Goal: Task Accomplishment & Management: Complete application form

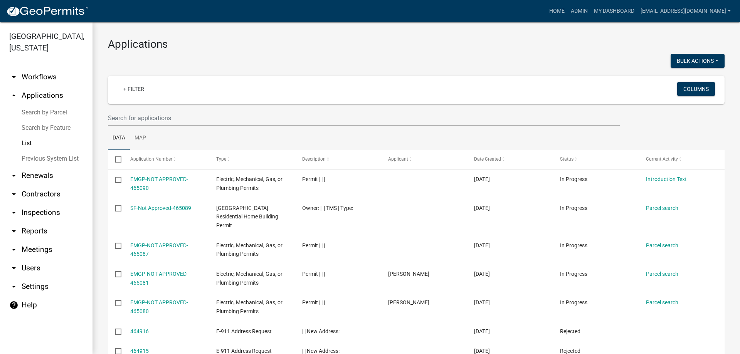
select select "3: 100"
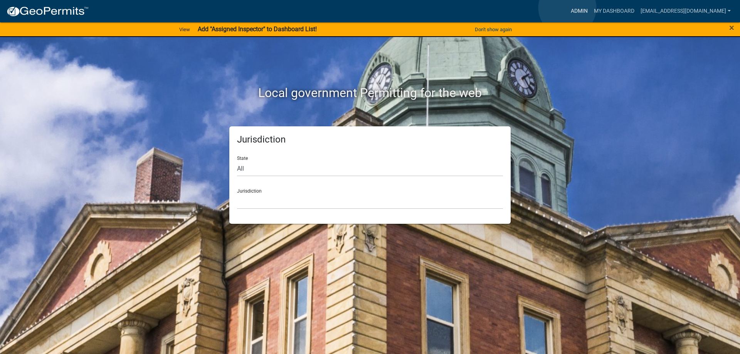
click at [568, 8] on link "Admin" at bounding box center [579, 11] width 23 height 15
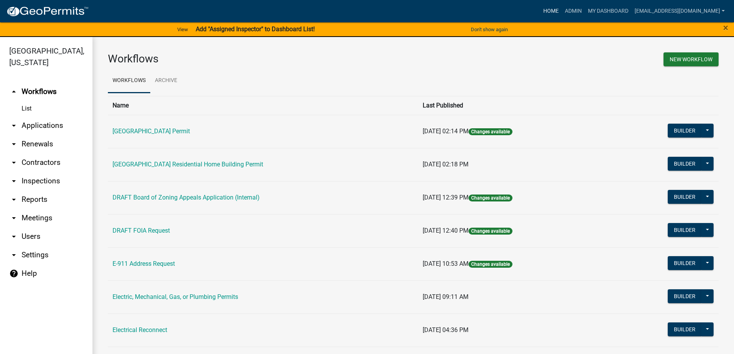
click at [544, 12] on link "Home" at bounding box center [552, 11] width 22 height 15
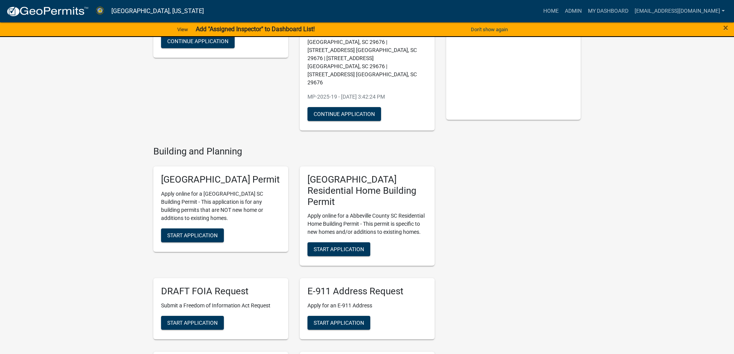
scroll to position [102, 0]
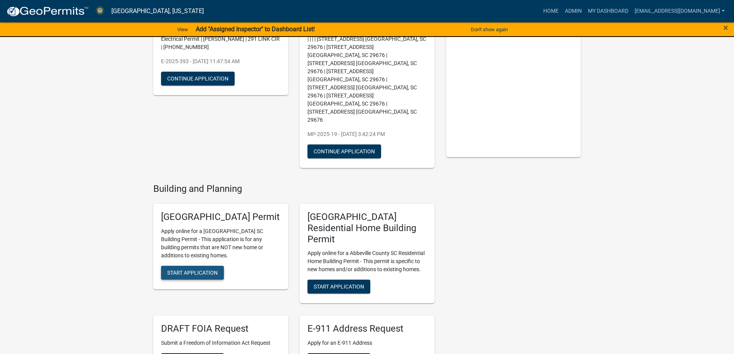
click at [200, 269] on span "Start Application" at bounding box center [192, 272] width 51 height 6
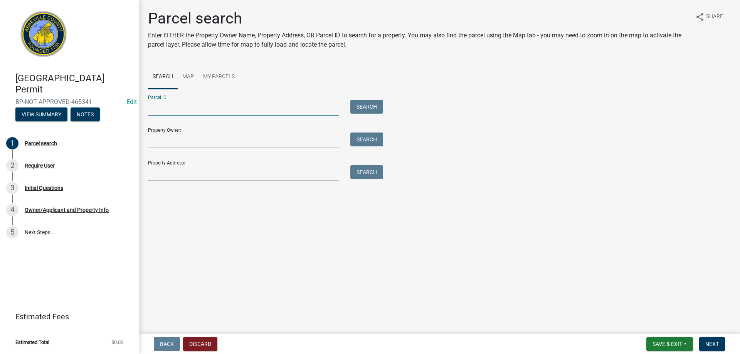
click at [175, 108] on input "Parcel ID:" at bounding box center [243, 108] width 191 height 16
type input "045-00-00-163"
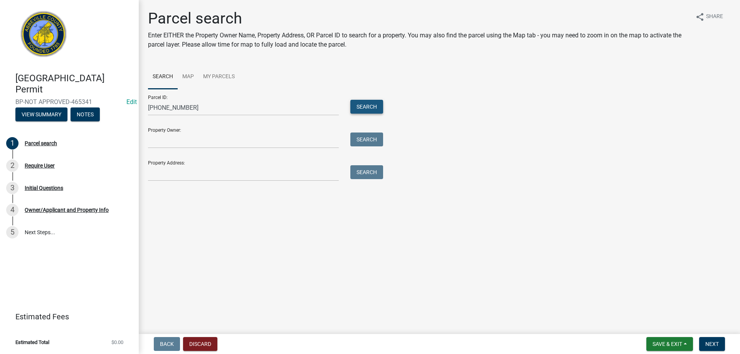
click at [378, 108] on button "Search" at bounding box center [366, 107] width 33 height 14
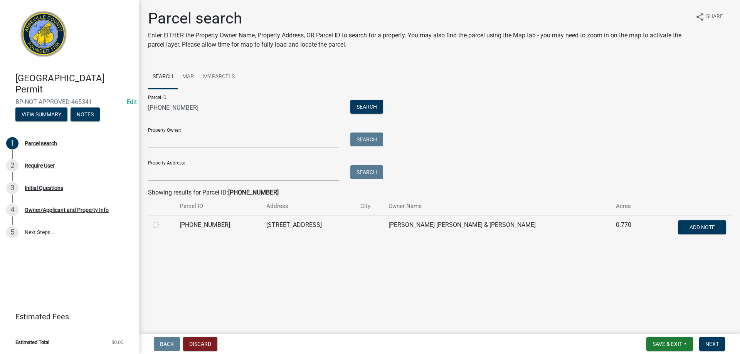
click at [162, 221] on label at bounding box center [162, 221] width 0 height 0
click at [162, 224] on input "radio" at bounding box center [164, 223] width 5 height 5
radio input "true"
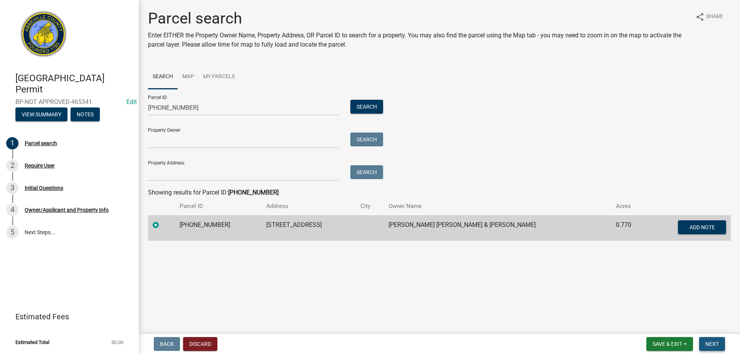
click at [706, 345] on span "Next" at bounding box center [712, 344] width 13 height 6
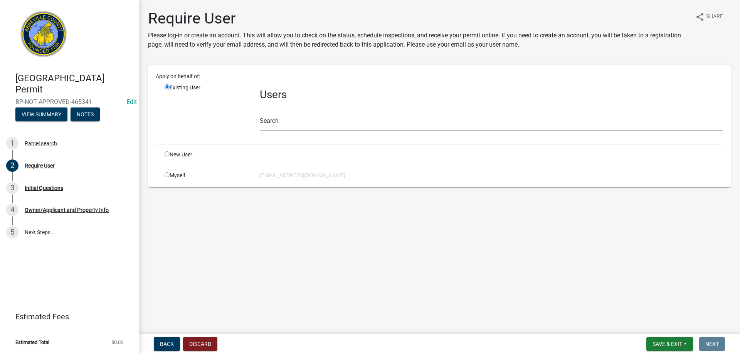
click at [184, 173] on div "Myself" at bounding box center [206, 176] width 95 height 8
click at [168, 177] on input "radio" at bounding box center [167, 174] width 5 height 5
radio input "true"
radio input "false"
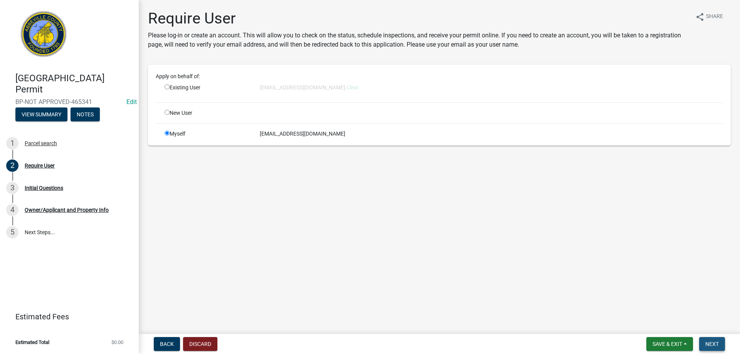
click at [711, 345] on span "Next" at bounding box center [712, 344] width 13 height 6
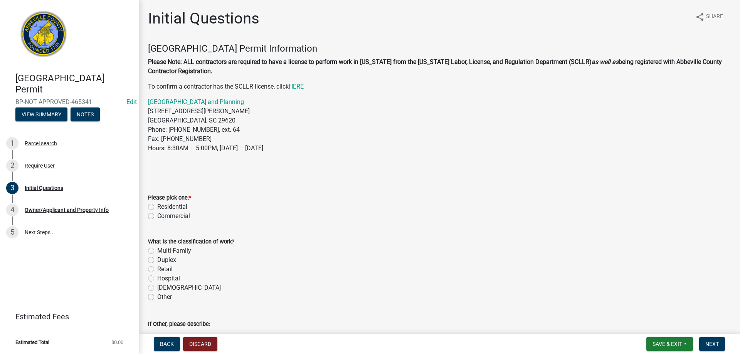
click at [157, 204] on label "Residential" at bounding box center [172, 206] width 30 height 9
click at [157, 204] on input "Residential" at bounding box center [159, 204] width 5 height 5
radio input "true"
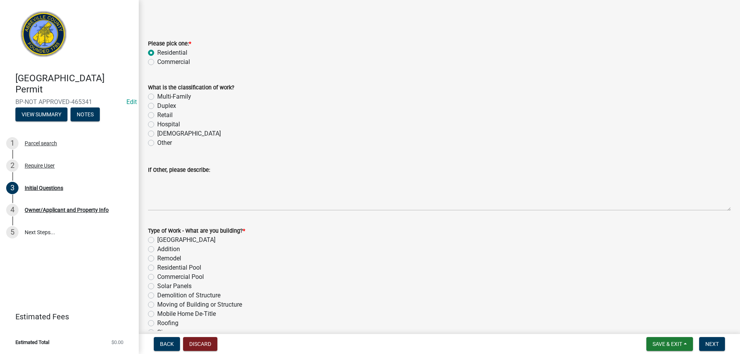
scroll to position [193, 0]
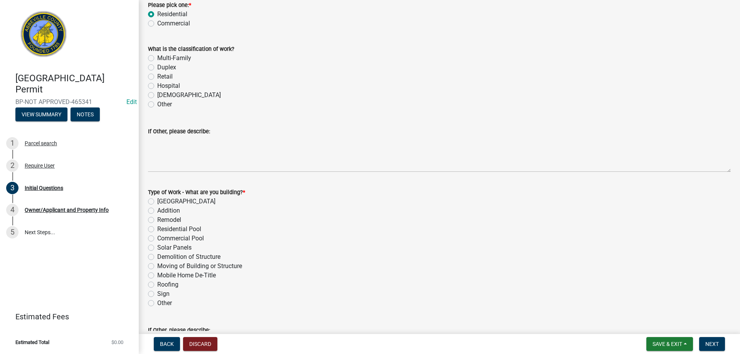
click at [148, 256] on div "Type of Work - What are you building? * New Building Addition Remodel Residenti…" at bounding box center [439, 244] width 595 height 130
click at [157, 257] on label "Demolition of Structure" at bounding box center [188, 257] width 63 height 9
click at [157, 257] on input "Demolition of Structure" at bounding box center [159, 255] width 5 height 5
radio input "true"
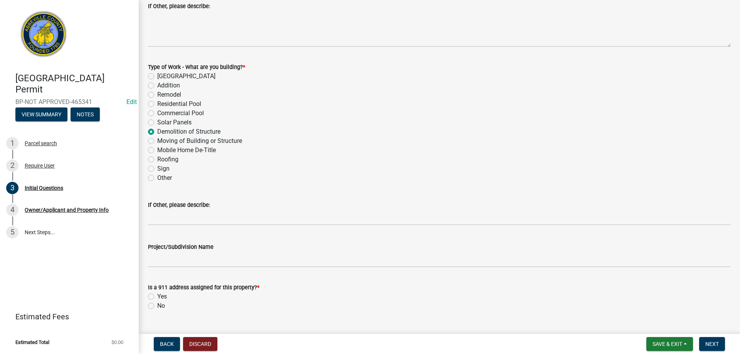
scroll to position [335, 0]
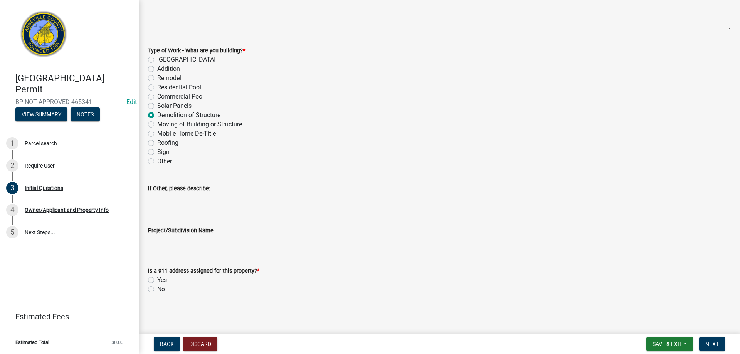
click at [157, 280] on label "Yes" at bounding box center [162, 280] width 10 height 9
click at [157, 280] on input "Yes" at bounding box center [159, 278] width 5 height 5
radio input "true"
click at [719, 343] on button "Next" at bounding box center [712, 344] width 26 height 14
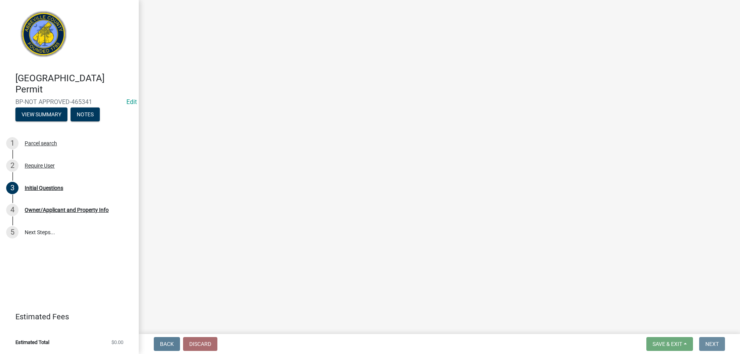
scroll to position [0, 0]
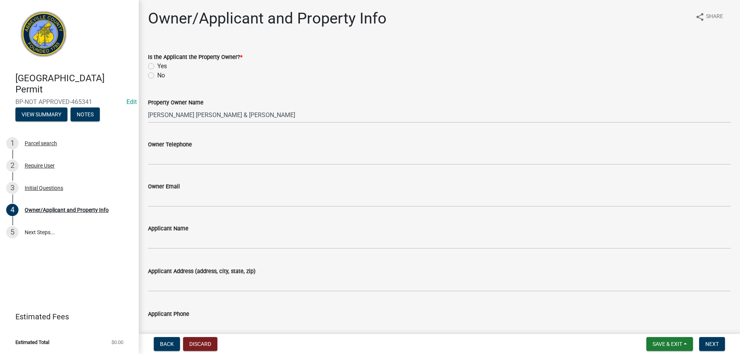
click at [157, 68] on label "Yes" at bounding box center [162, 66] width 10 height 9
click at [157, 67] on input "Yes" at bounding box center [159, 64] width 5 height 5
radio input "true"
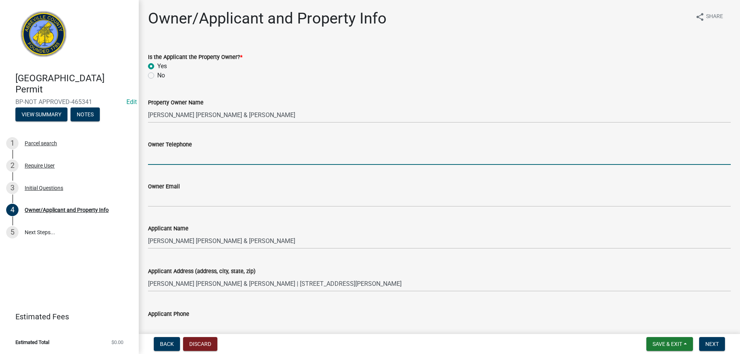
click at [165, 159] on input "Owner Telephone" at bounding box center [439, 157] width 583 height 16
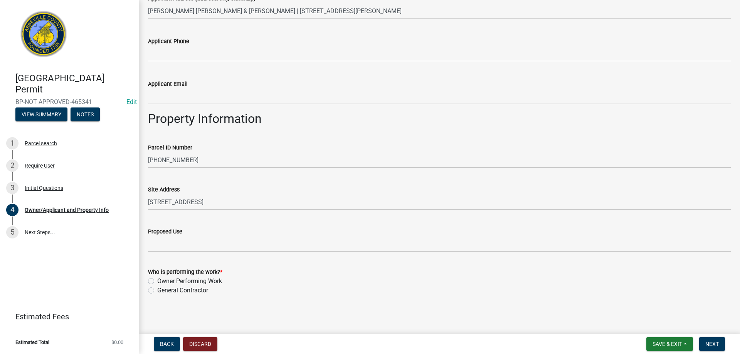
scroll to position [274, 0]
type input "864-449-1533"
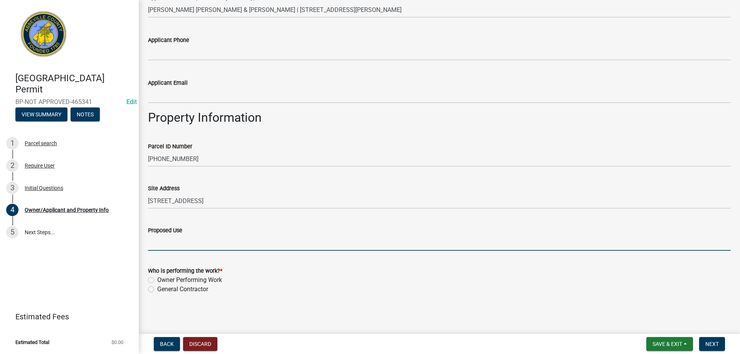
scroll to position [231, 0]
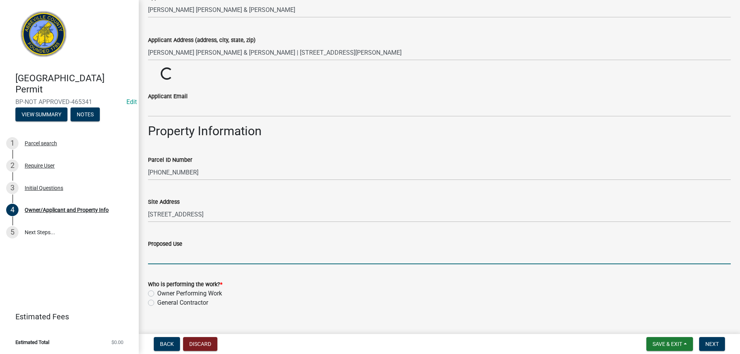
click at [157, 248] on form "Proposed Use" at bounding box center [439, 251] width 583 height 25
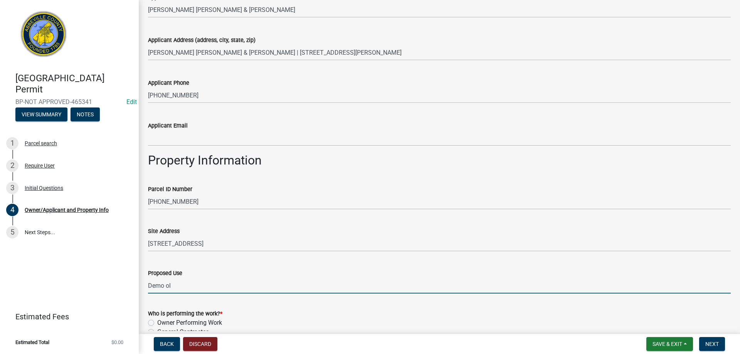
type input "Demo old mobile home"
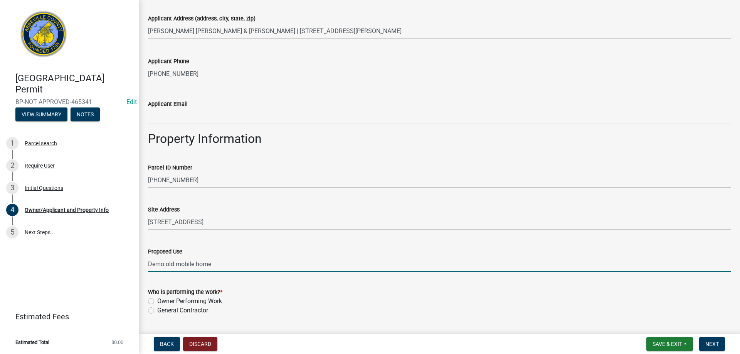
scroll to position [274, 0]
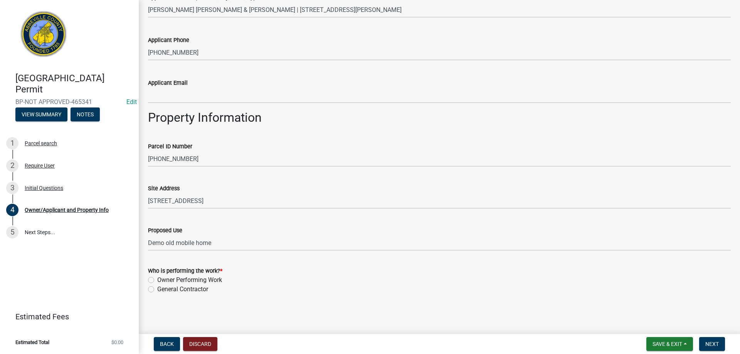
click at [157, 280] on label "Owner Performing Work" at bounding box center [189, 280] width 65 height 9
click at [157, 280] on input "Owner Performing Work" at bounding box center [159, 278] width 5 height 5
radio input "true"
click at [711, 341] on span "Next" at bounding box center [712, 344] width 13 height 6
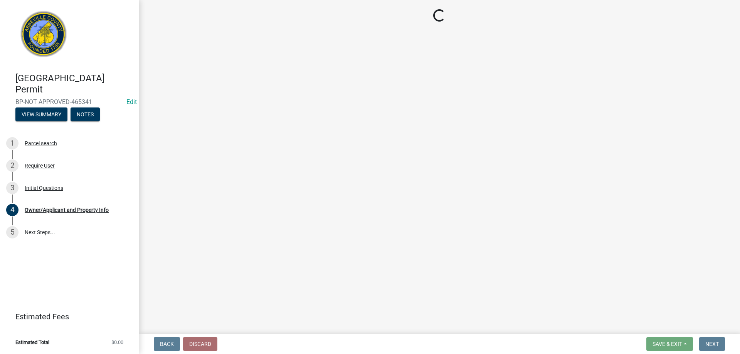
scroll to position [0, 0]
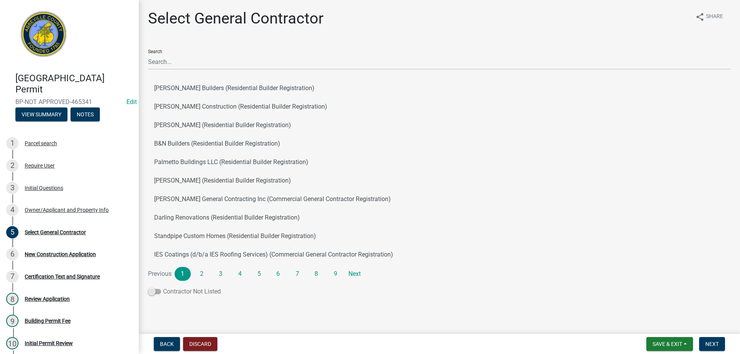
click at [159, 293] on span at bounding box center [154, 291] width 13 height 5
click at [163, 287] on input "Contractor Not Listed" at bounding box center [163, 287] width 0 height 0
click at [717, 342] on span "Next" at bounding box center [712, 344] width 13 height 6
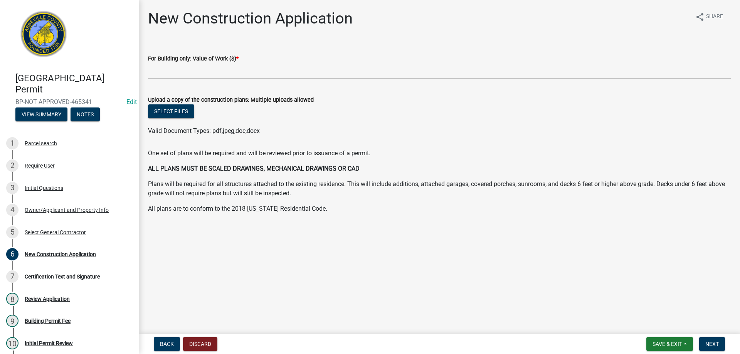
click at [180, 81] on wm-data-entity-input "For Building only: Value of Work ($) *" at bounding box center [439, 64] width 583 height 43
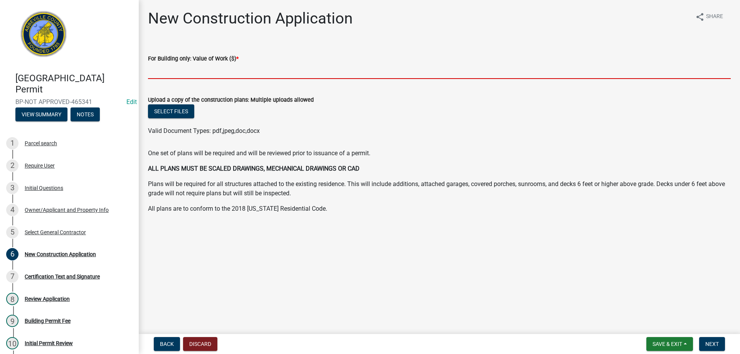
click at [182, 74] on input "text" at bounding box center [439, 71] width 583 height 16
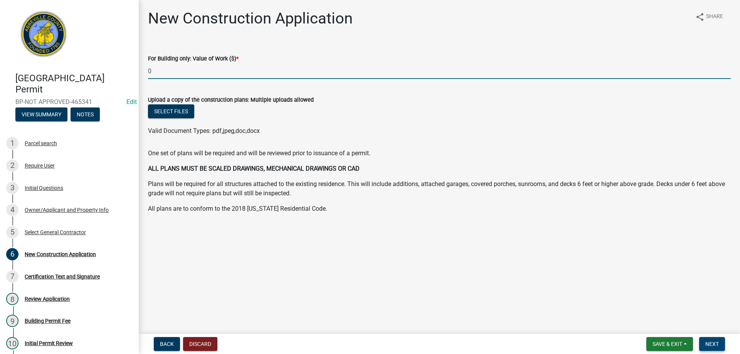
type input "0"
click at [712, 344] on span "Next" at bounding box center [712, 344] width 13 height 6
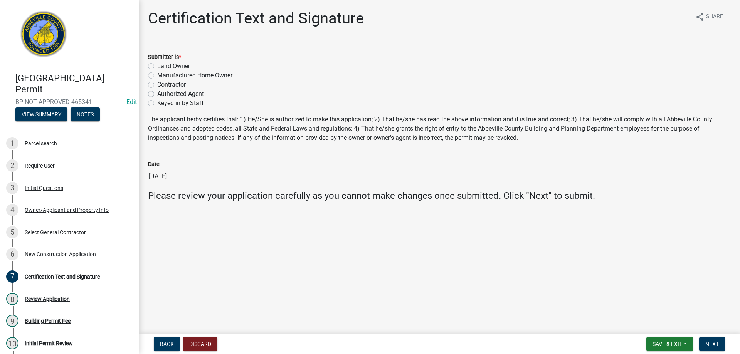
click at [155, 102] on div "Keyed in by Staff" at bounding box center [439, 103] width 583 height 9
click at [157, 105] on label "Keyed in by Staff" at bounding box center [180, 103] width 47 height 9
click at [157, 104] on input "Keyed in by Staff" at bounding box center [159, 101] width 5 height 5
radio input "true"
click at [704, 345] on button "Next" at bounding box center [712, 344] width 26 height 14
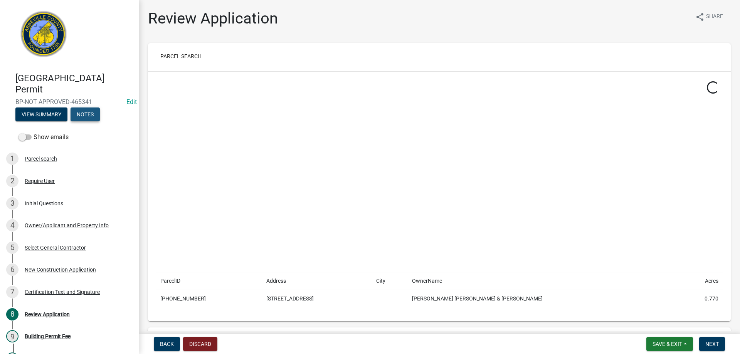
click at [79, 118] on button "Notes" at bounding box center [85, 115] width 29 height 14
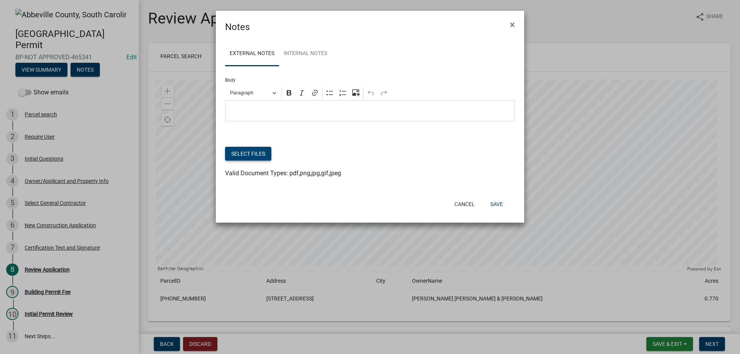
click at [250, 157] on button "Select files" at bounding box center [248, 154] width 46 height 14
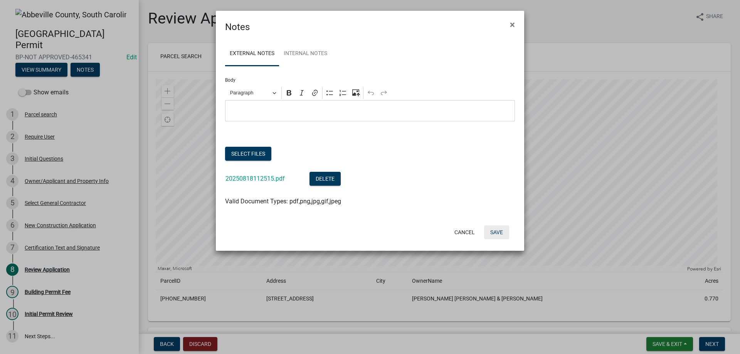
click at [493, 231] on button "Save" at bounding box center [496, 233] width 25 height 14
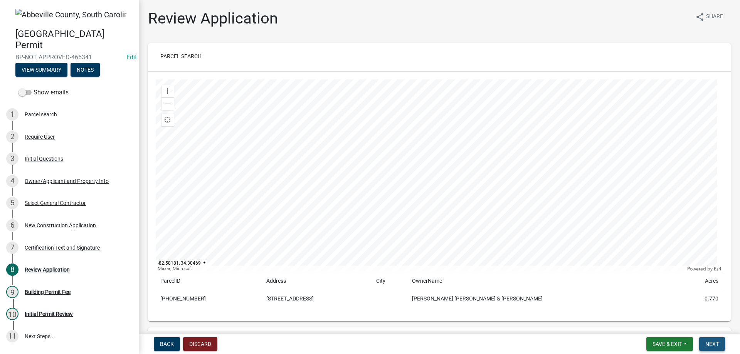
click at [716, 349] on button "Next" at bounding box center [712, 344] width 26 height 14
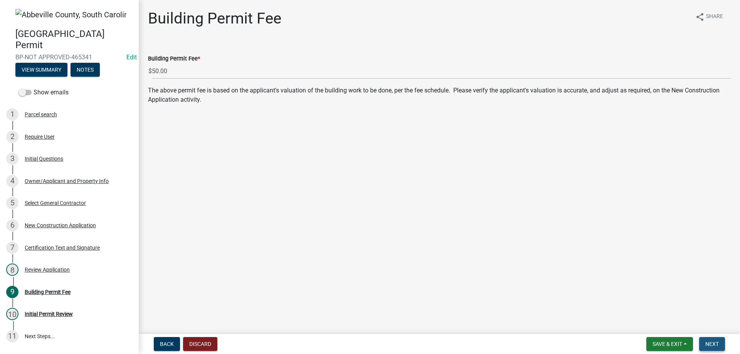
click at [721, 346] on button "Next" at bounding box center [712, 344] width 26 height 14
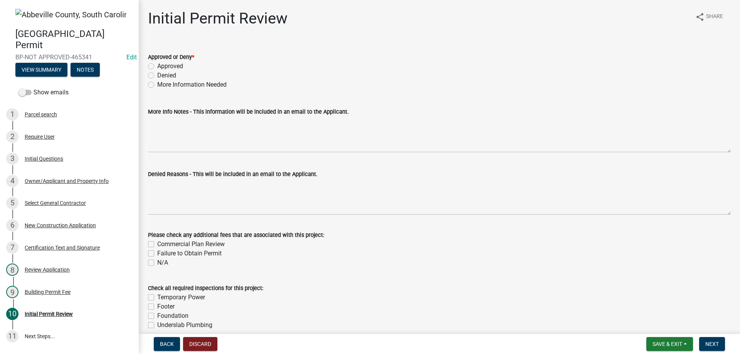
click at [157, 67] on label "Approved" at bounding box center [170, 66] width 26 height 9
click at [157, 67] on input "Approved" at bounding box center [159, 64] width 5 height 5
radio input "true"
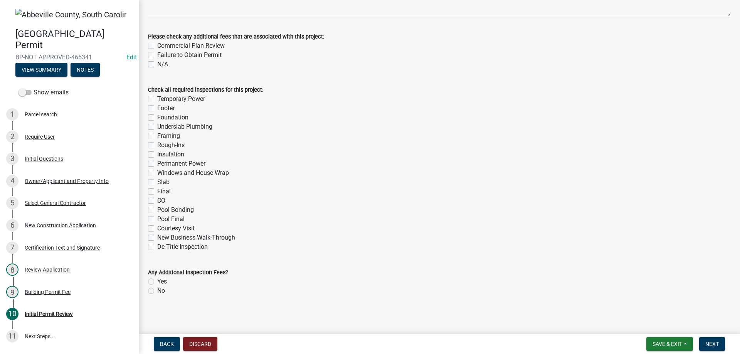
scroll to position [200, 0]
click at [717, 347] on span "Next" at bounding box center [712, 344] width 13 height 6
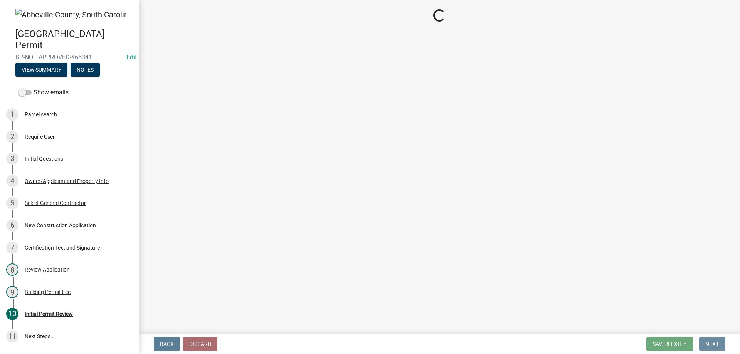
scroll to position [0, 0]
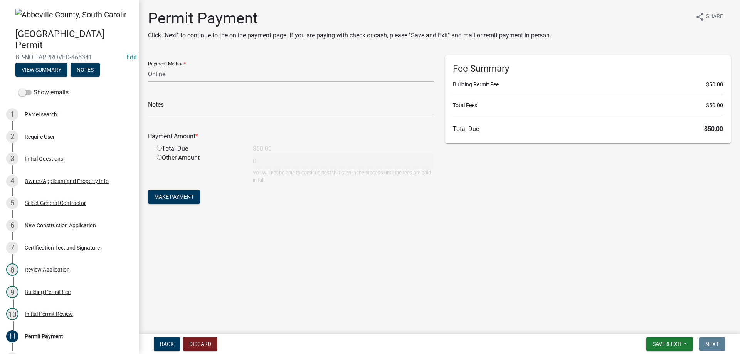
click at [191, 76] on select "Credit Card POS Check Cash Online" at bounding box center [291, 74] width 286 height 16
select select "0: 2"
click at [148, 66] on select "Credit Card POS Check Cash Online" at bounding box center [291, 74] width 286 height 16
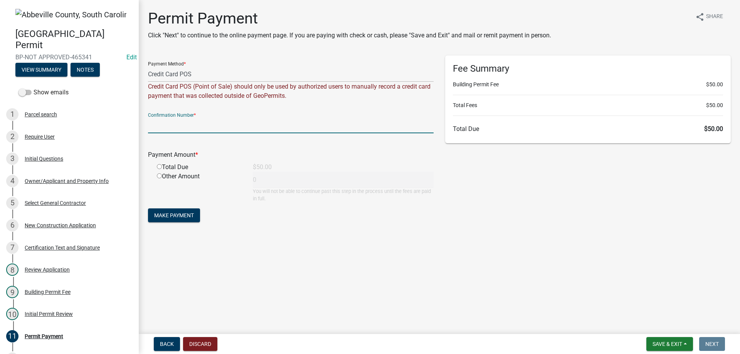
click at [176, 124] on input "text" at bounding box center [291, 126] width 286 height 16
type input "Square"
click at [157, 167] on div "Total Due" at bounding box center [199, 167] width 96 height 9
click at [158, 166] on input "radio" at bounding box center [159, 166] width 5 height 5
radio input "true"
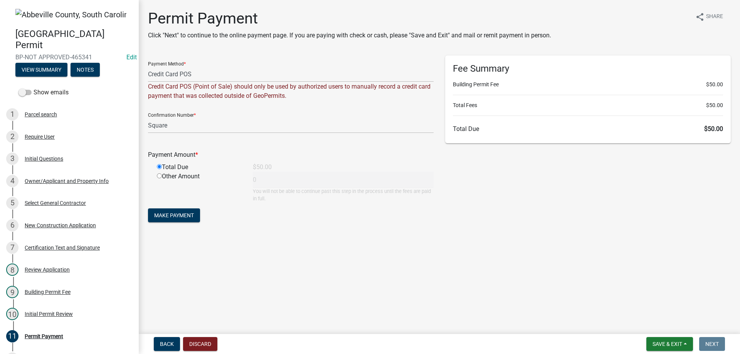
type input "50"
click at [172, 216] on span "Make Payment" at bounding box center [174, 215] width 40 height 6
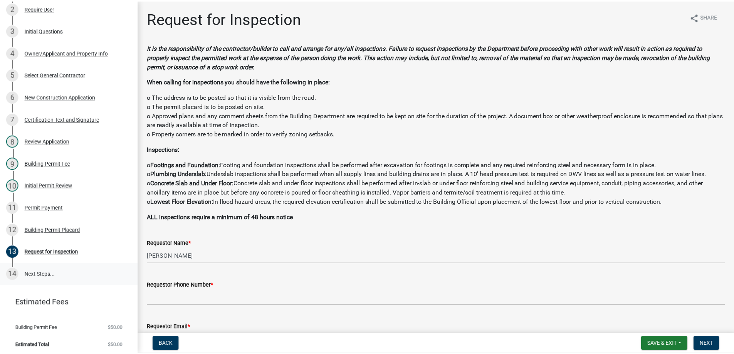
scroll to position [132, 0]
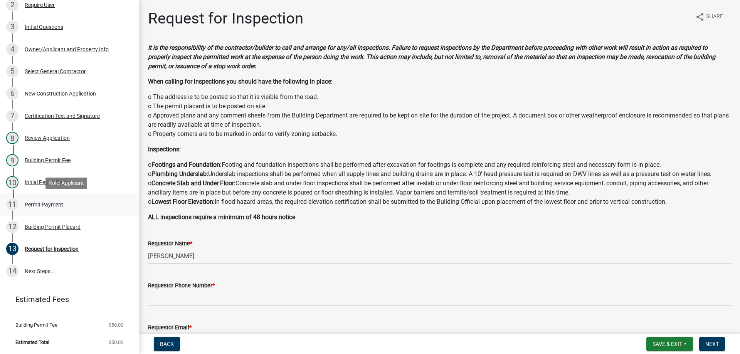
click at [37, 203] on div "Permit Payment" at bounding box center [44, 204] width 39 height 5
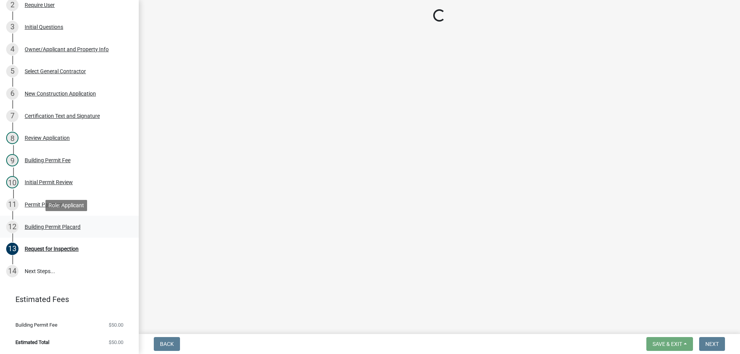
click at [47, 225] on div "Building Permit Placard" at bounding box center [53, 226] width 56 height 5
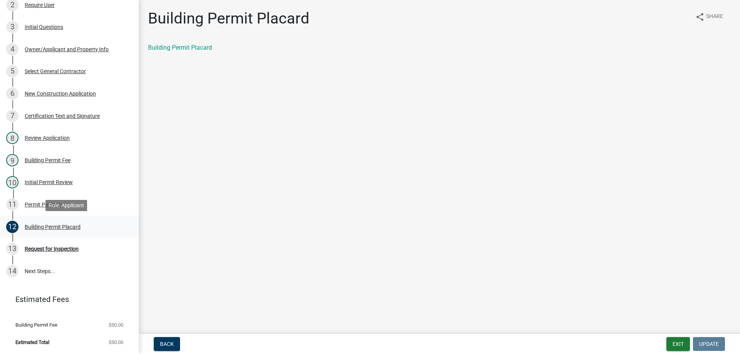
click at [45, 228] on div "Building Permit Placard" at bounding box center [53, 226] width 56 height 5
click at [177, 46] on link "Building Permit Placard" at bounding box center [180, 47] width 64 height 7
click at [51, 202] on div "Permit Payment" at bounding box center [44, 204] width 39 height 5
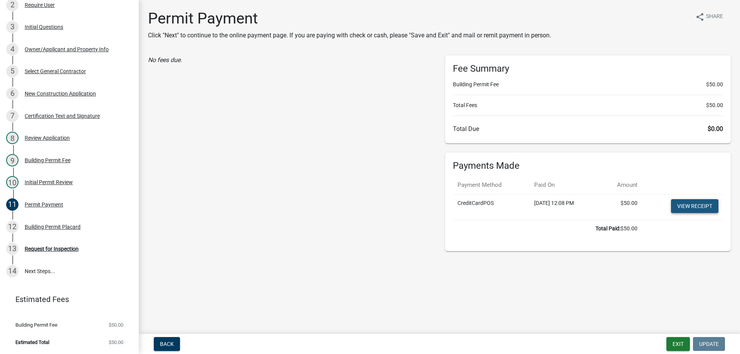
click at [702, 208] on link "View receipt" at bounding box center [694, 206] width 47 height 14
click at [675, 342] on button "Exit" at bounding box center [679, 344] width 24 height 14
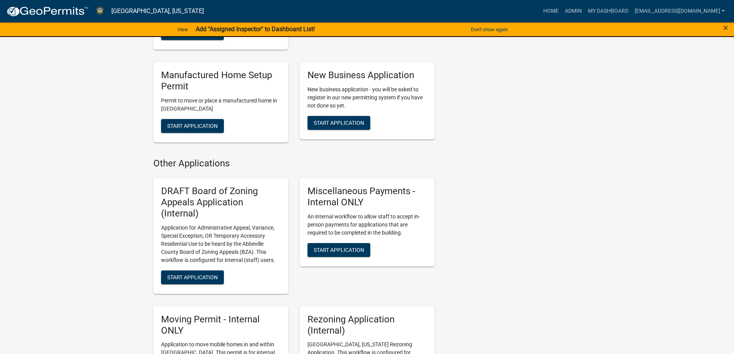
scroll to position [308, 0]
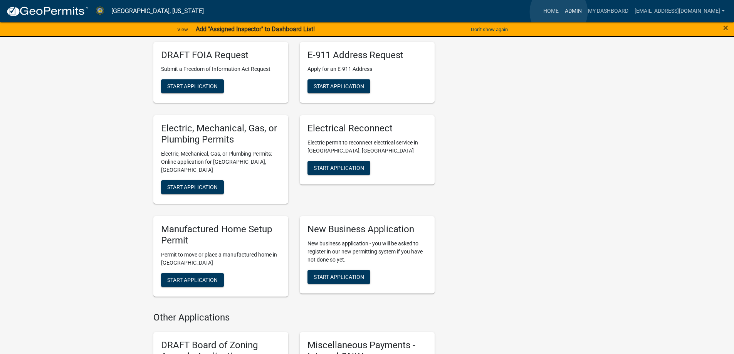
click at [562, 12] on link "Admin" at bounding box center [573, 11] width 23 height 15
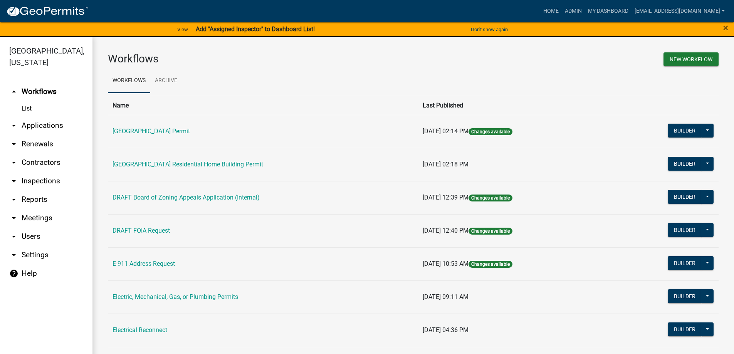
click at [21, 124] on link "arrow_drop_down Applications" at bounding box center [46, 125] width 93 height 19
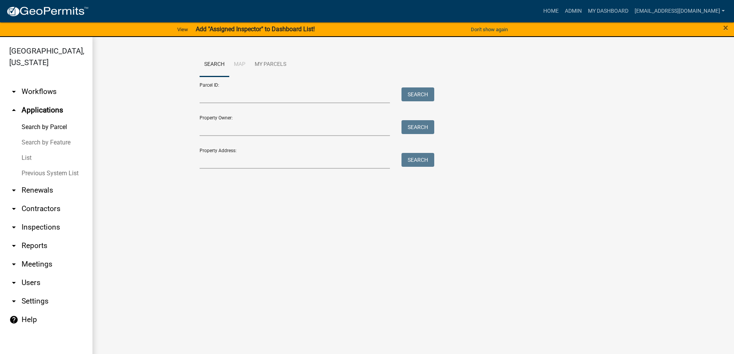
click at [26, 170] on link "Previous System List" at bounding box center [46, 173] width 93 height 15
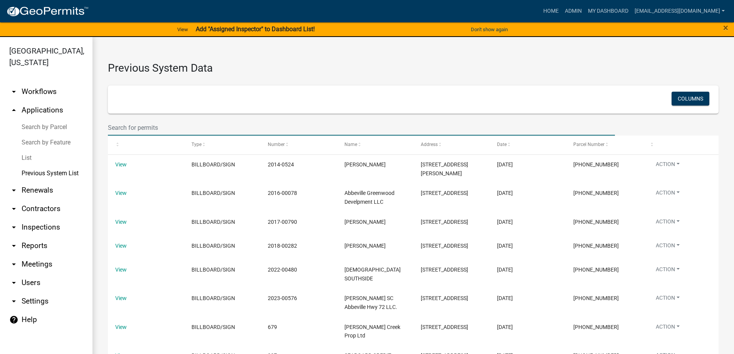
click at [163, 129] on input "text" at bounding box center [361, 128] width 507 height 16
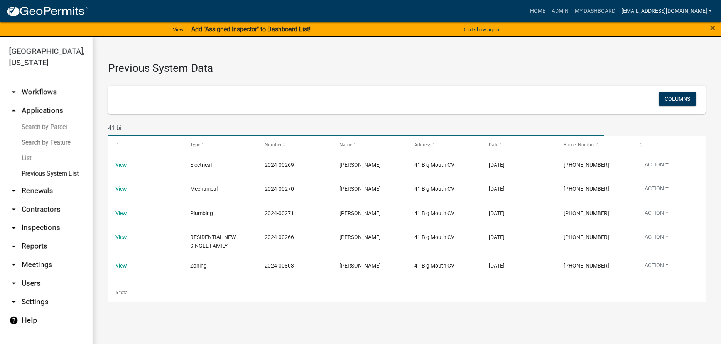
type input "41 bi"
click at [60, 128] on link "Search by Parcel" at bounding box center [46, 127] width 93 height 15
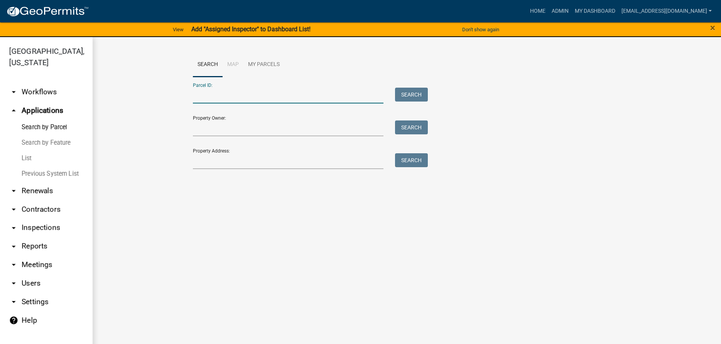
click at [208, 101] on input "Parcel ID:" at bounding box center [288, 96] width 191 height 16
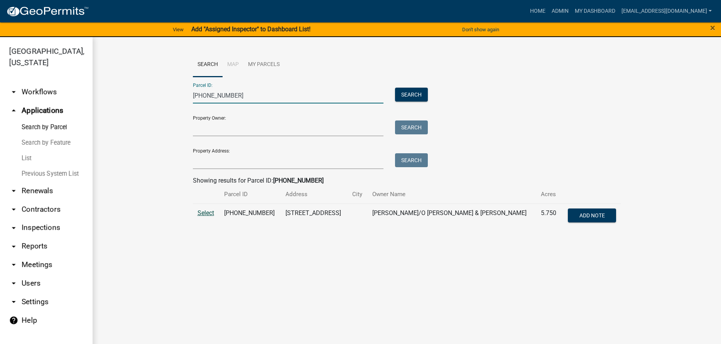
click at [211, 213] on span "Select" at bounding box center [205, 212] width 17 height 7
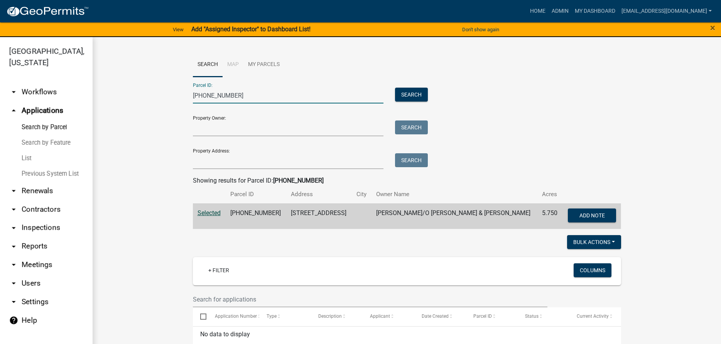
drag, startPoint x: 237, startPoint y: 97, endPoint x: 7, endPoint y: 79, distance: 230.4
click at [33, 80] on div "Abbeville County, South Carolina arrow_drop_down Workflows List arrow_drop_up A…" at bounding box center [360, 195] width 721 height 316
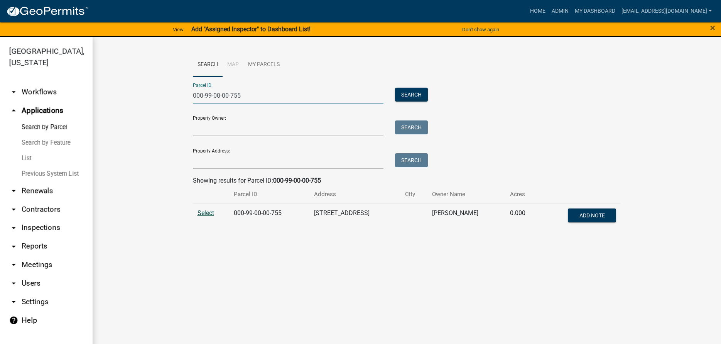
type input "000-99-00-00-755"
click at [208, 212] on span "Select" at bounding box center [205, 212] width 17 height 7
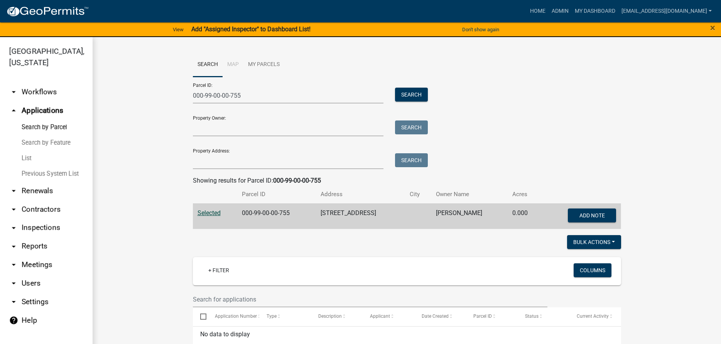
click at [21, 154] on link "List" at bounding box center [46, 157] width 93 height 15
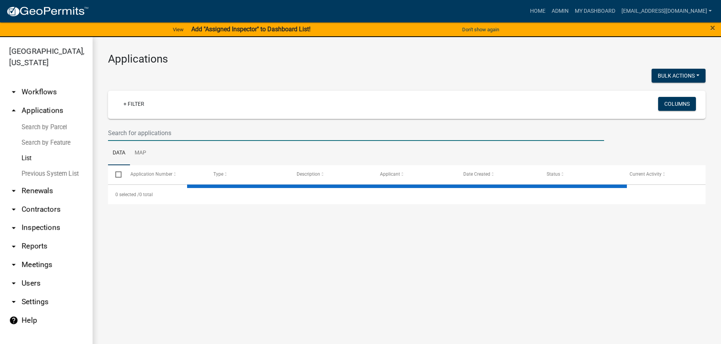
click at [135, 133] on input "text" at bounding box center [356, 133] width 496 height 16
select select "3: 100"
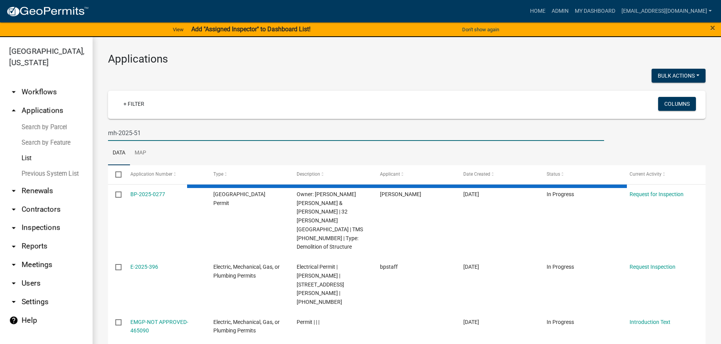
type input "mh-2025-51"
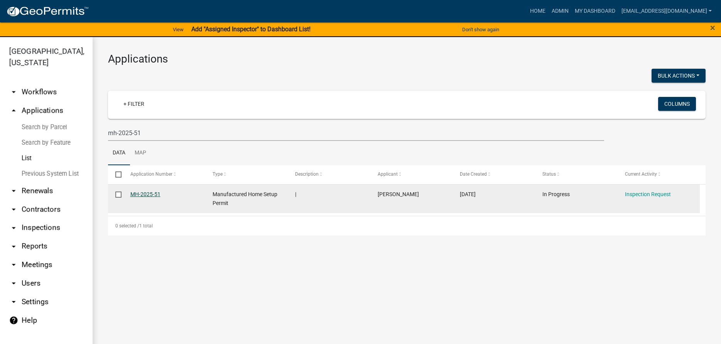
click at [136, 195] on link "MH-2025-51" at bounding box center [145, 194] width 30 height 6
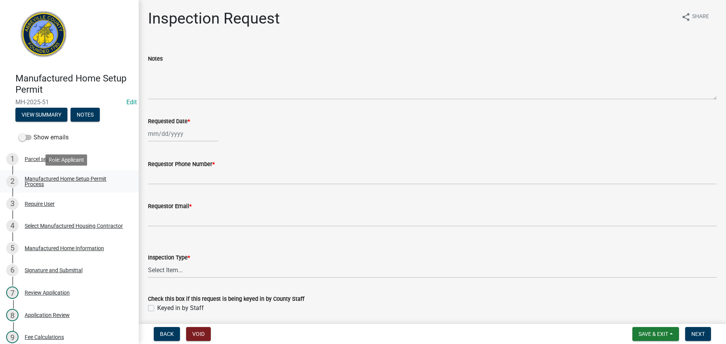
click at [32, 183] on div "Manufactured Home Setup Permit Process" at bounding box center [76, 181] width 102 height 11
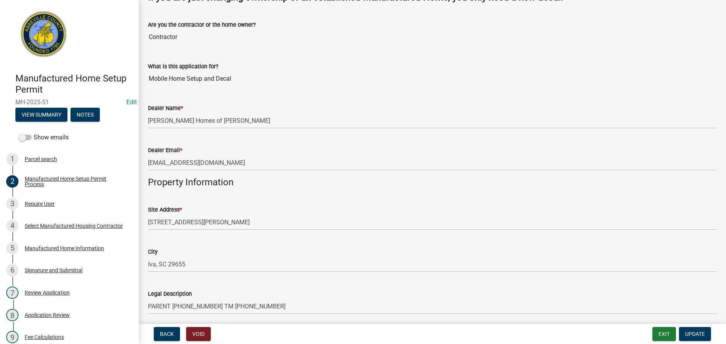
scroll to position [308, 0]
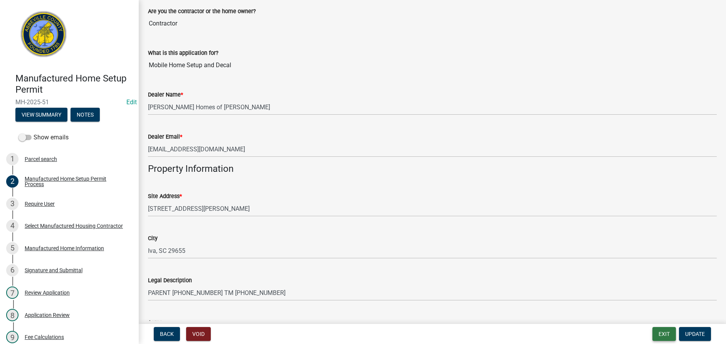
click at [661, 331] on button "Exit" at bounding box center [665, 334] width 24 height 14
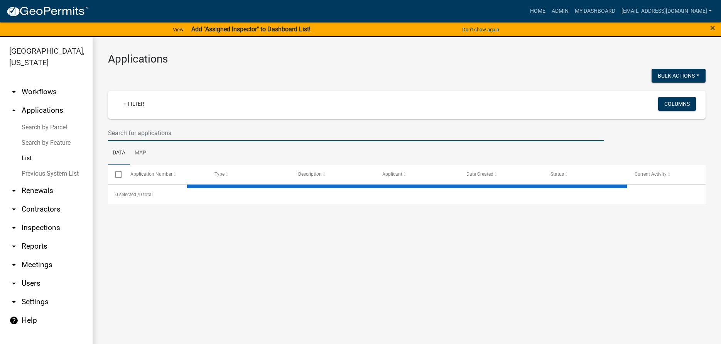
click at [126, 126] on input "text" at bounding box center [356, 133] width 496 height 16
select select "3: 100"
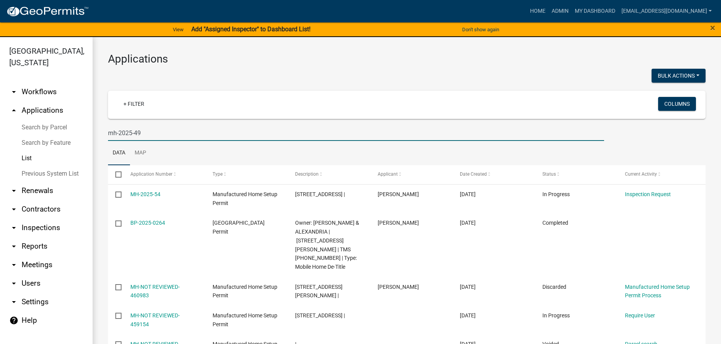
type input "mh-2025-49"
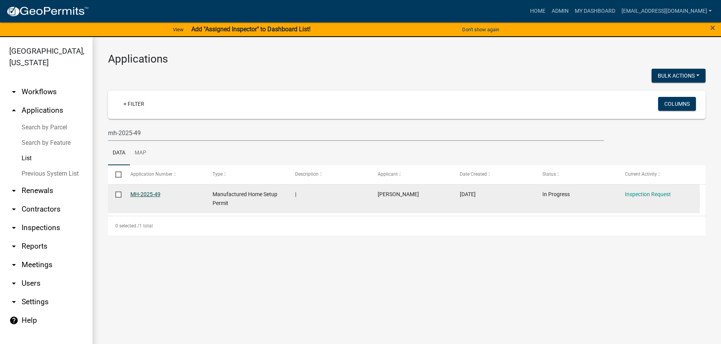
click at [148, 195] on link "MH-2025-49" at bounding box center [145, 194] width 30 height 6
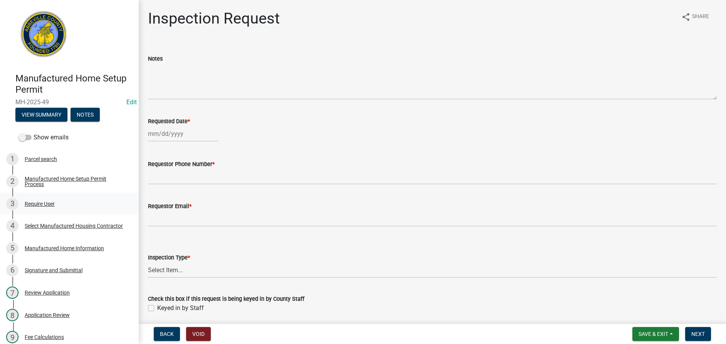
scroll to position [39, 0]
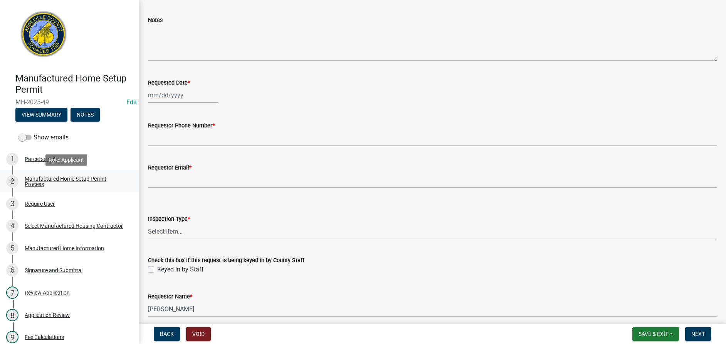
click at [40, 182] on div "Manufactured Home Setup Permit Process" at bounding box center [76, 181] width 102 height 11
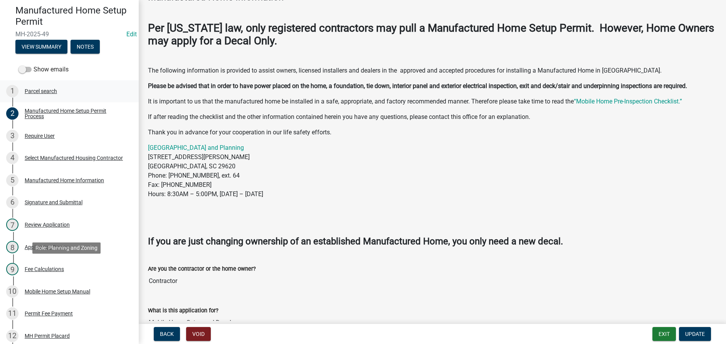
scroll to position [67, 0]
click at [38, 92] on div "Parcel search" at bounding box center [41, 91] width 32 height 5
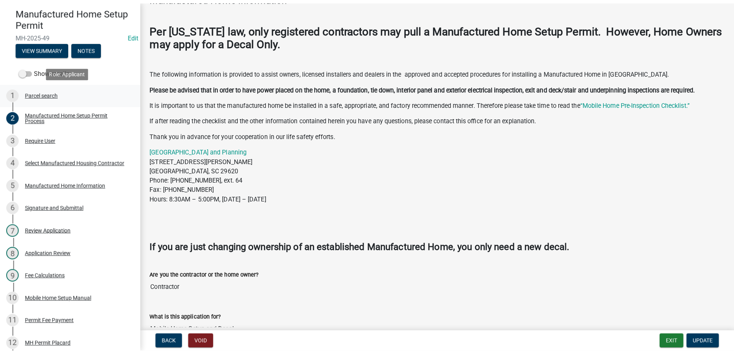
scroll to position [0, 0]
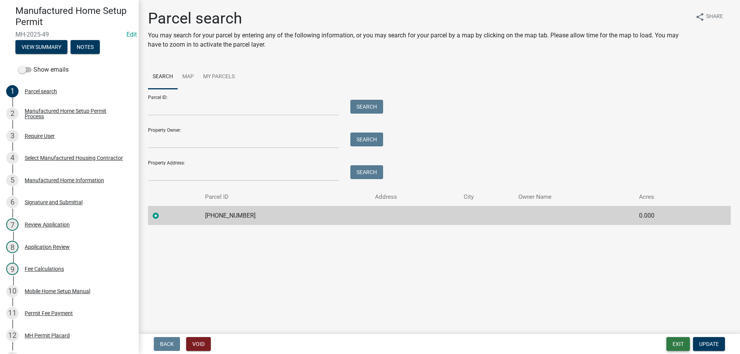
click at [673, 341] on button "Exit" at bounding box center [679, 344] width 24 height 14
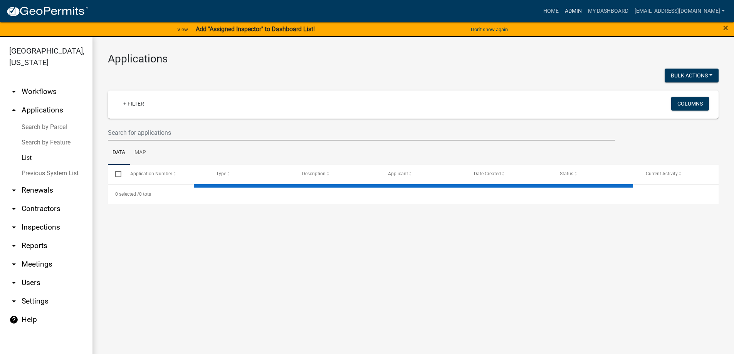
click at [562, 10] on link "Admin" at bounding box center [573, 11] width 23 height 15
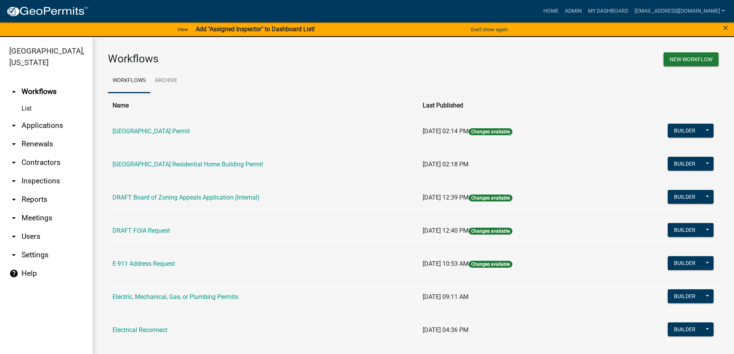
click at [16, 196] on icon "arrow_drop_down" at bounding box center [13, 199] width 9 height 9
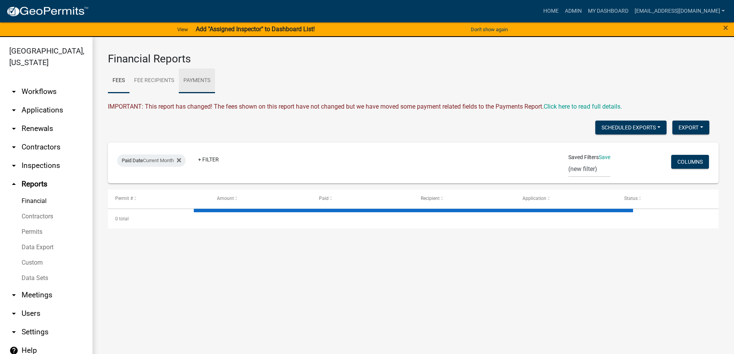
click at [193, 82] on link "Payments" at bounding box center [197, 81] width 36 height 25
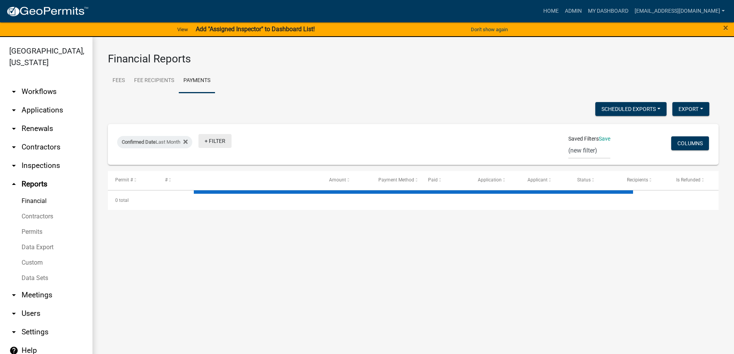
click at [216, 141] on link "+ Filter" at bounding box center [215, 141] width 33 height 14
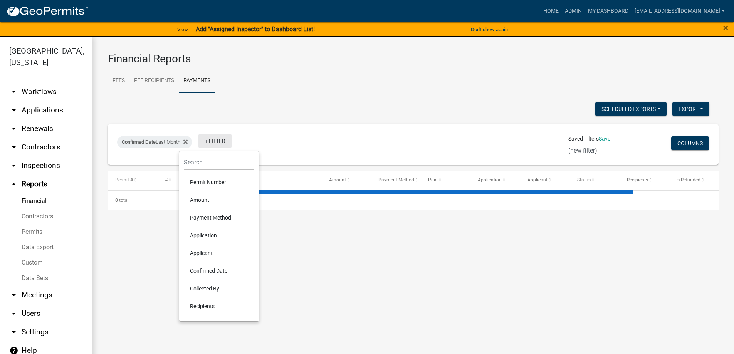
select select "3: 100"
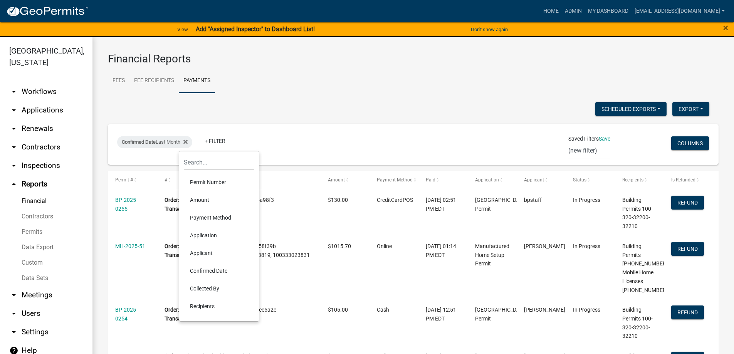
click at [199, 217] on li "Payment Method" at bounding box center [219, 218] width 71 height 18
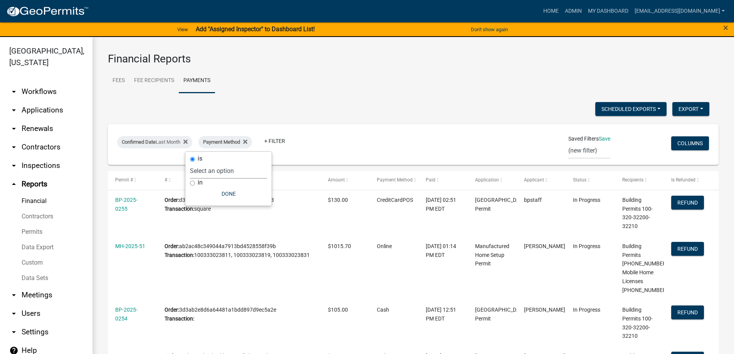
click at [204, 172] on select "Select an option Online CreditCardPOS Check Cash" at bounding box center [228, 171] width 77 height 16
click at [199, 163] on select "Select an option Online CreditCardPOS Check Cash" at bounding box center [228, 171] width 77 height 16
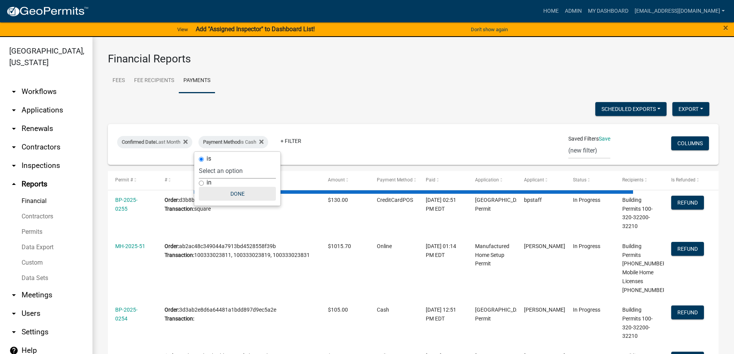
click at [249, 194] on button "Done" at bounding box center [237, 194] width 77 height 14
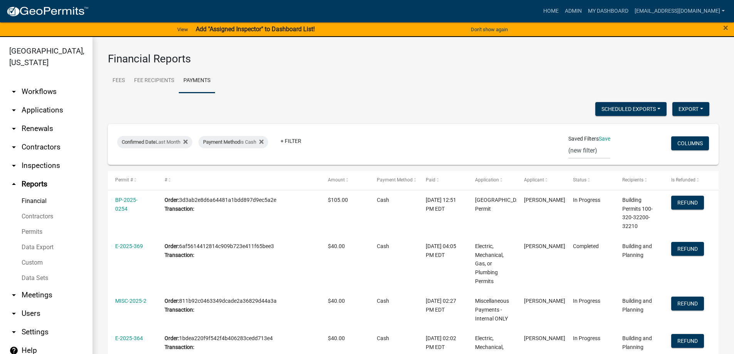
select select "0: null"
click at [693, 107] on button "Export" at bounding box center [691, 109] width 37 height 14
click at [680, 130] on button "Excel Format (.xlsx)" at bounding box center [674, 129] width 72 height 19
click at [264, 141] on icon at bounding box center [261, 142] width 4 height 6
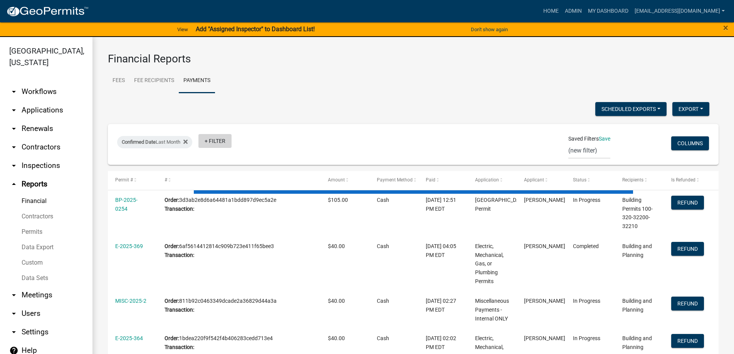
click at [228, 144] on link "+ Filter" at bounding box center [215, 141] width 33 height 14
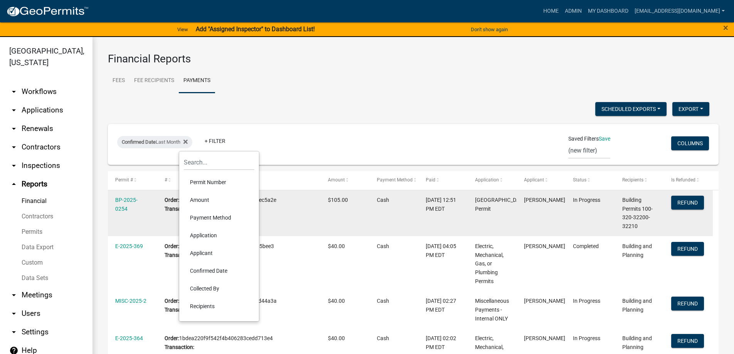
click at [205, 216] on li "Payment Method" at bounding box center [219, 218] width 71 height 18
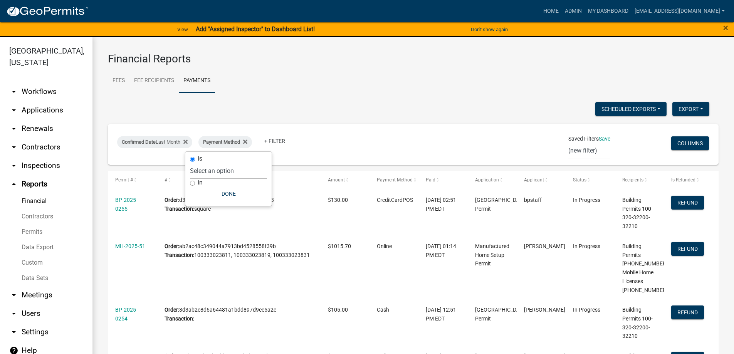
click at [212, 172] on select "Select an option Online CreditCardPOS Check Cash" at bounding box center [228, 171] width 77 height 16
click at [200, 163] on select "Select an option Online CreditCardPOS Check Cash" at bounding box center [228, 171] width 77 height 16
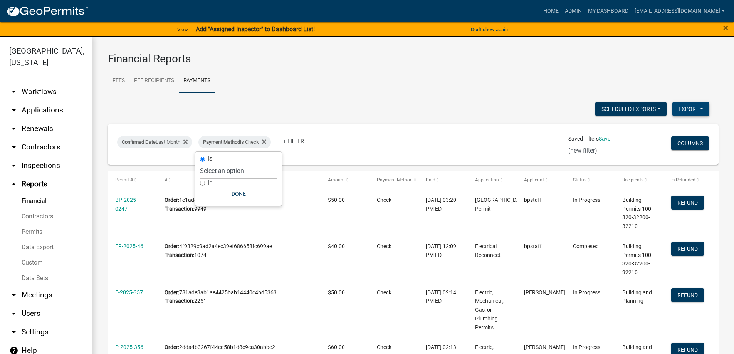
select select "0: null"
click at [688, 112] on button "Export" at bounding box center [691, 109] width 37 height 14
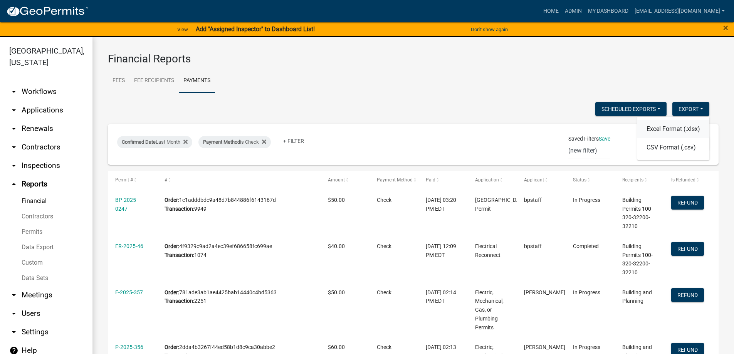
click at [685, 130] on button "Excel Format (.xlsx)" at bounding box center [674, 129] width 72 height 19
click at [266, 141] on icon at bounding box center [264, 142] width 4 height 4
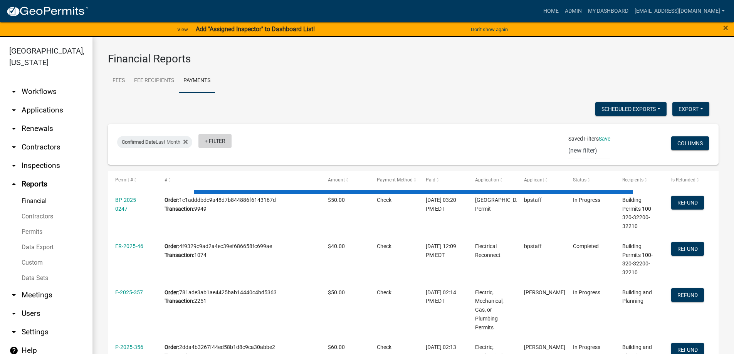
click at [209, 143] on link "+ Filter" at bounding box center [215, 141] width 33 height 14
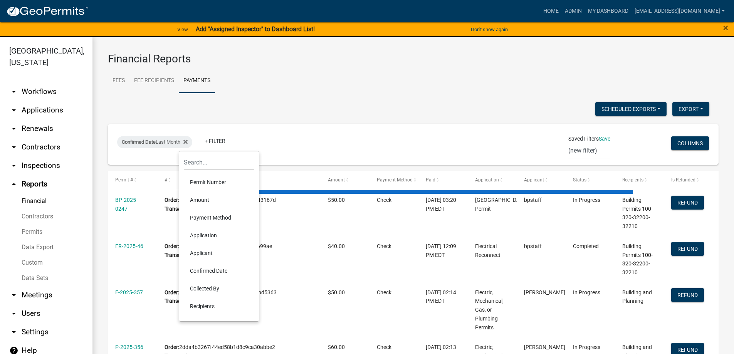
click at [207, 222] on li "Payment Method" at bounding box center [219, 218] width 71 height 18
select select "3: 100"
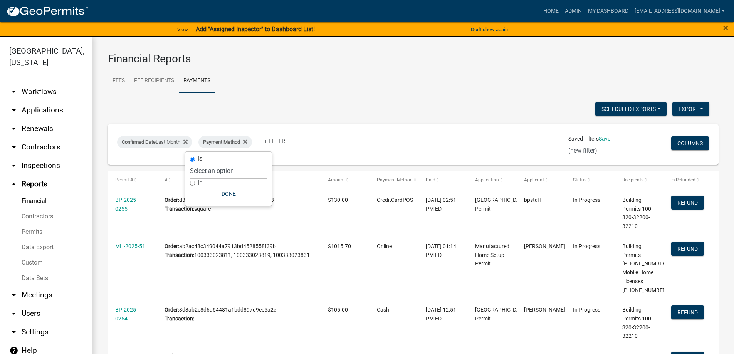
click at [222, 167] on select "Select an option Online CreditCardPOS Check Cash" at bounding box center [228, 171] width 77 height 16
click at [210, 163] on select "Select an option Online CreditCardPOS Check Cash" at bounding box center [228, 171] width 77 height 16
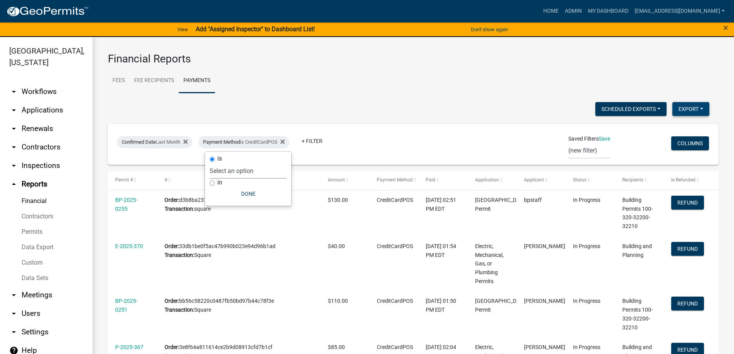
click at [679, 111] on button "Export" at bounding box center [691, 109] width 37 height 14
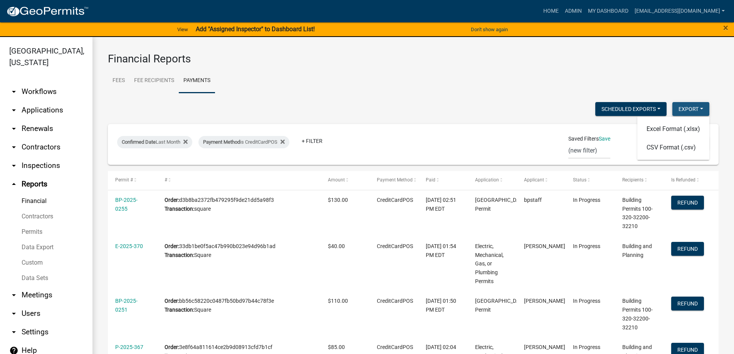
select select "0: null"
click at [691, 126] on button "Excel Format (.xlsx)" at bounding box center [674, 129] width 72 height 19
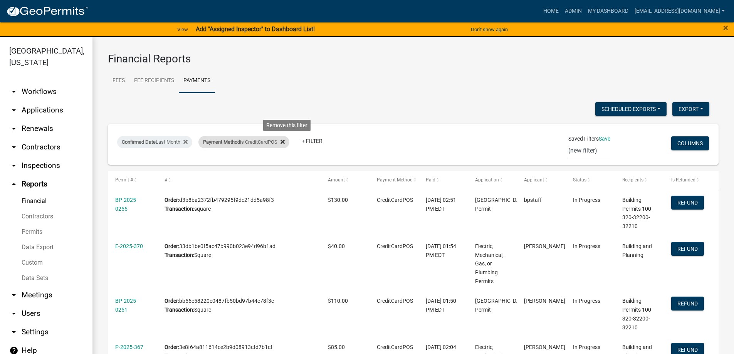
click at [285, 139] on icon at bounding box center [283, 142] width 4 height 6
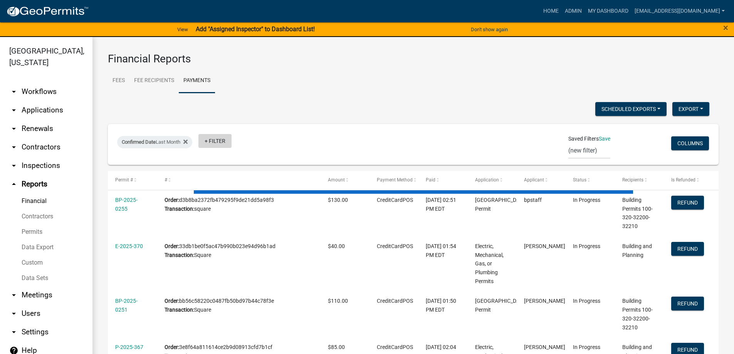
click at [228, 142] on link "+ Filter" at bounding box center [215, 141] width 33 height 14
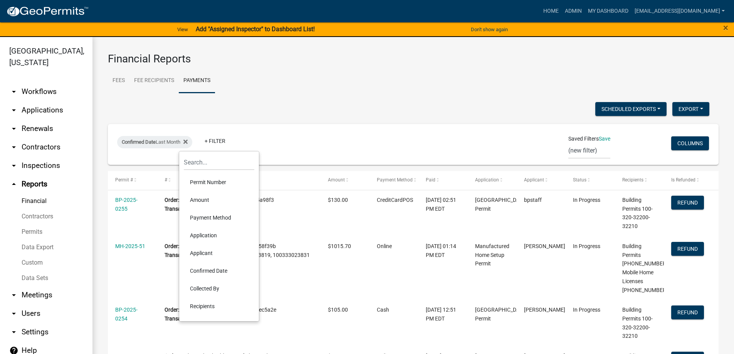
click at [217, 214] on li "Payment Method" at bounding box center [219, 218] width 71 height 18
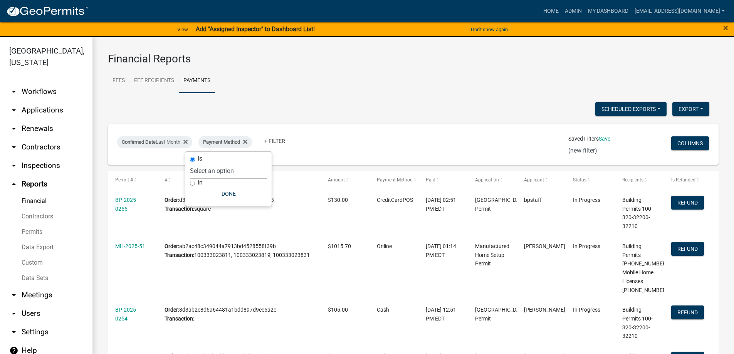
click at [237, 172] on select "Select an option Online CreditCardPOS Check Cash" at bounding box center [228, 171] width 77 height 16
click at [200, 163] on select "Select an option Online CreditCardPOS Check Cash" at bounding box center [228, 171] width 77 height 16
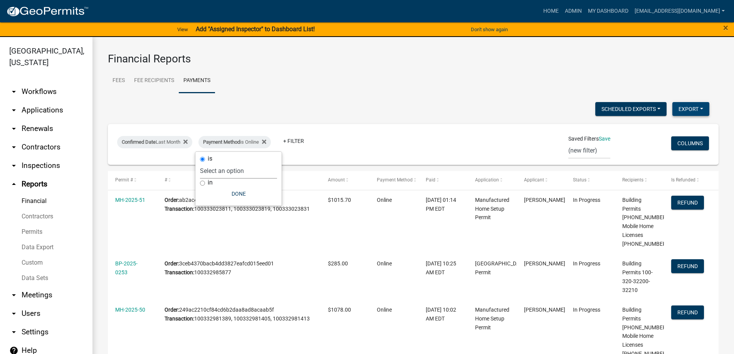
click at [696, 111] on button "Export" at bounding box center [691, 109] width 37 height 14
select select "0: null"
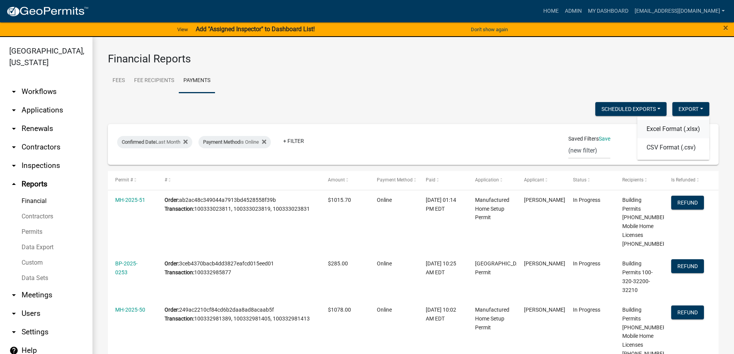
click at [681, 127] on button "Excel Format (.xlsx)" at bounding box center [674, 129] width 72 height 19
click at [266, 143] on icon at bounding box center [264, 142] width 4 height 6
click at [228, 144] on link "+ Filter" at bounding box center [215, 141] width 33 height 14
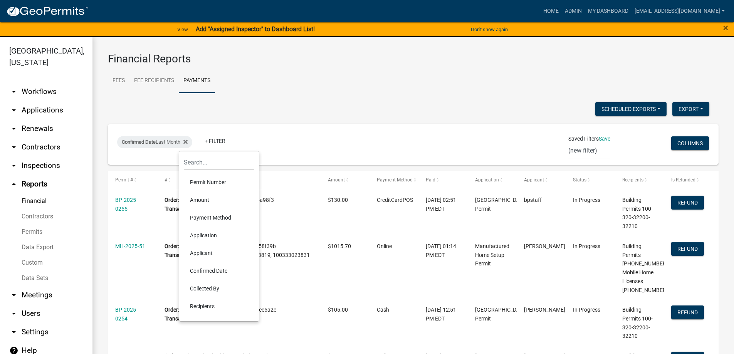
click at [204, 238] on li "Application" at bounding box center [219, 236] width 71 height 18
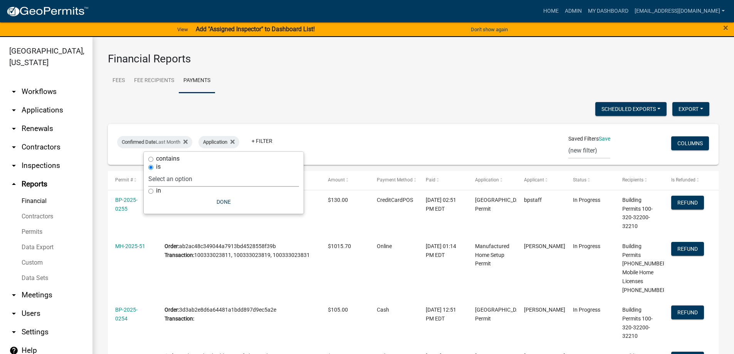
click at [183, 180] on select "Select an option Abbeville County Building Permit Abbeville County Residential …" at bounding box center [223, 179] width 151 height 16
select select "1bd95784-da1c-448d-a1c6-b3a1e17131c7"
click at [185, 171] on select "Select an option Abbeville County Building Permit Abbeville County Residential …" at bounding box center [223, 179] width 151 height 16
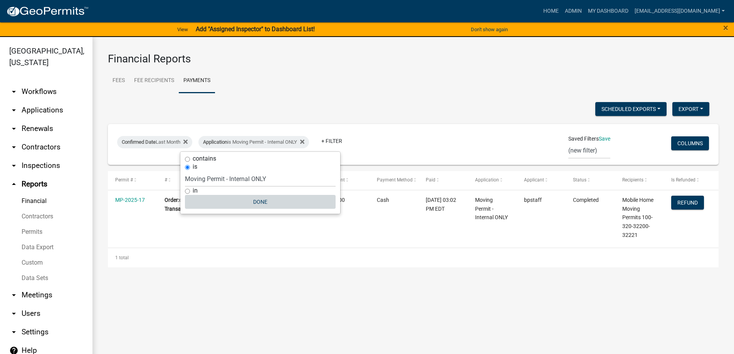
click at [273, 202] on button "Done" at bounding box center [260, 202] width 151 height 14
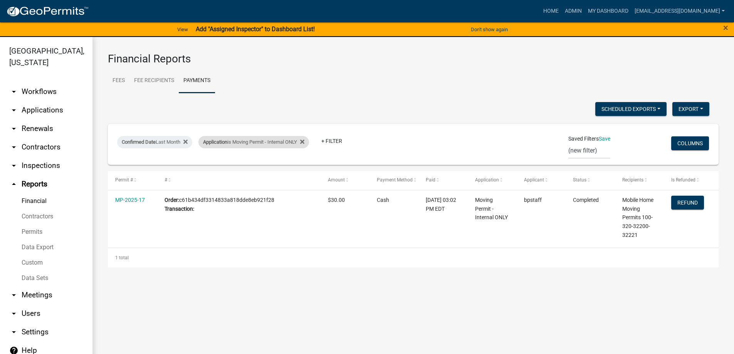
click at [283, 139] on div "Application is Moving Permit - Internal ONLY" at bounding box center [254, 142] width 111 height 12
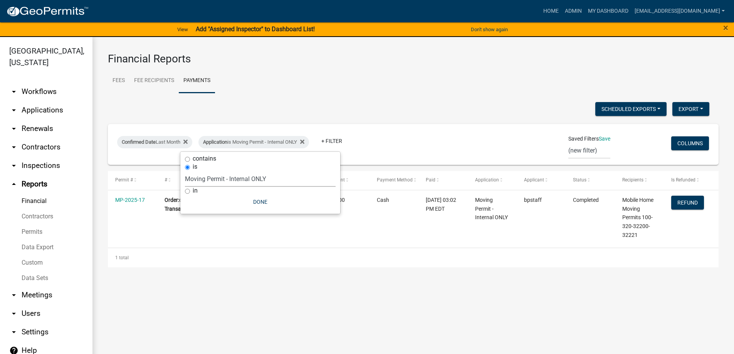
click at [248, 176] on select "Select an option Abbeville County Building Permit Abbeville County Residential …" at bounding box center [260, 179] width 151 height 16
click at [248, 179] on select "Select an option Abbeville County Building Permit Abbeville County Residential …" at bounding box center [260, 179] width 151 height 16
click at [190, 171] on select "Select an option Abbeville County Building Permit Abbeville County Residential …" at bounding box center [260, 179] width 151 height 16
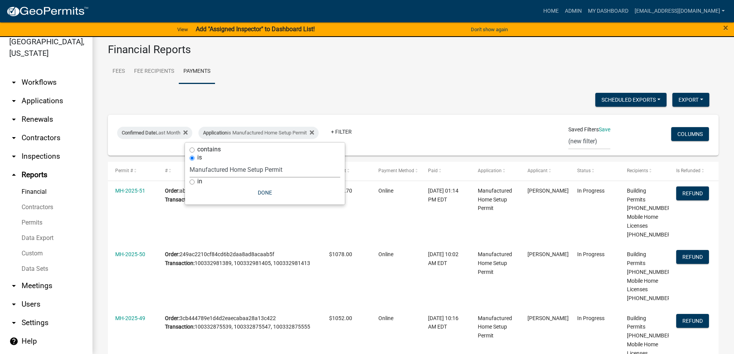
click at [224, 172] on select "Select an option Abbeville County Building Permit Abbeville County Residential …" at bounding box center [265, 170] width 151 height 16
select select "f430d418-8bfa-4bdb-8f39-dba41b15ffda"
click at [190, 162] on select "Select an option Abbeville County Building Permit Abbeville County Residential …" at bounding box center [265, 170] width 151 height 16
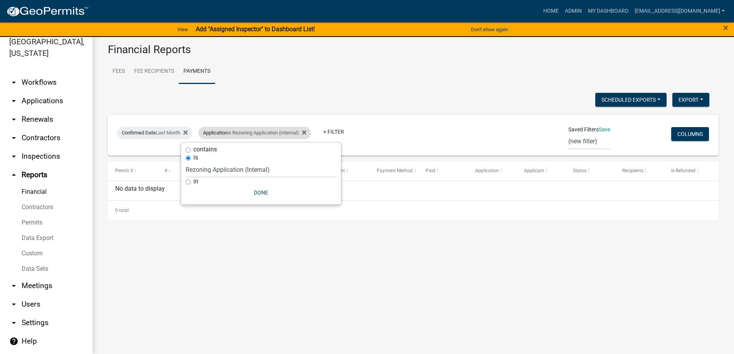
click at [281, 127] on div "Application is Rezoning Application (Internal)" at bounding box center [255, 133] width 113 height 12
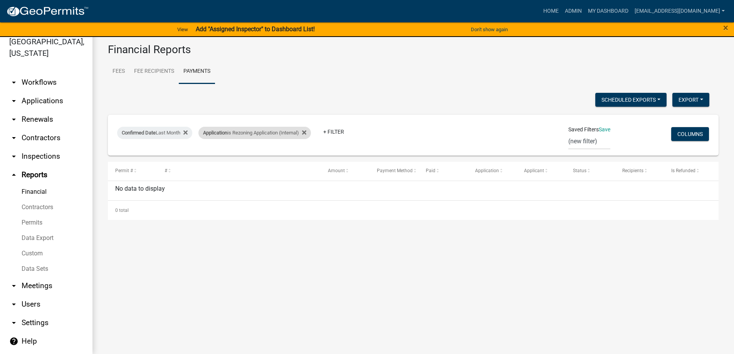
click at [261, 136] on div "Application is Rezoning Application (Internal)" at bounding box center [255, 133] width 113 height 12
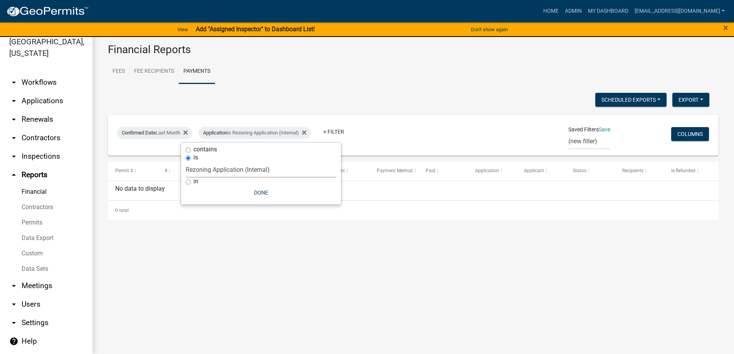
click at [253, 168] on select "Select an option Abbeville County Building Permit Abbeville County Residential …" at bounding box center [261, 170] width 151 height 16
select select "38d79bad-f38c-40ab-8565-2a0baba69832"
click at [211, 162] on select "Select an option Abbeville County Building Permit Abbeville County Residential …" at bounding box center [261, 170] width 151 height 16
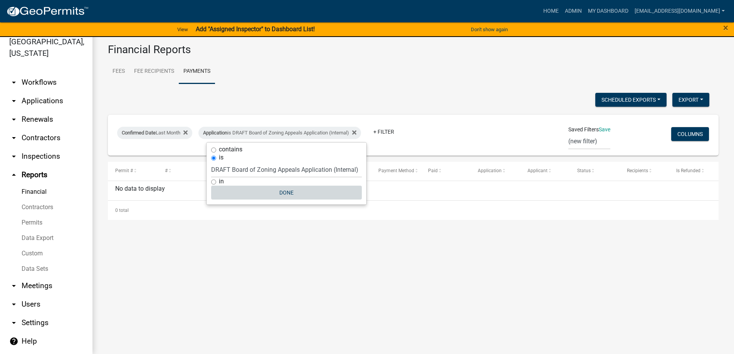
click at [295, 192] on button "Done" at bounding box center [286, 193] width 151 height 14
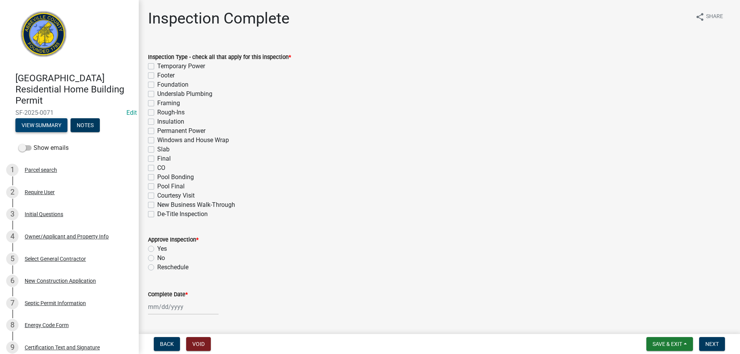
click at [29, 120] on button "View Summary" at bounding box center [41, 125] width 52 height 14
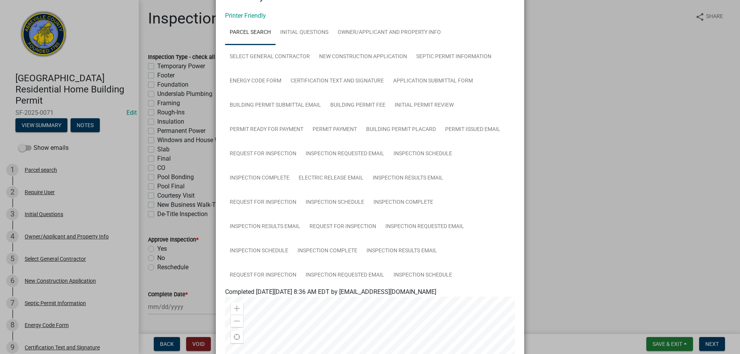
scroll to position [39, 0]
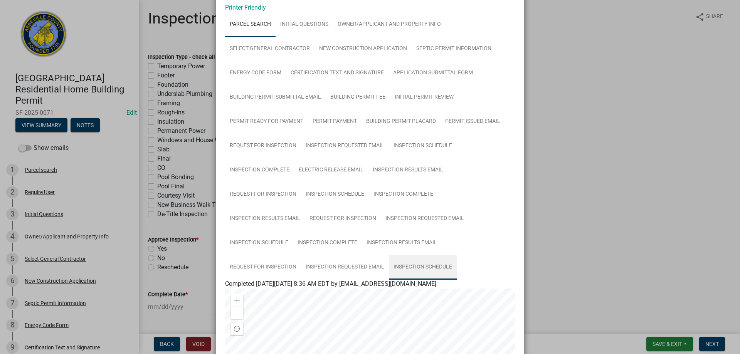
click at [405, 266] on link "Inspection Schedule" at bounding box center [423, 267] width 68 height 25
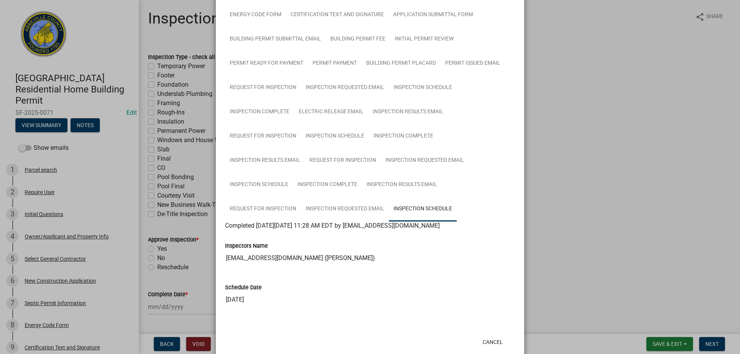
scroll to position [114, 0]
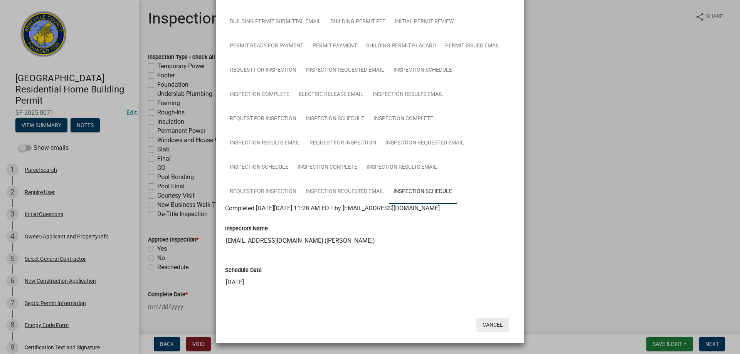
click at [498, 325] on button "Cancel" at bounding box center [493, 325] width 33 height 14
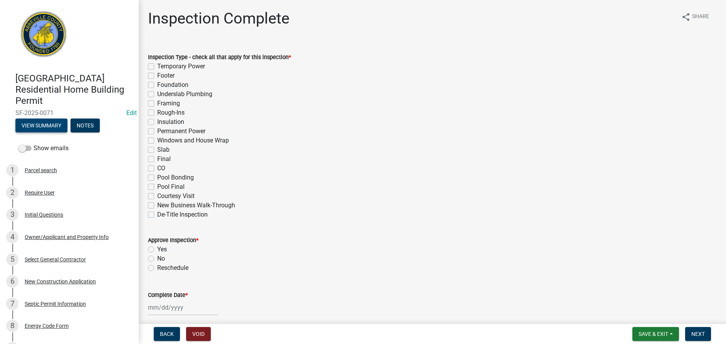
click at [52, 125] on button "View Summary" at bounding box center [41, 125] width 52 height 14
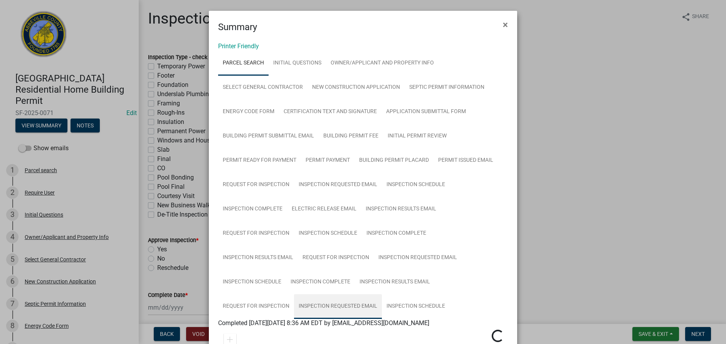
click at [355, 307] on link "Inspection Requested Email" at bounding box center [338, 306] width 88 height 25
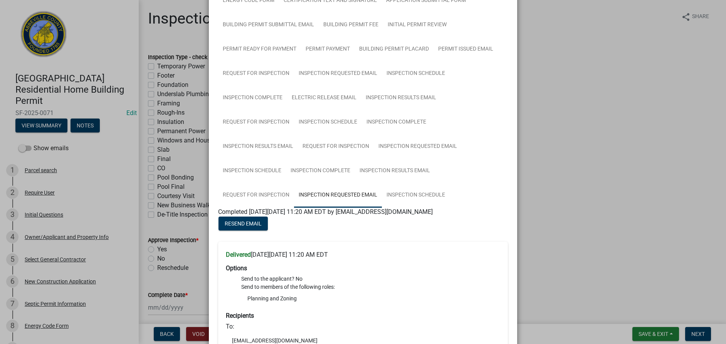
scroll to position [39, 0]
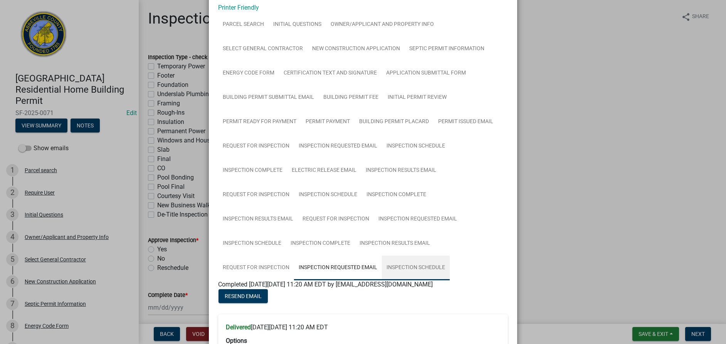
click at [403, 269] on link "Inspection Schedule" at bounding box center [416, 267] width 68 height 25
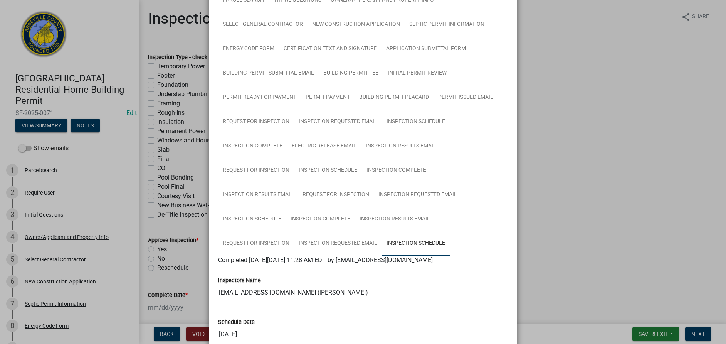
scroll to position [125, 0]
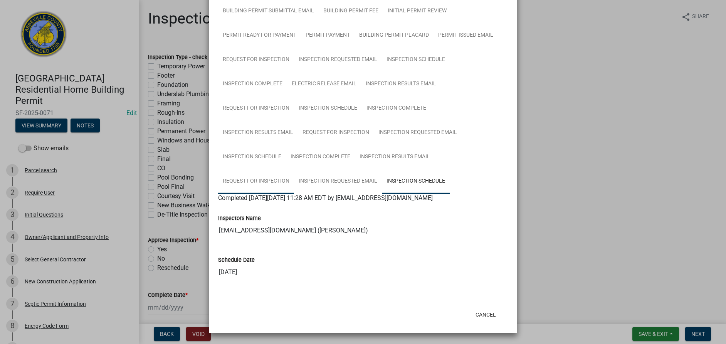
click at [275, 180] on link "Request for Inspection" at bounding box center [256, 181] width 76 height 25
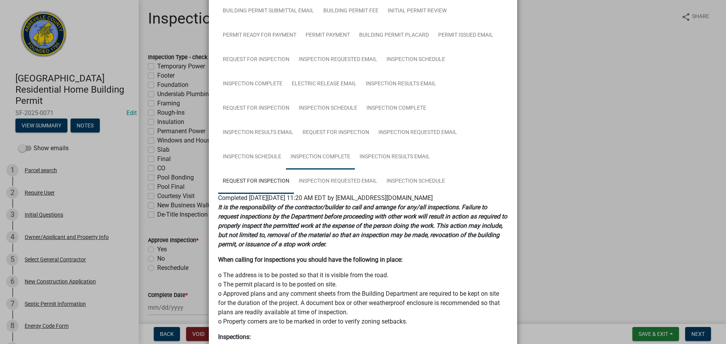
click at [333, 149] on link "Inspection Complete" at bounding box center [320, 157] width 69 height 25
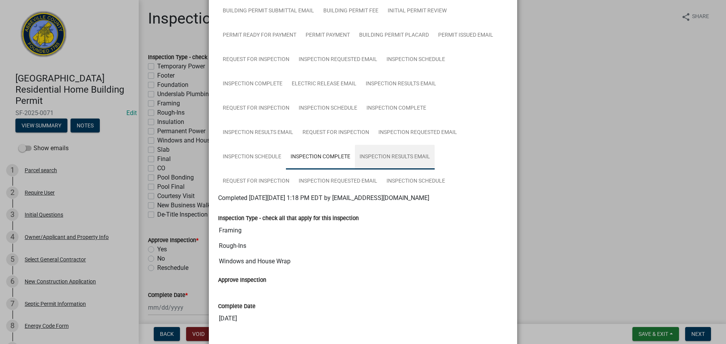
click at [361, 158] on link "Inspection Results Email" at bounding box center [395, 157] width 80 height 25
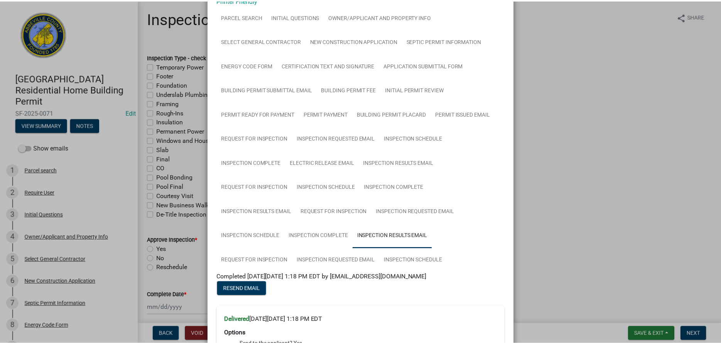
scroll to position [0, 0]
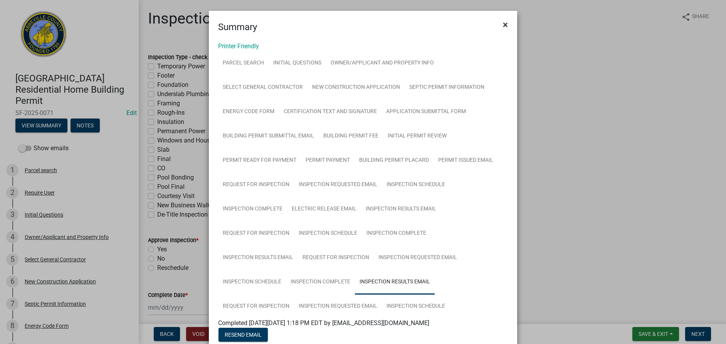
click at [504, 23] on span "×" at bounding box center [505, 24] width 5 height 11
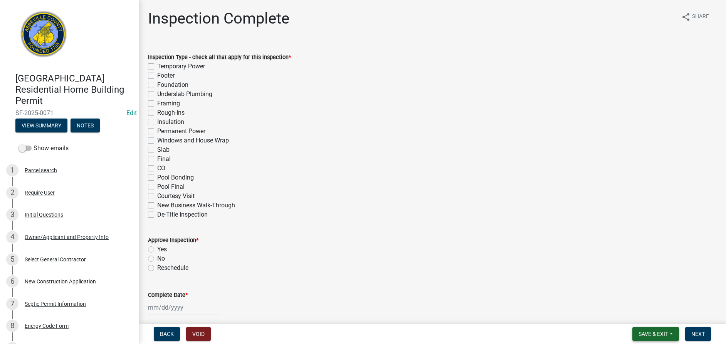
click at [664, 332] on span "Save & Exit" at bounding box center [654, 333] width 30 height 6
click at [657, 317] on button "Save & Exit" at bounding box center [649, 313] width 62 height 19
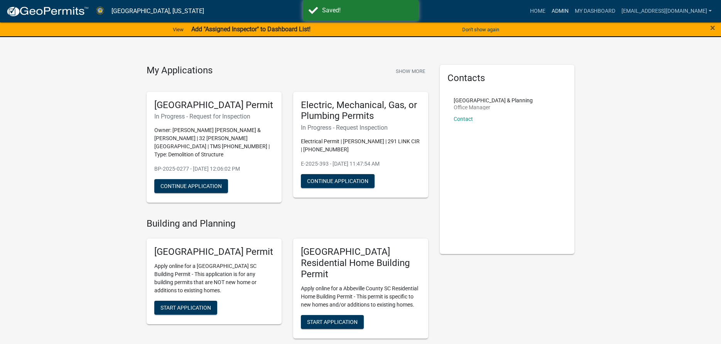
click at [549, 12] on link "Admin" at bounding box center [559, 11] width 23 height 15
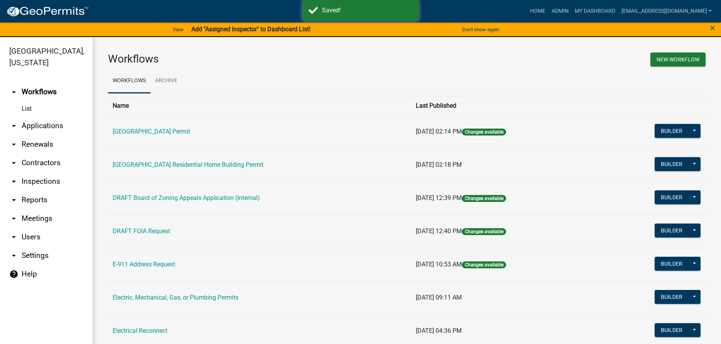
click at [45, 128] on link "arrow_drop_down Applications" at bounding box center [46, 125] width 93 height 19
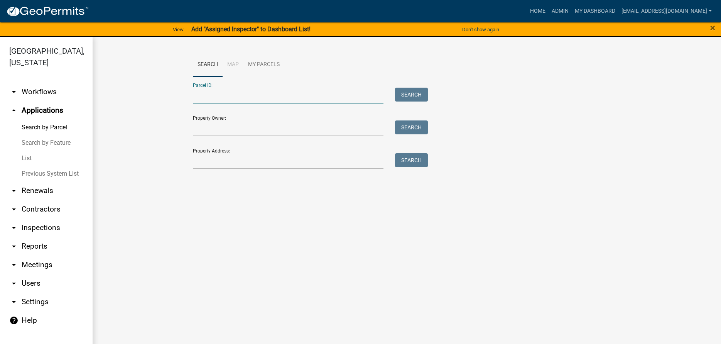
click at [219, 96] on input "Parcel ID:" at bounding box center [288, 96] width 191 height 16
click at [212, 158] on input "Property Address:" at bounding box center [288, 161] width 191 height 16
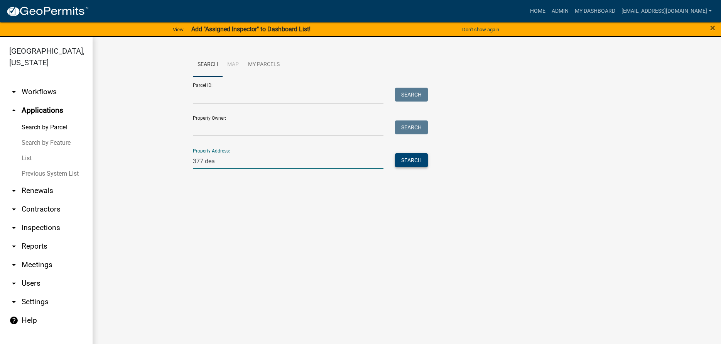
click at [396, 162] on button "Search" at bounding box center [411, 160] width 33 height 14
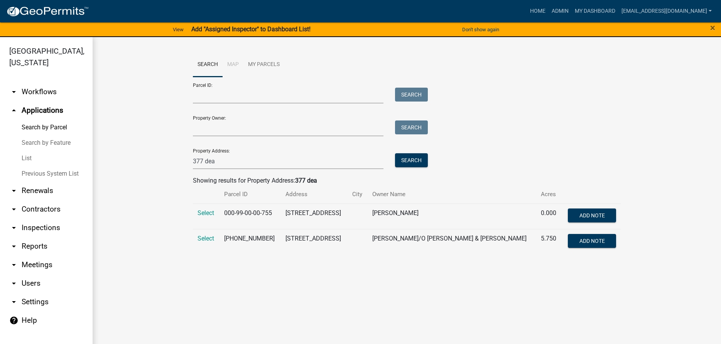
click at [196, 239] on td "Select" at bounding box center [206, 241] width 27 height 25
click at [204, 239] on span "Select" at bounding box center [205, 237] width 17 height 7
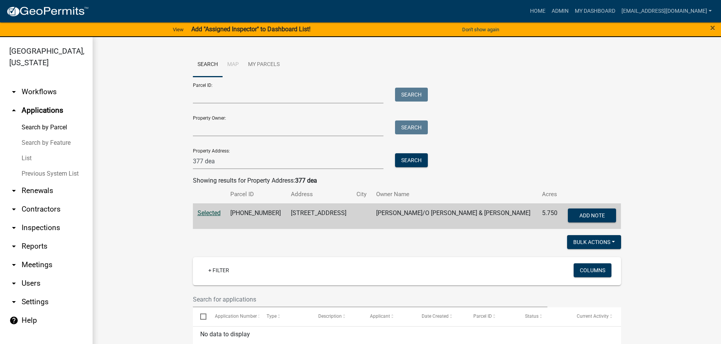
click at [202, 213] on span "Selected" at bounding box center [208, 212] width 23 height 7
click at [404, 162] on button "Search" at bounding box center [411, 160] width 33 height 14
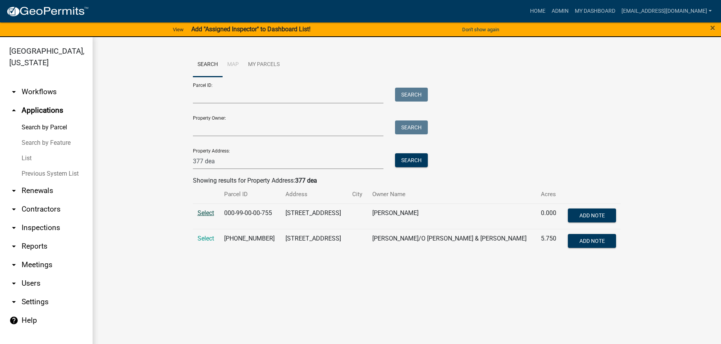
click at [210, 211] on span "Select" at bounding box center [205, 212] width 17 height 7
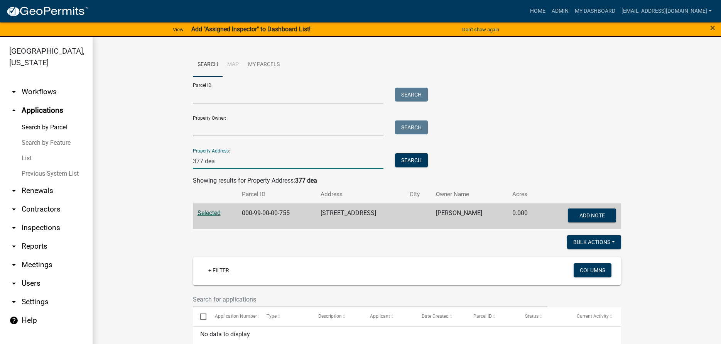
drag, startPoint x: 200, startPoint y: 160, endPoint x: 151, endPoint y: 155, distance: 48.8
click at [152, 155] on wm-workflow-application-search-view "Search Map My Parcels Parcel ID: Search Property Owner: Search Property Address…" at bounding box center [406, 279] width 597 height 454
type input "dea"
click at [212, 211] on span "Selected" at bounding box center [208, 212] width 23 height 7
click at [200, 216] on td "Selected" at bounding box center [215, 215] width 45 height 25
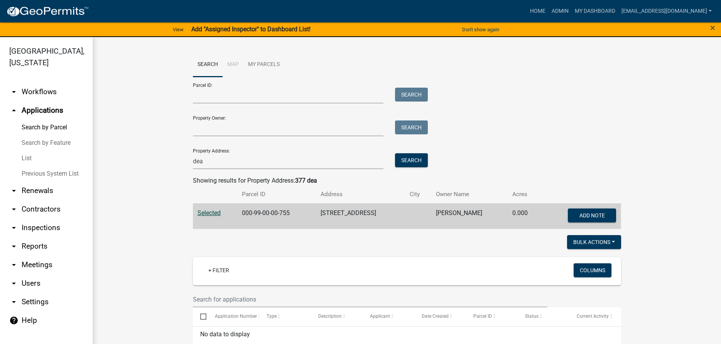
click at [201, 214] on span "Selected" at bounding box center [208, 212] width 23 height 7
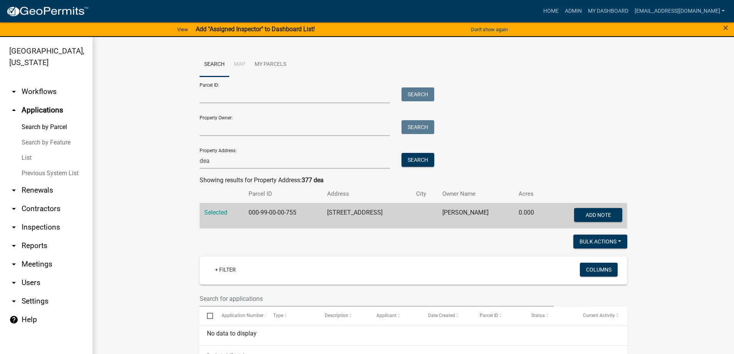
click at [30, 160] on link "List" at bounding box center [46, 157] width 93 height 15
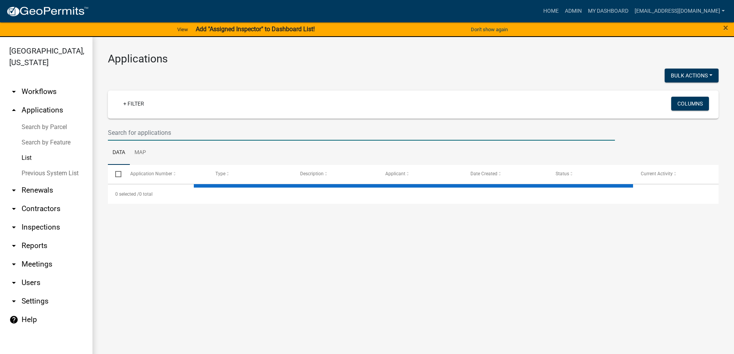
click at [146, 137] on input "text" at bounding box center [361, 133] width 507 height 16
select select "3: 100"
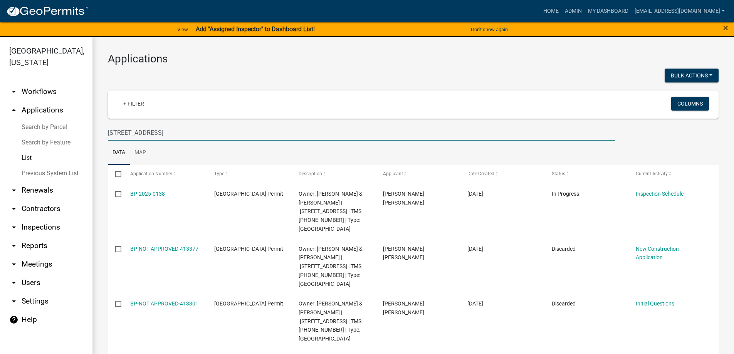
drag, startPoint x: 158, startPoint y: 134, endPoint x: 20, endPoint y: 128, distance: 137.7
click at [23, 126] on div "Abbeville County, South Carolina arrow_drop_down Workflows List arrow_drop_up A…" at bounding box center [367, 200] width 734 height 327
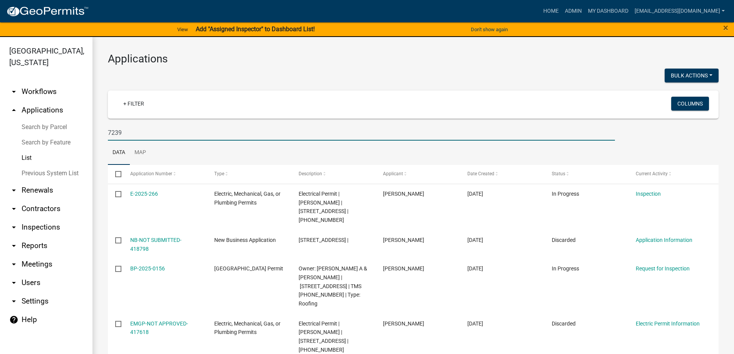
type input "7239"
drag, startPoint x: 129, startPoint y: 133, endPoint x: 38, endPoint y: 122, distance: 91.2
click at [40, 123] on div "Abbeville County, South Carolina arrow_drop_down Workflows List arrow_drop_up A…" at bounding box center [367, 200] width 734 height 327
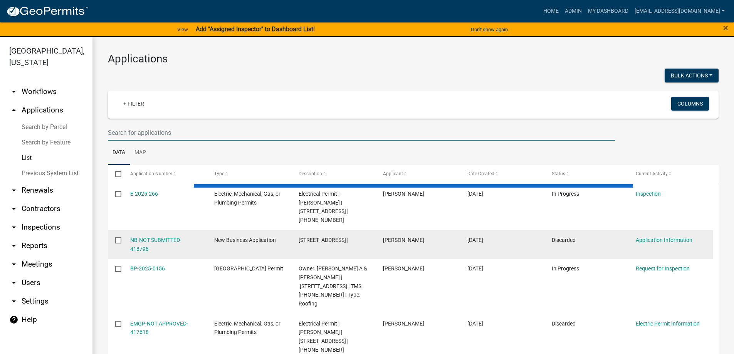
select select "3: 100"
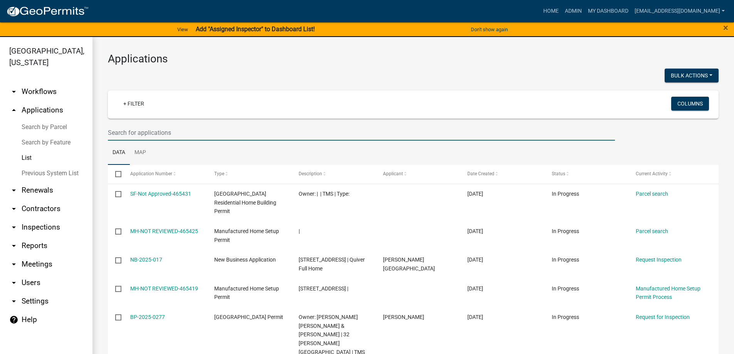
click at [143, 132] on input "text" at bounding box center [361, 133] width 507 height 16
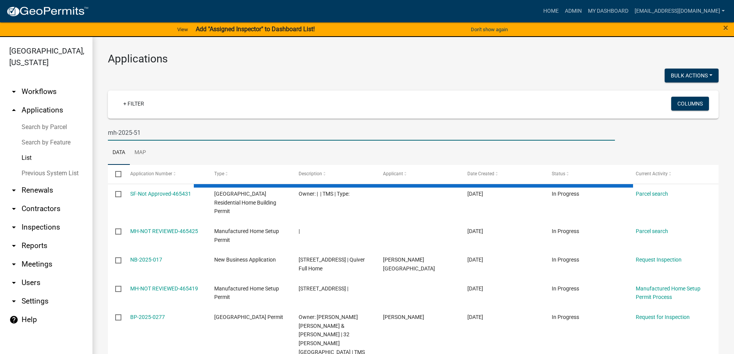
type input "mh-2025-51"
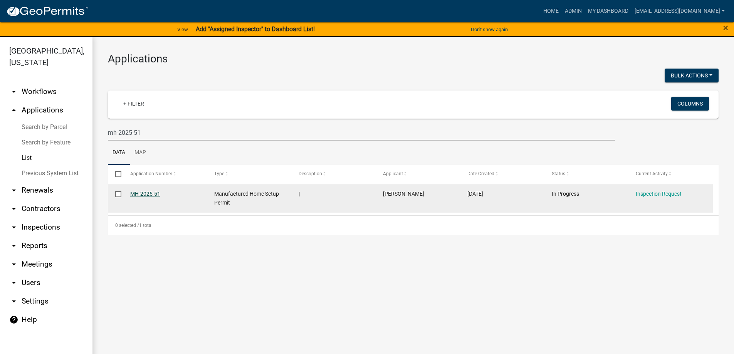
click at [141, 194] on link "MH-2025-51" at bounding box center [145, 194] width 30 height 6
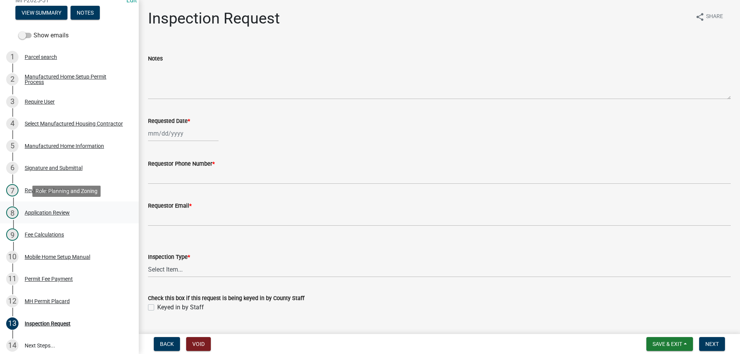
scroll to position [154, 0]
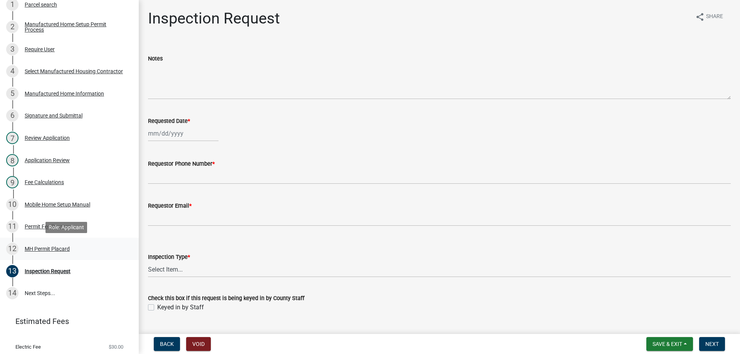
click at [38, 249] on div "MH Permit Placard" at bounding box center [47, 248] width 45 height 5
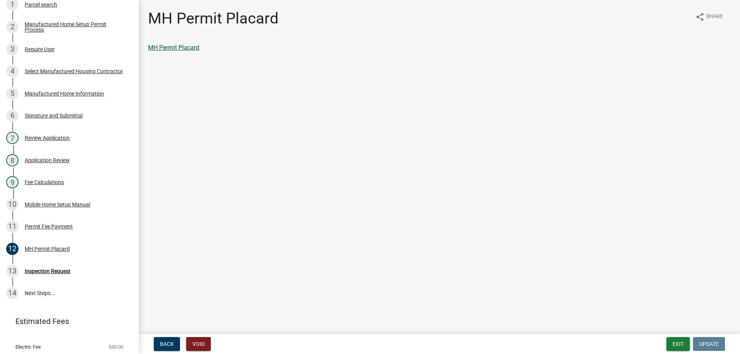
click at [162, 49] on link "MH Permit Placard" at bounding box center [173, 47] width 51 height 7
click at [53, 223] on div "11 Permit Fee Payment" at bounding box center [66, 227] width 120 height 12
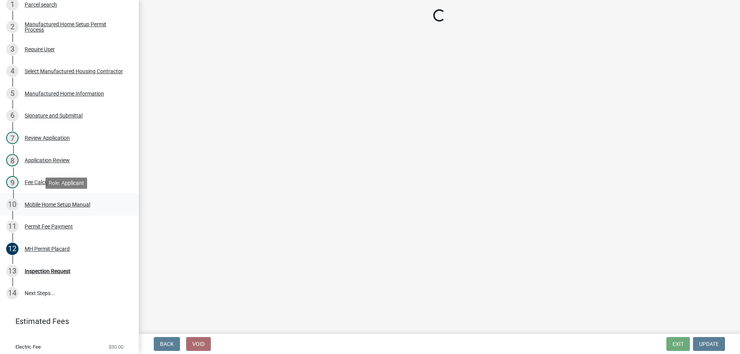
click at [56, 202] on div "Mobile Home Setup Manual" at bounding box center [58, 204] width 66 height 5
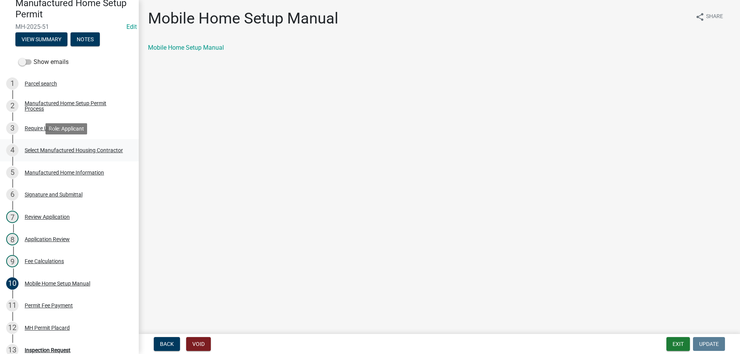
scroll to position [0, 0]
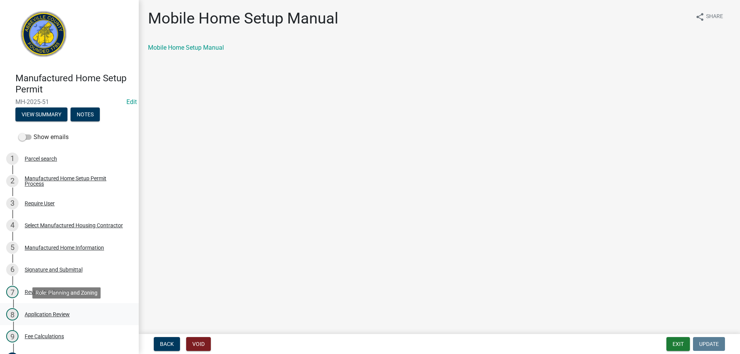
click at [57, 313] on div "Application Review" at bounding box center [47, 314] width 45 height 5
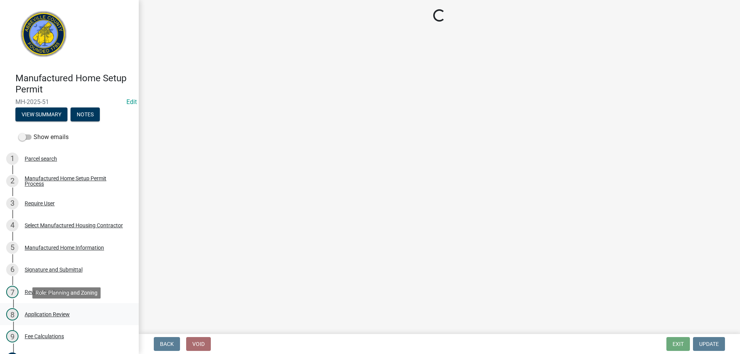
select select "7dbb6562-68e9-4426-b76f-3971908d03d5"
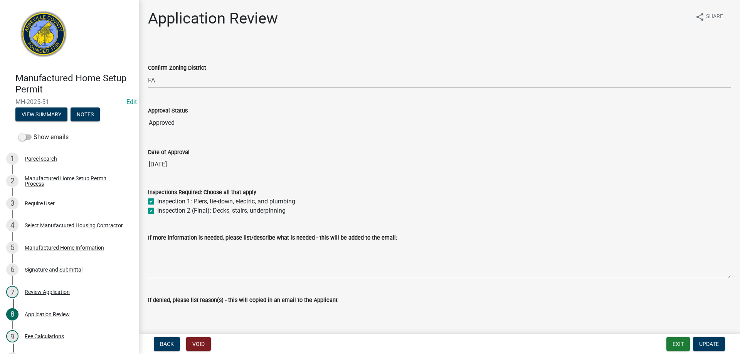
drag, startPoint x: 51, startPoint y: 333, endPoint x: 246, endPoint y: 250, distance: 211.8
click at [246, 251] on div "Manufactured Home Setup Permit MH-2025-51 Edit View Summary Notes Show emails 1…" at bounding box center [370, 177] width 740 height 354
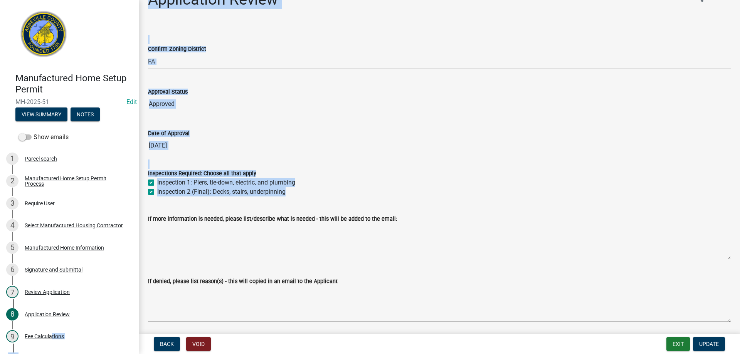
scroll to position [46, 0]
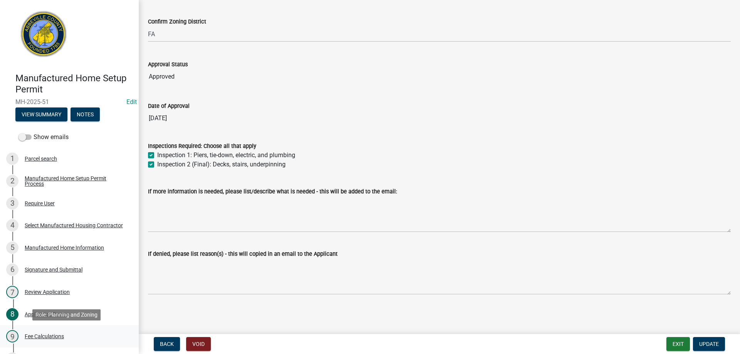
click at [32, 332] on div "9 Fee Calculations" at bounding box center [66, 336] width 120 height 12
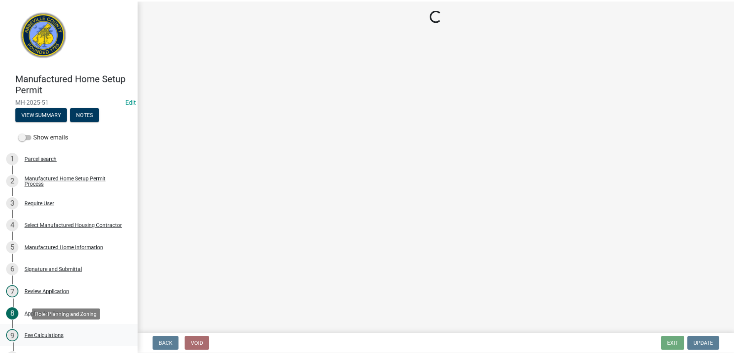
scroll to position [0, 0]
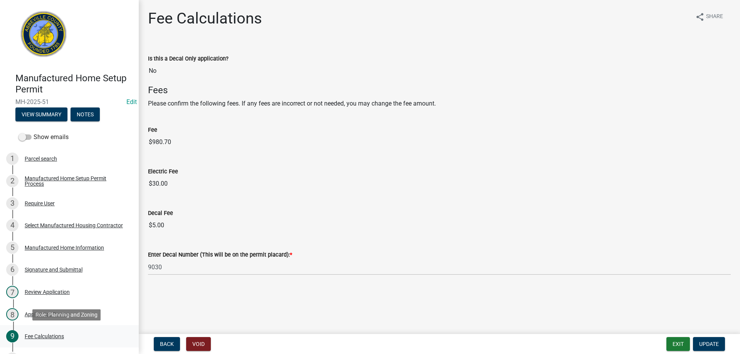
click at [38, 336] on div "Fee Calculations" at bounding box center [44, 336] width 39 height 5
click at [35, 111] on button "View Summary" at bounding box center [41, 115] width 52 height 14
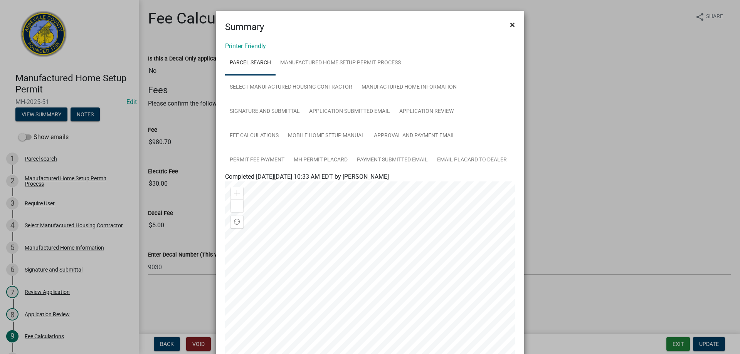
click at [514, 24] on button "×" at bounding box center [512, 25] width 17 height 22
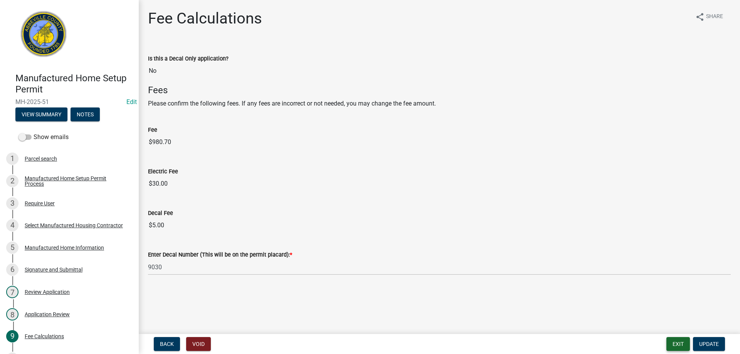
click at [685, 343] on button "Exit" at bounding box center [679, 344] width 24 height 14
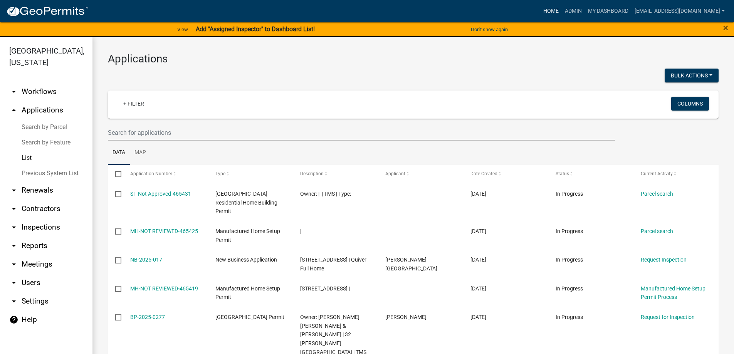
click at [541, 4] on link "Home" at bounding box center [552, 11] width 22 height 15
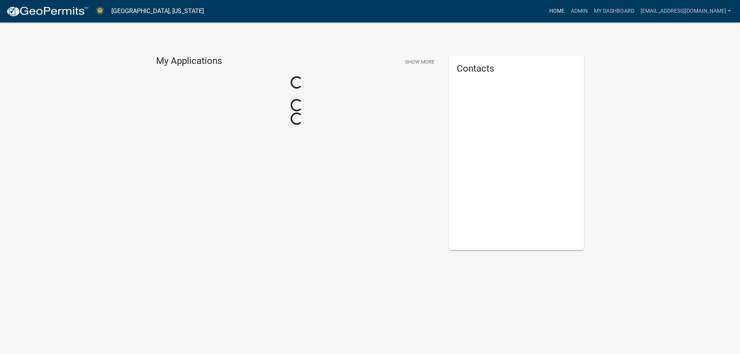
click at [546, 10] on link "Home" at bounding box center [557, 11] width 22 height 15
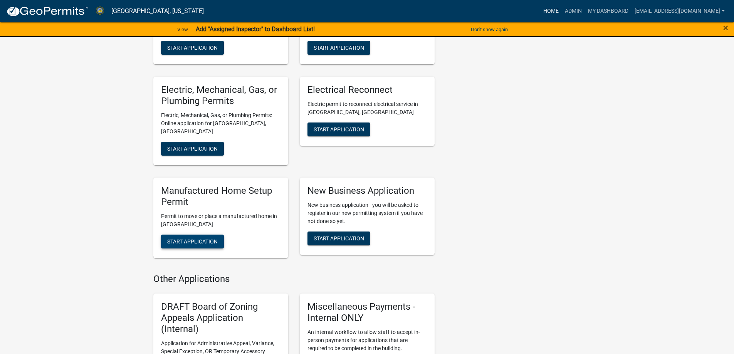
scroll to position [308, 0]
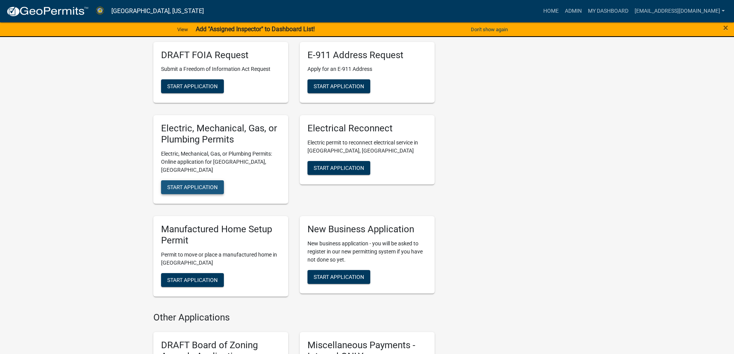
click at [189, 184] on span "Start Application" at bounding box center [192, 187] width 51 height 6
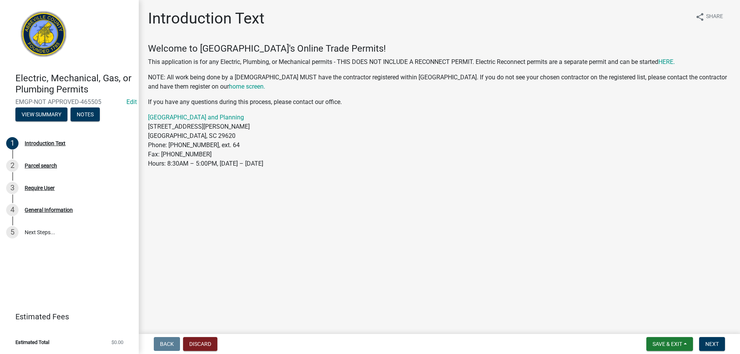
click at [726, 343] on form "Save & Exit Save Save & Exit Next" at bounding box center [685, 344] width 85 height 14
click at [714, 343] on span "Next" at bounding box center [712, 344] width 13 height 6
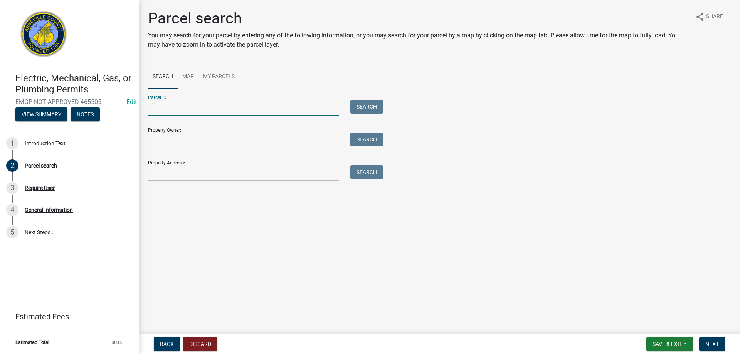
click at [180, 109] on input "Parcel ID:" at bounding box center [243, 108] width 191 height 16
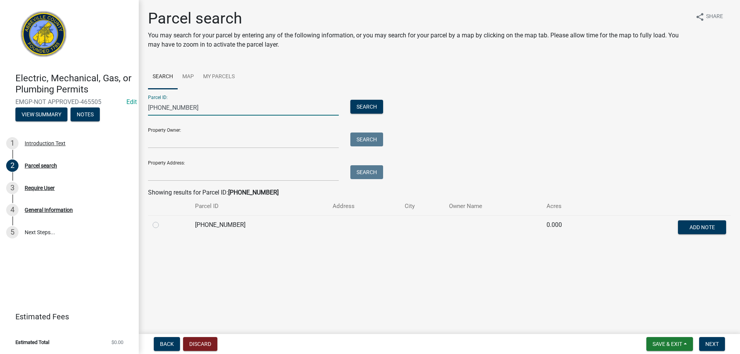
type input "096-00-00-378"
click at [162, 221] on label at bounding box center [162, 221] width 0 height 0
click at [162, 225] on input "radio" at bounding box center [164, 223] width 5 height 5
radio input "true"
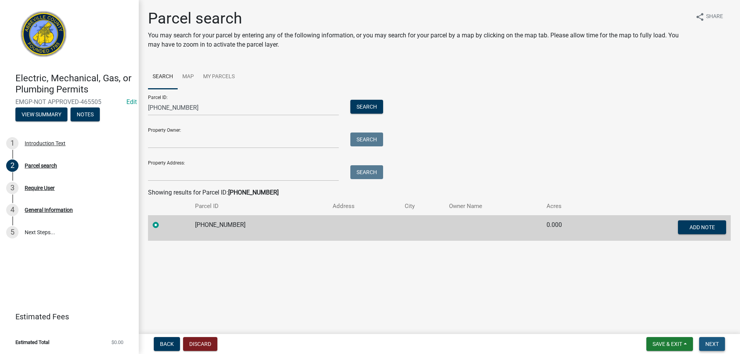
click at [721, 343] on button "Next" at bounding box center [712, 344] width 26 height 14
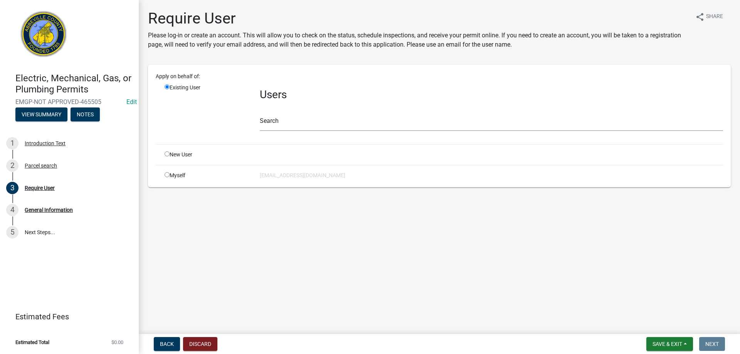
click at [166, 177] on input "radio" at bounding box center [167, 174] width 5 height 5
radio input "true"
radio input "false"
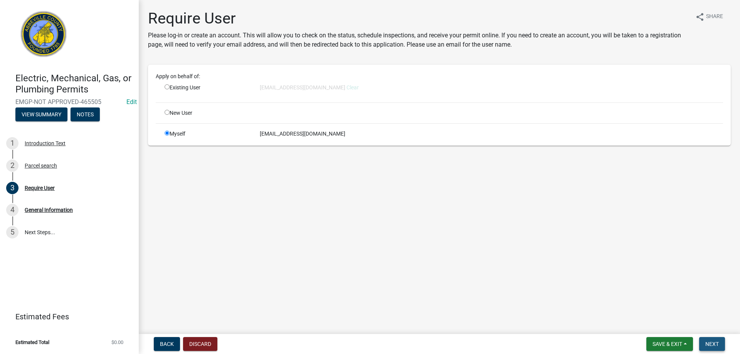
click at [711, 343] on span "Next" at bounding box center [712, 344] width 13 height 6
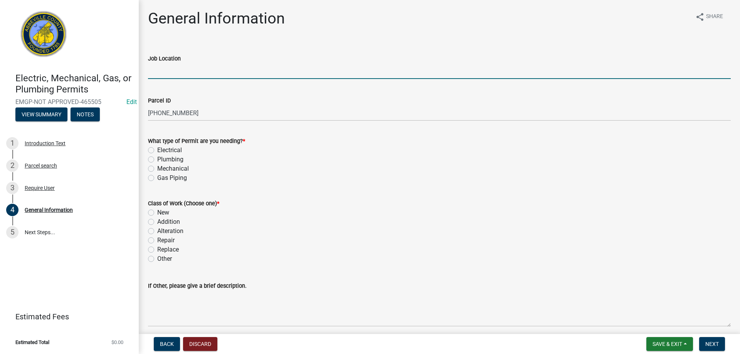
click at [210, 67] on input "Job Location" at bounding box center [439, 71] width 583 height 16
type input "50 Mt Olive Church Rd"
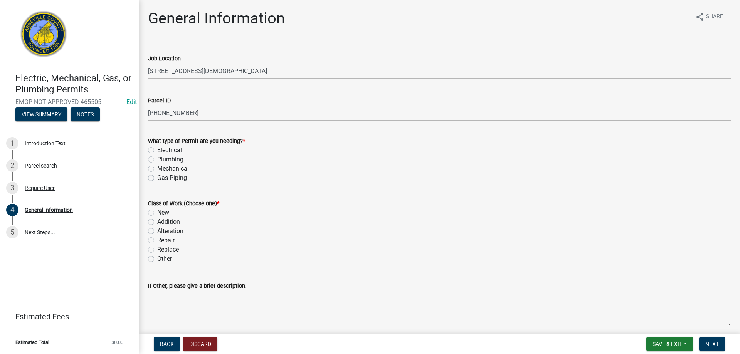
click at [157, 151] on label "Electrical" at bounding box center [169, 150] width 25 height 9
click at [157, 151] on input "Electrical" at bounding box center [159, 148] width 5 height 5
radio input "true"
click at [153, 217] on div "New" at bounding box center [439, 212] width 583 height 9
click at [157, 215] on label "New" at bounding box center [163, 212] width 12 height 9
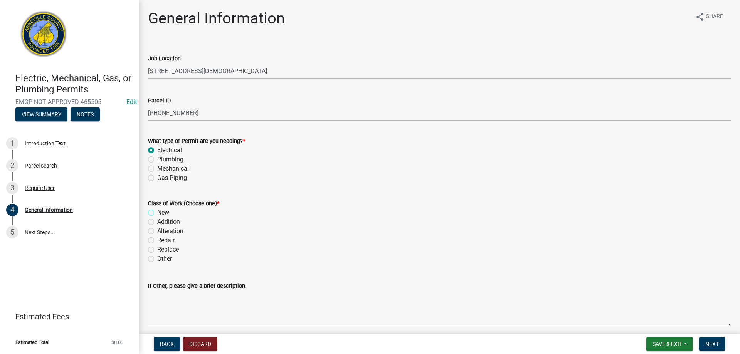
click at [157, 213] on input "New" at bounding box center [159, 210] width 5 height 5
radio input "true"
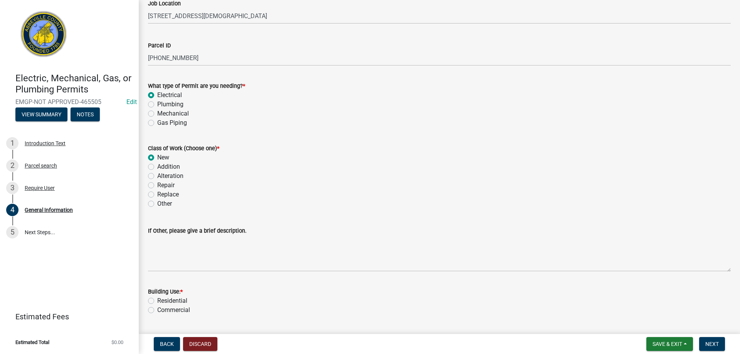
scroll to position [154, 0]
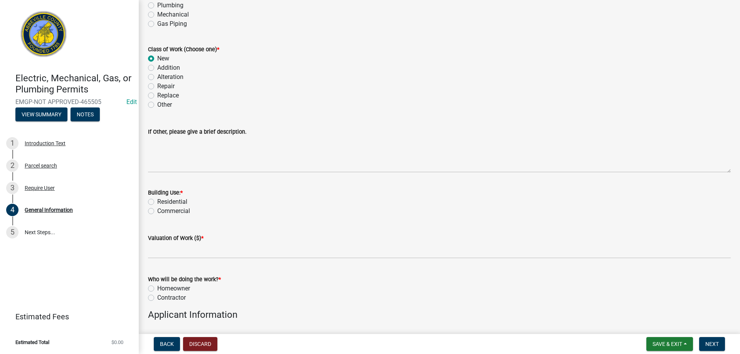
click at [157, 202] on label "Residential" at bounding box center [172, 201] width 30 height 9
click at [157, 202] on input "Residential" at bounding box center [159, 199] width 5 height 5
radio input "true"
click at [182, 241] on label "Valuation of Work ($) *" at bounding box center [176, 238] width 56 height 5
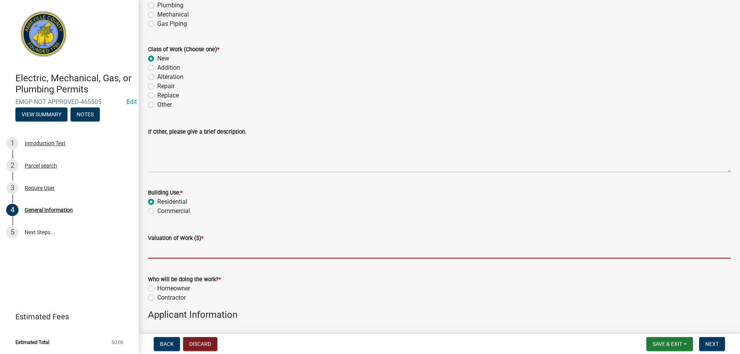
click at [182, 249] on input "text" at bounding box center [439, 251] width 583 height 16
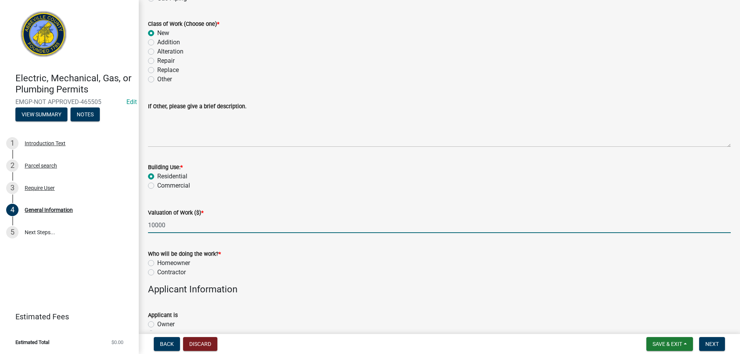
scroll to position [193, 0]
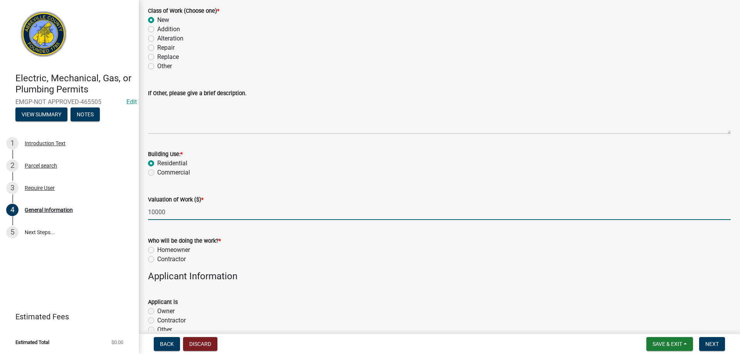
type input "10000"
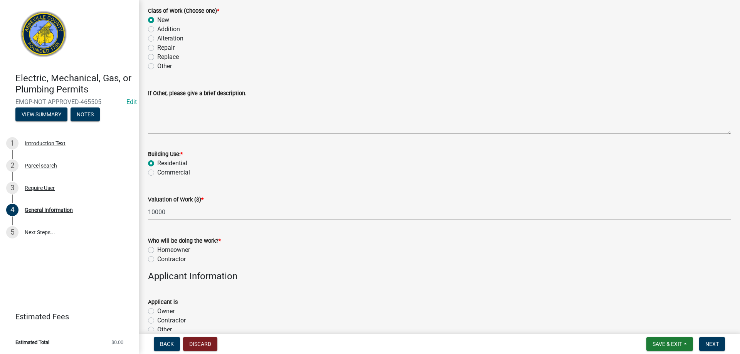
click at [157, 261] on label "Contractor" at bounding box center [171, 259] width 29 height 9
click at [157, 260] on input "Contractor" at bounding box center [159, 257] width 5 height 5
radio input "true"
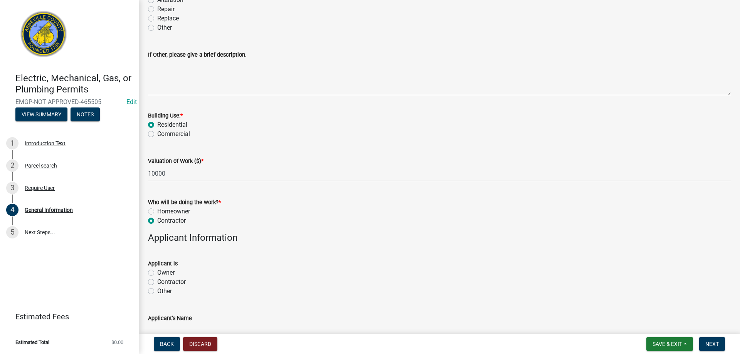
click at [157, 213] on label "Homeowner" at bounding box center [173, 211] width 33 height 9
click at [157, 212] on input "Homeowner" at bounding box center [159, 209] width 5 height 5
radio input "true"
click at [47, 142] on div "Introduction Text" at bounding box center [45, 143] width 41 height 5
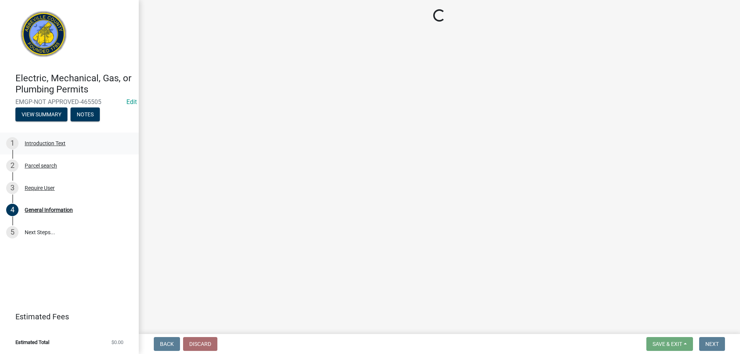
scroll to position [0, 0]
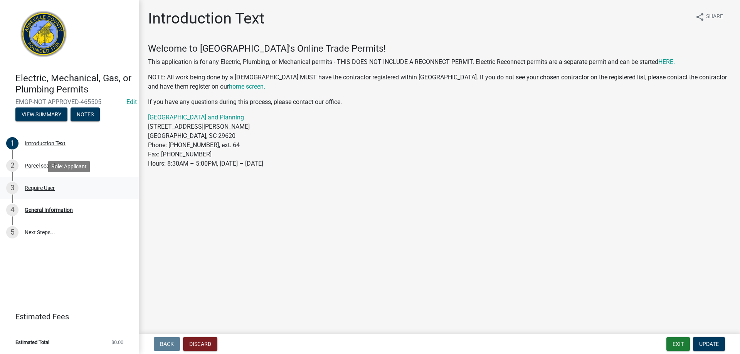
click at [57, 188] on div "3 Require User" at bounding box center [66, 188] width 120 height 12
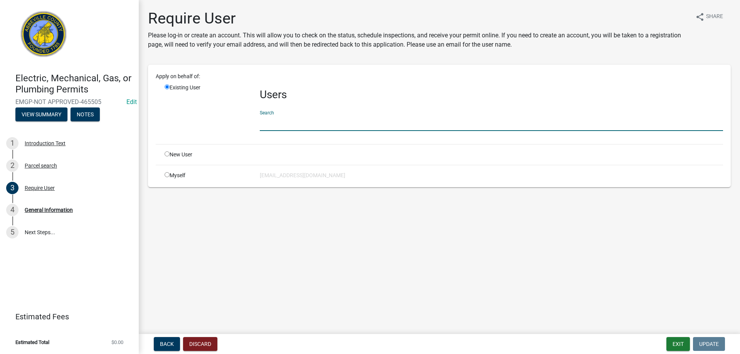
click at [269, 120] on input "text" at bounding box center [491, 123] width 463 height 16
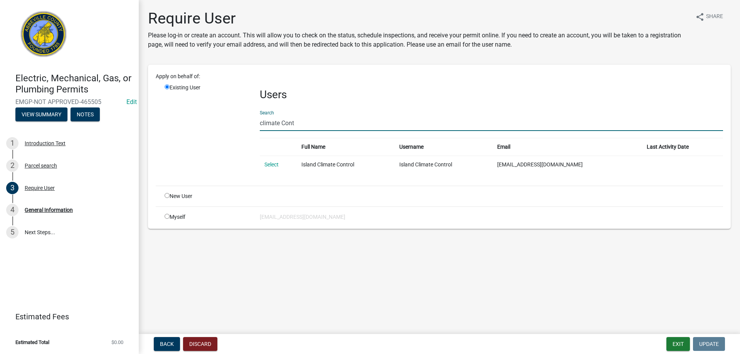
type input "climate Contr"
drag, startPoint x: 286, startPoint y: 123, endPoint x: 198, endPoint y: 116, distance: 88.6
click at [198, 116] on div "Existing User Users Search climate Contr Full Name Username Email Last Activity…" at bounding box center [444, 132] width 570 height 96
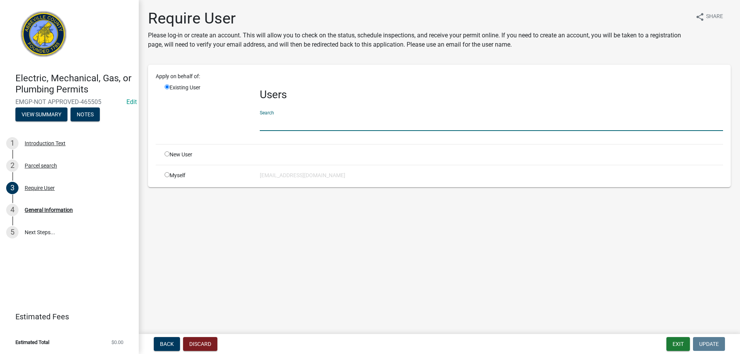
type input "c"
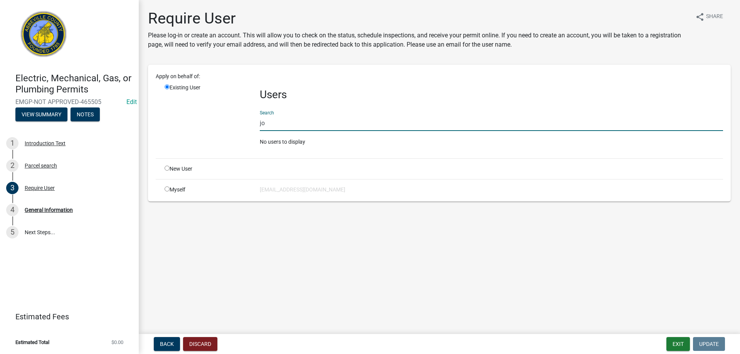
type input "j"
type input "climategreenwood"
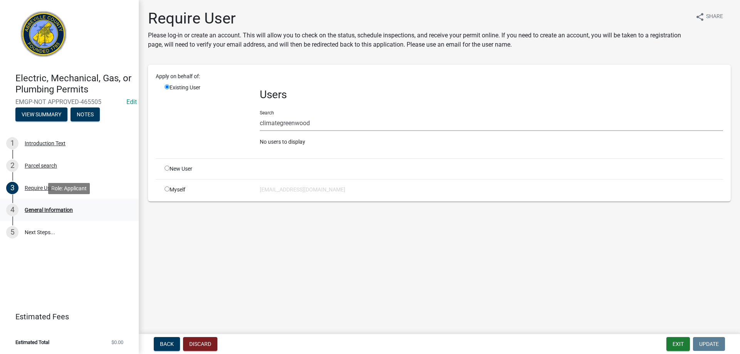
click at [65, 214] on div "4 General Information" at bounding box center [66, 210] width 120 height 12
click at [62, 211] on div "General Information" at bounding box center [49, 209] width 48 height 5
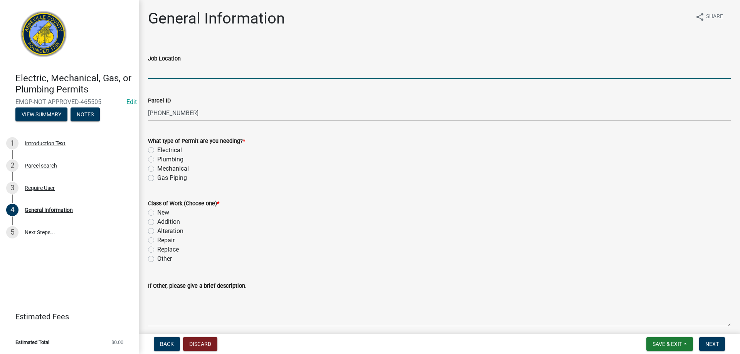
click at [179, 76] on input "Job Location" at bounding box center [439, 71] width 583 height 16
type input "50 Mt Olive Church Rd"
click at [157, 149] on label "Electrical" at bounding box center [169, 150] width 25 height 9
click at [157, 149] on input "Electrical" at bounding box center [159, 148] width 5 height 5
radio input "true"
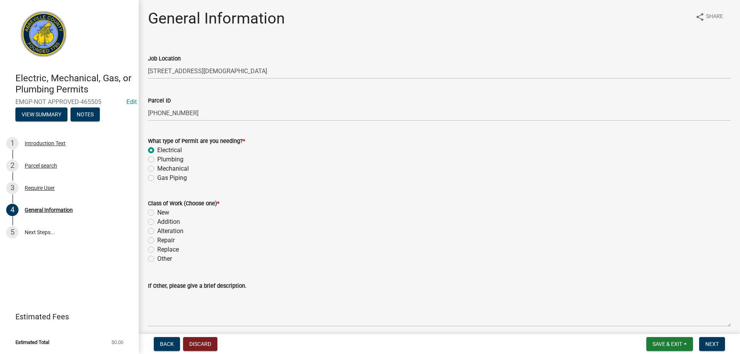
click at [157, 215] on label "New" at bounding box center [163, 212] width 12 height 9
click at [157, 213] on input "New" at bounding box center [159, 210] width 5 height 5
radio input "true"
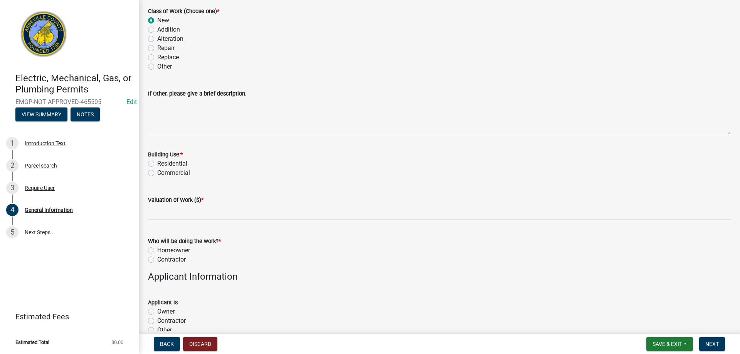
scroll to position [193, 0]
drag, startPoint x: 153, startPoint y: 172, endPoint x: 153, endPoint y: 164, distance: 8.1
click at [153, 164] on div "Building Use: * Residential Commercial" at bounding box center [439, 164] width 583 height 28
click at [157, 163] on label "Residential" at bounding box center [172, 163] width 30 height 9
click at [157, 163] on input "Residential" at bounding box center [159, 161] width 5 height 5
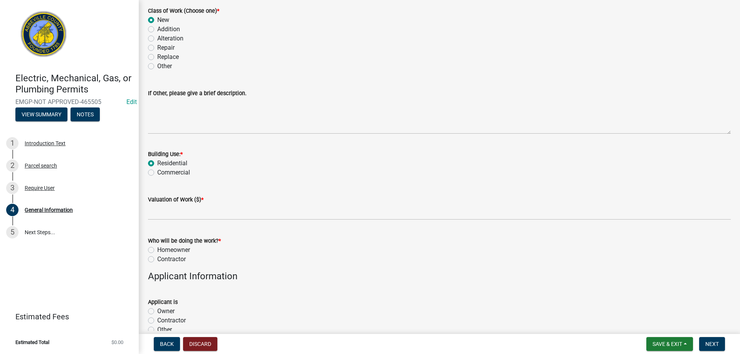
radio input "true"
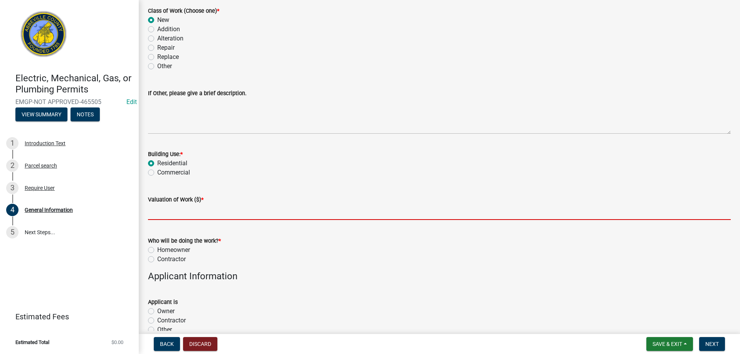
click at [165, 208] on input "text" at bounding box center [439, 212] width 583 height 16
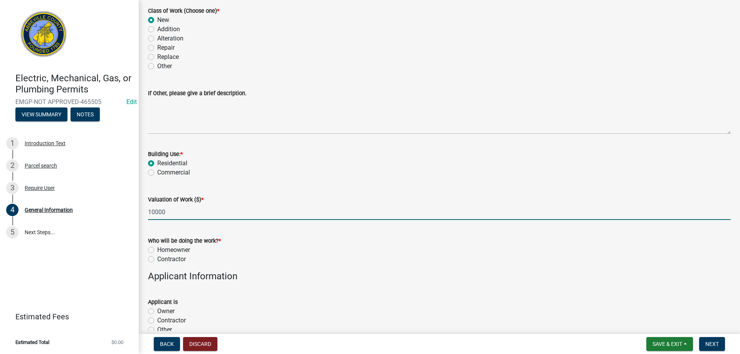
type input "10000"
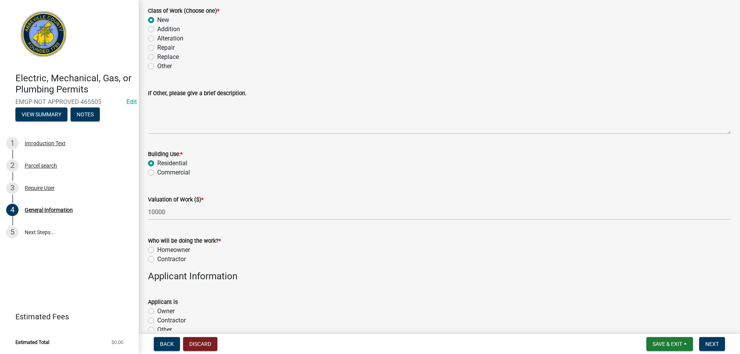
click at [157, 261] on label "Contractor" at bounding box center [171, 259] width 29 height 9
click at [157, 260] on input "Contractor" at bounding box center [159, 257] width 5 height 5
radio input "true"
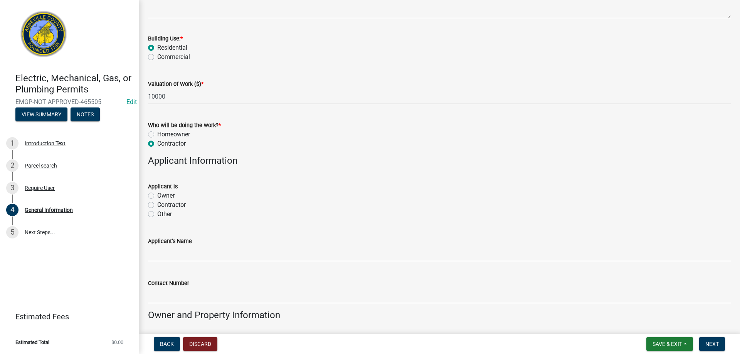
click at [157, 205] on label "Contractor" at bounding box center [171, 204] width 29 height 9
click at [157, 205] on input "Contractor" at bounding box center [159, 202] width 5 height 5
radio input "true"
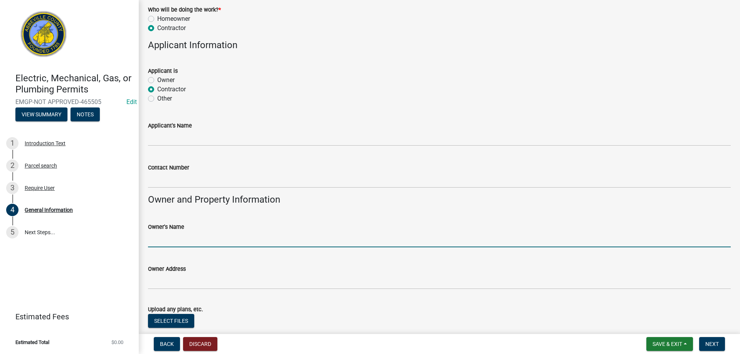
click at [176, 239] on input "Owner's Name" at bounding box center [439, 240] width 583 height 16
type input "Gregory Scott & Kimberly Broome"
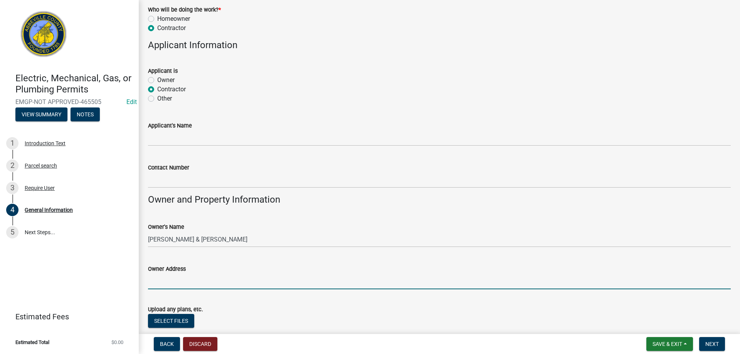
click at [186, 280] on input "Owner Address" at bounding box center [439, 282] width 583 height 16
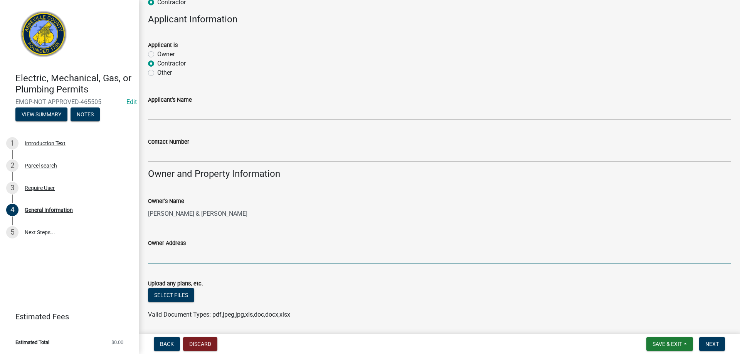
scroll to position [463, 0]
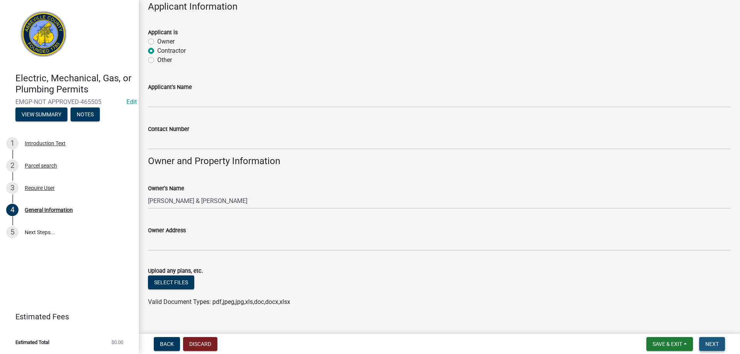
click at [714, 343] on span "Next" at bounding box center [712, 344] width 13 height 6
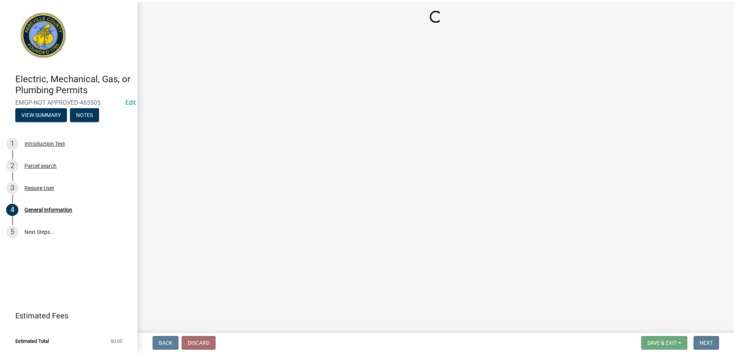
scroll to position [0, 0]
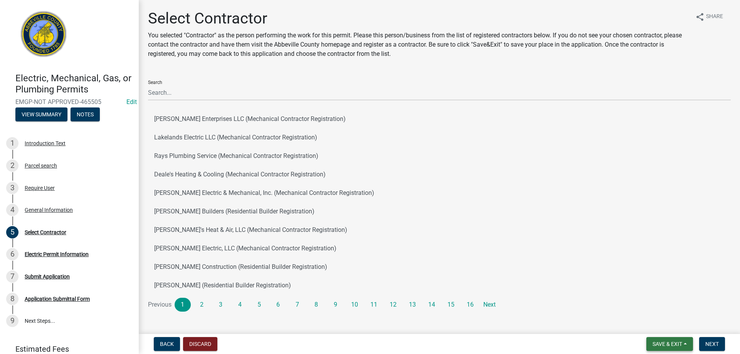
click at [672, 343] on span "Save & Exit" at bounding box center [668, 344] width 30 height 6
click at [664, 328] on button "Save & Exit" at bounding box center [663, 324] width 62 height 19
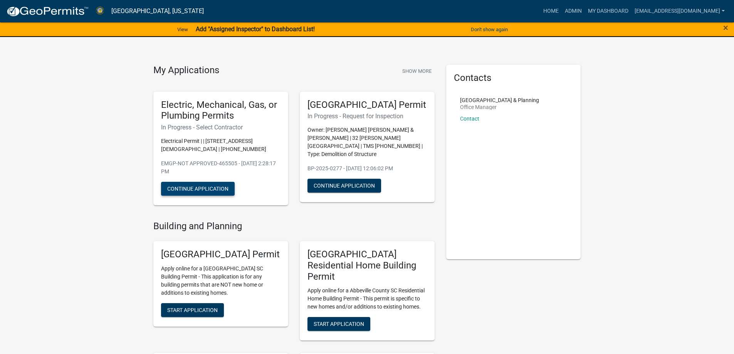
drag, startPoint x: 200, startPoint y: 189, endPoint x: 195, endPoint y: 221, distance: 32.4
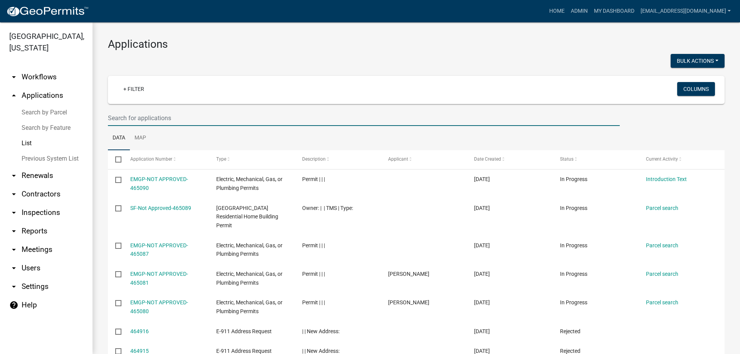
select select "3: 100"
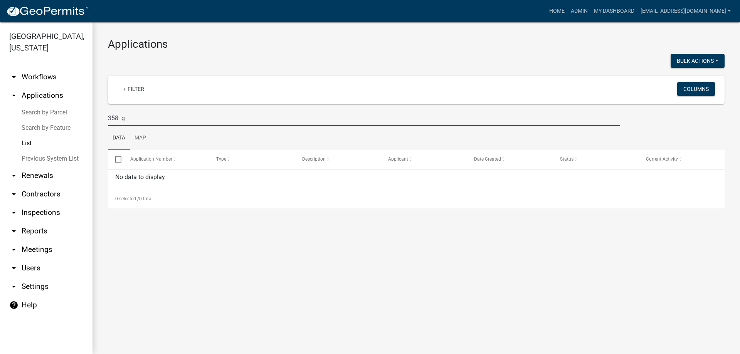
drag, startPoint x: 135, startPoint y: 115, endPoint x: 95, endPoint y: 115, distance: 40.5
click at [95, 115] on div "Applications Bulk Actions Void + Filter Columns 358 g Data Map Select Applicati…" at bounding box center [417, 123] width 648 height 202
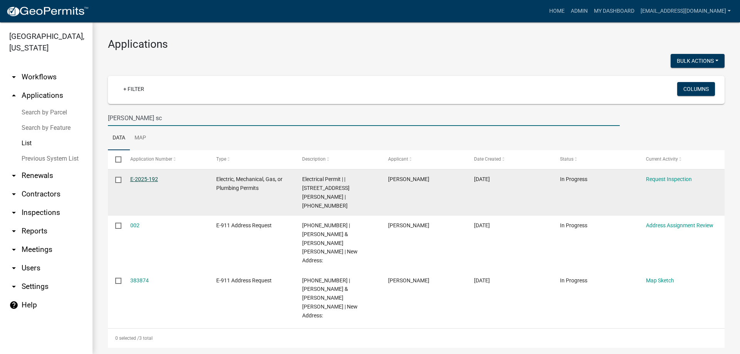
type input "[PERSON_NAME] sc"
click at [134, 180] on link "E-2025-192" at bounding box center [144, 179] width 28 height 6
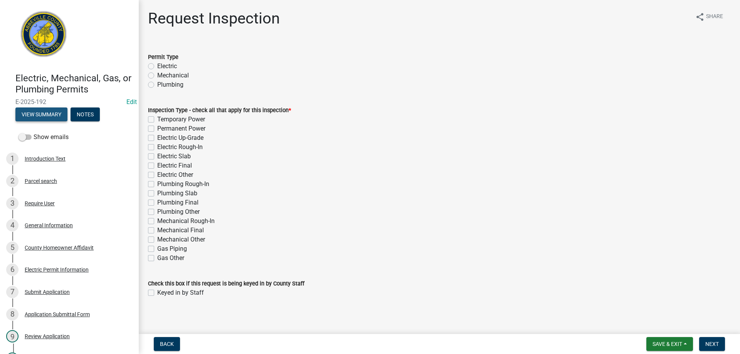
click at [48, 114] on button "View Summary" at bounding box center [41, 115] width 52 height 14
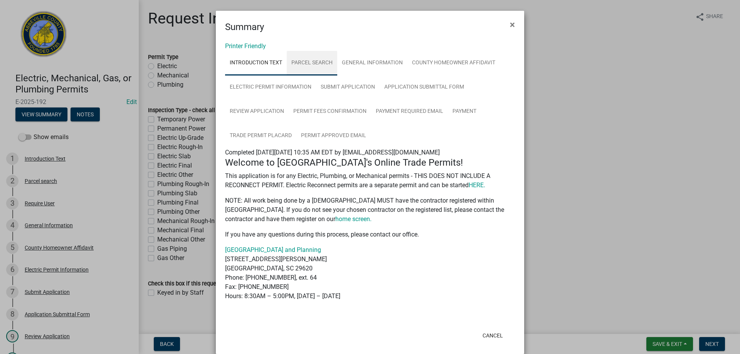
click at [322, 64] on link "Parcel search" at bounding box center [312, 63] width 51 height 25
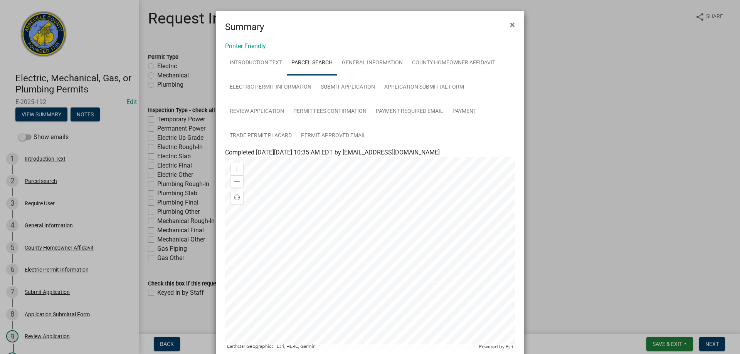
click at [44, 175] on ngb-modal-window "Summary × Printer Friendly Introduction Text Parcel search General Information …" at bounding box center [370, 177] width 740 height 354
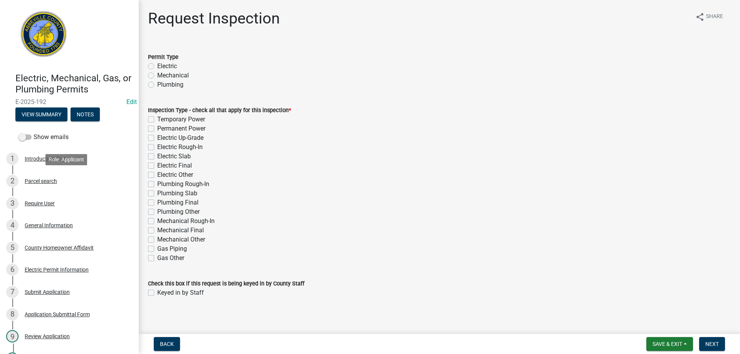
click at [44, 180] on div "Parcel search" at bounding box center [41, 181] width 32 height 5
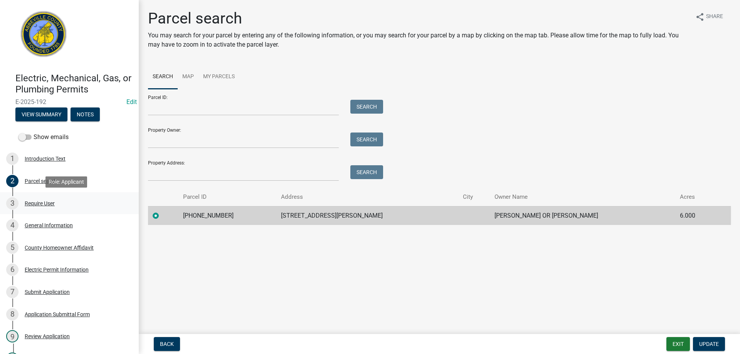
click at [41, 195] on link "3 Require User" at bounding box center [69, 203] width 139 height 22
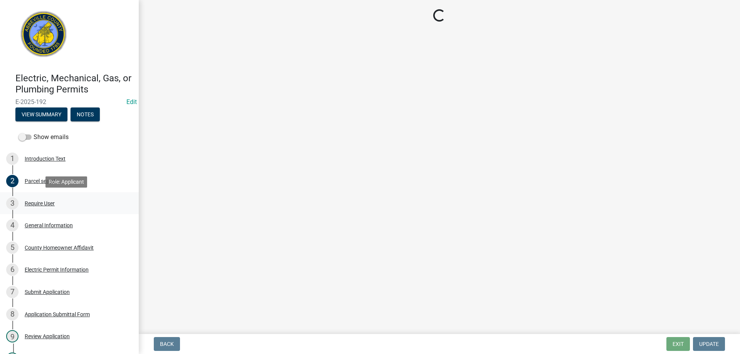
click at [42, 202] on div "Require User" at bounding box center [40, 203] width 30 height 5
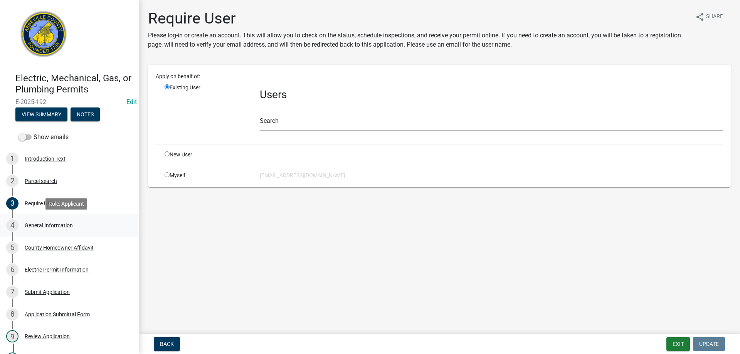
click at [55, 226] on div "General Information" at bounding box center [49, 225] width 48 height 5
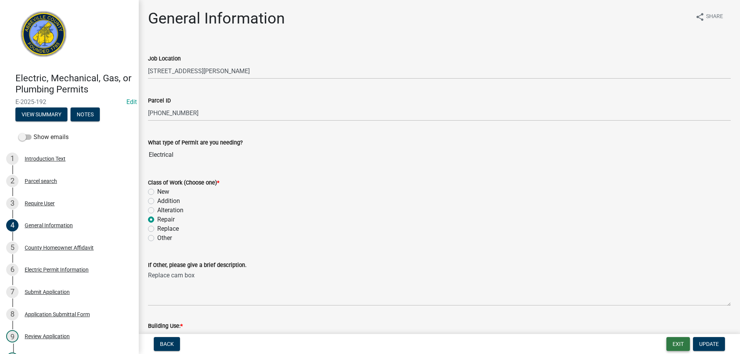
click at [683, 346] on button "Exit" at bounding box center [679, 344] width 24 height 14
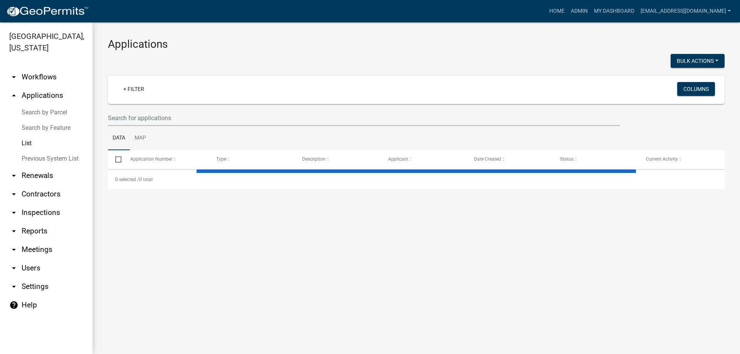
select select "3: 100"
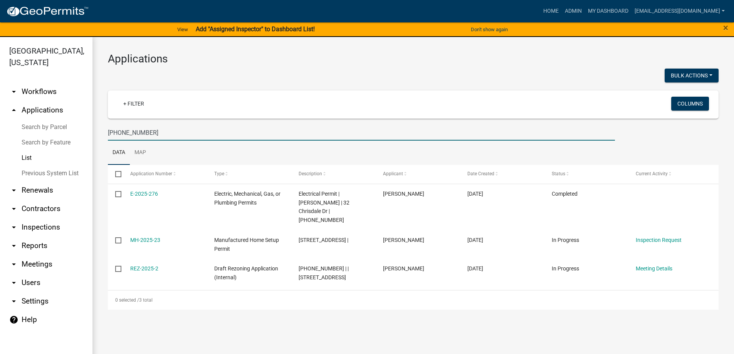
click at [58, 126] on div "[GEOGRAPHIC_DATA], [US_STATE] arrow_drop_down Workflows List arrow_drop_up Appl…" at bounding box center [367, 200] width 734 height 327
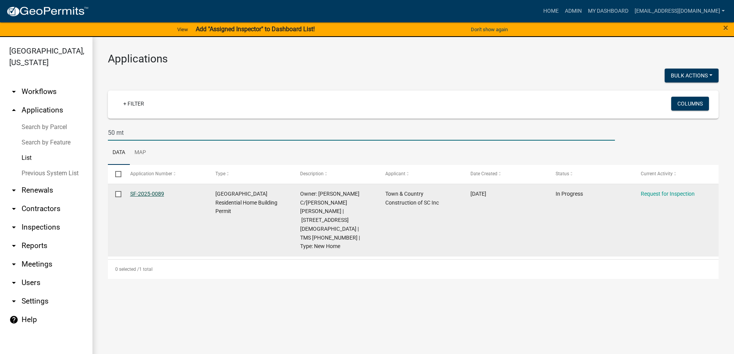
type input "50 mt"
click at [136, 196] on link "SF-2025-0089" at bounding box center [147, 194] width 34 height 6
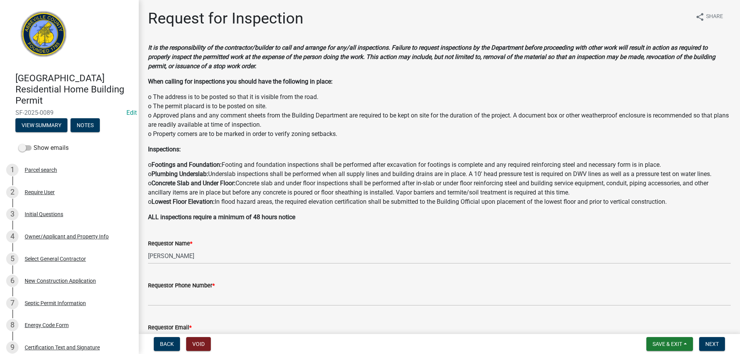
click at [47, 167] on div "Parcel search" at bounding box center [41, 169] width 32 height 5
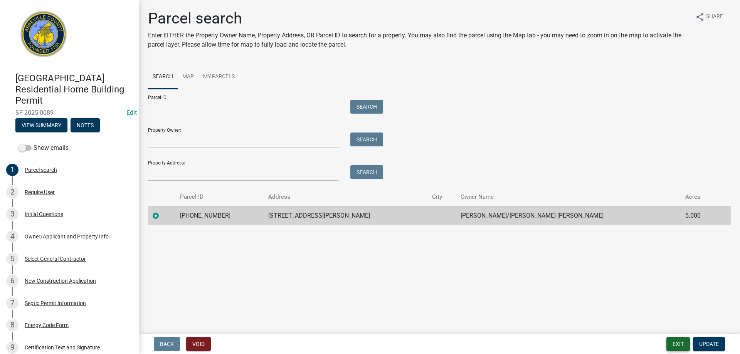
click at [681, 346] on button "Exit" at bounding box center [679, 344] width 24 height 14
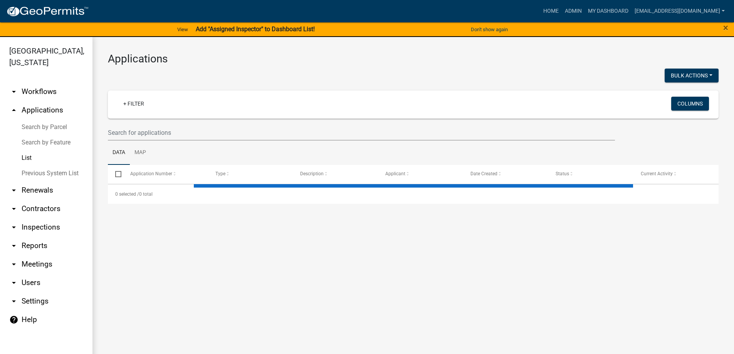
click at [42, 207] on link "arrow_drop_down Contractors" at bounding box center [46, 209] width 93 height 19
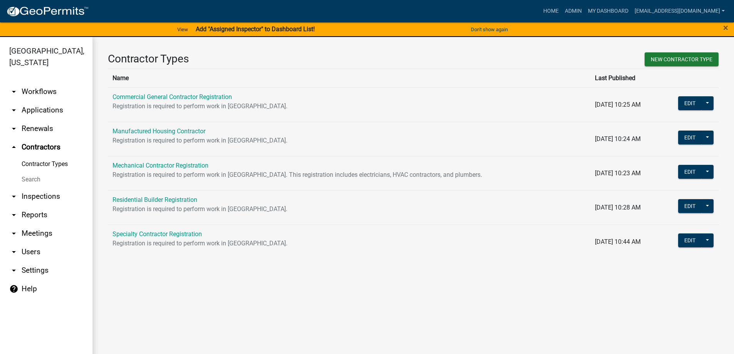
click at [34, 181] on link "Search" at bounding box center [46, 179] width 93 height 15
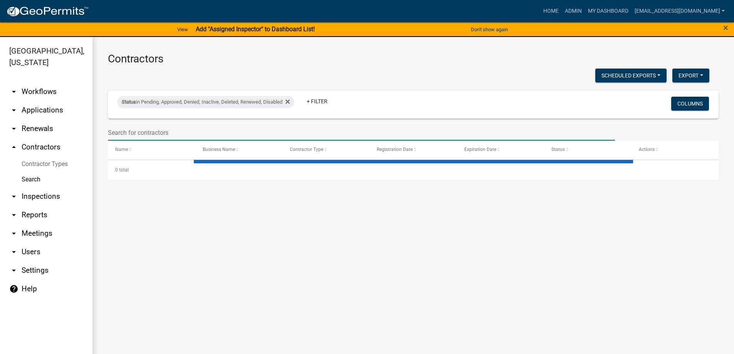
click at [159, 133] on input "text" at bounding box center [361, 133] width 507 height 16
select select "3: 100"
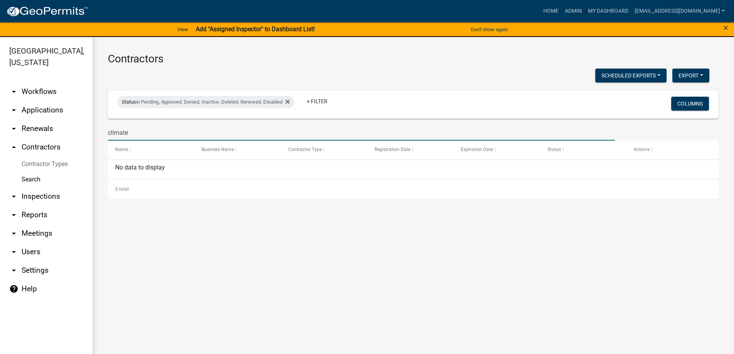
type input "climate"
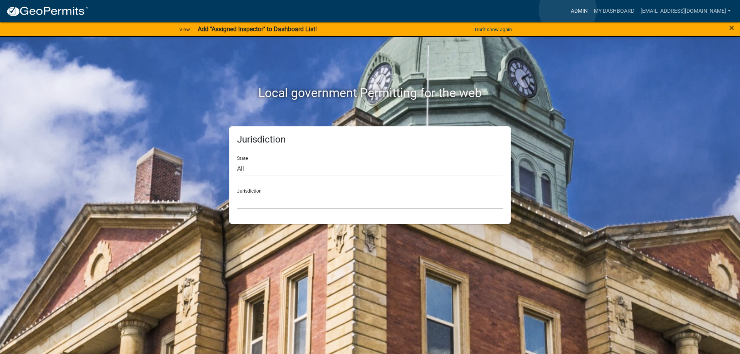
click at [568, 10] on link "Admin" at bounding box center [579, 11] width 23 height 15
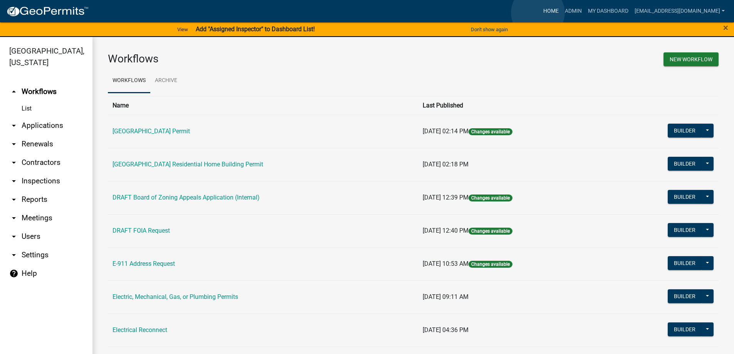
click at [541, 13] on link "Home" at bounding box center [552, 11] width 22 height 15
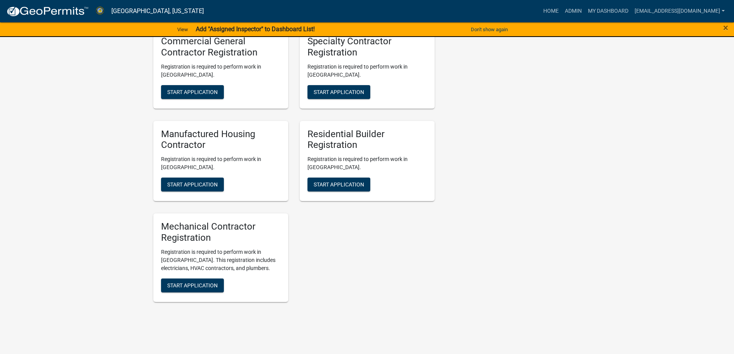
scroll to position [888, 0]
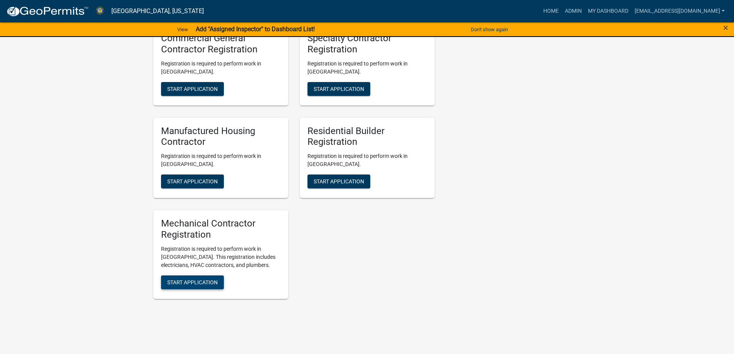
click at [195, 276] on button "Start Application" at bounding box center [192, 283] width 63 height 14
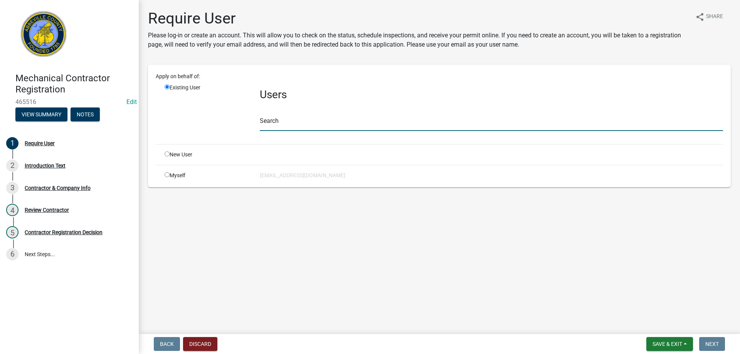
click at [280, 130] on input "text" at bounding box center [491, 123] width 463 height 16
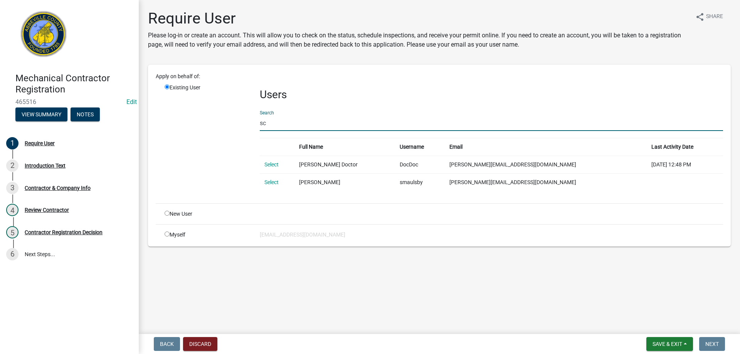
type input "s"
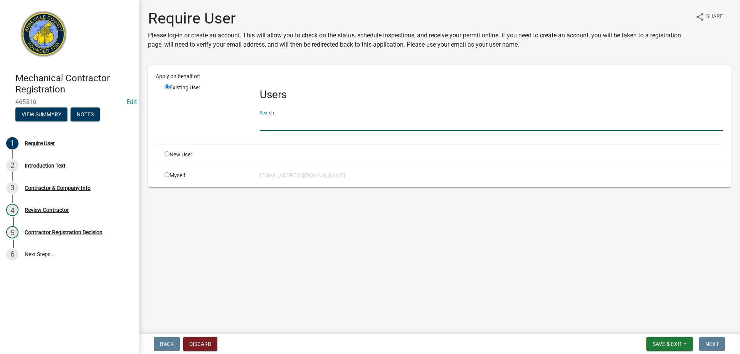
click at [285, 120] on input "text" at bounding box center [491, 123] width 463 height 16
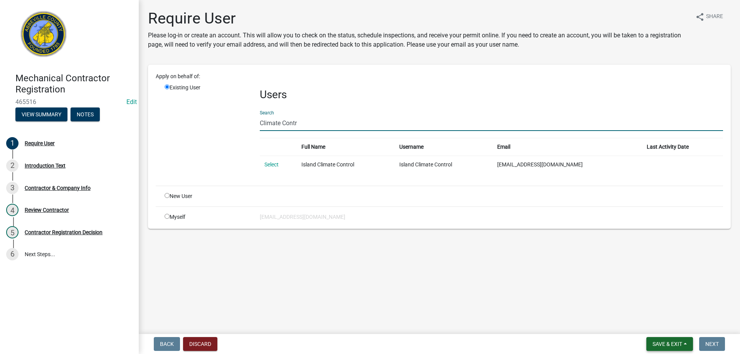
type input "Climate Contr"
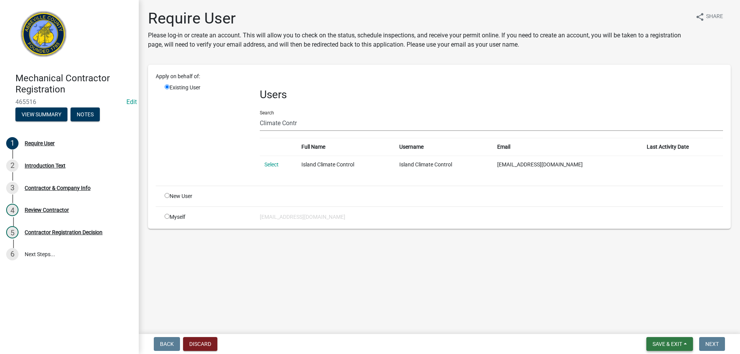
click at [661, 348] on button "Save & Exit" at bounding box center [670, 344] width 47 height 14
click at [668, 327] on button "Save & Exit" at bounding box center [663, 324] width 62 height 19
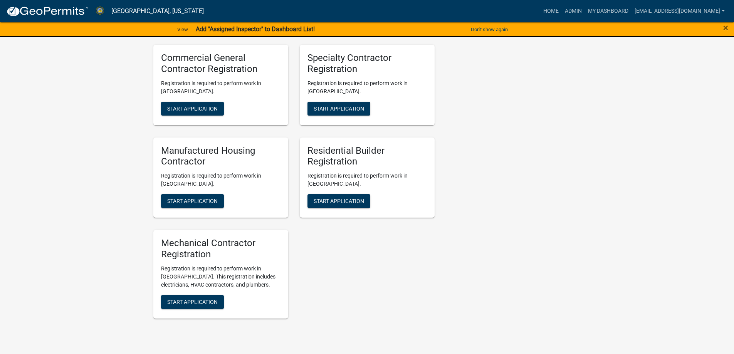
scroll to position [887, 0]
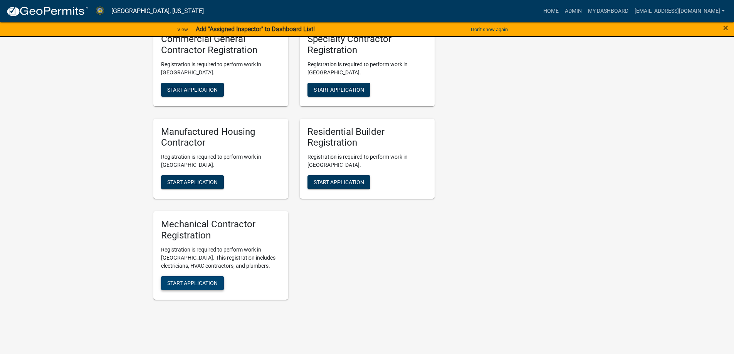
click at [214, 280] on span "Start Application" at bounding box center [192, 283] width 51 height 6
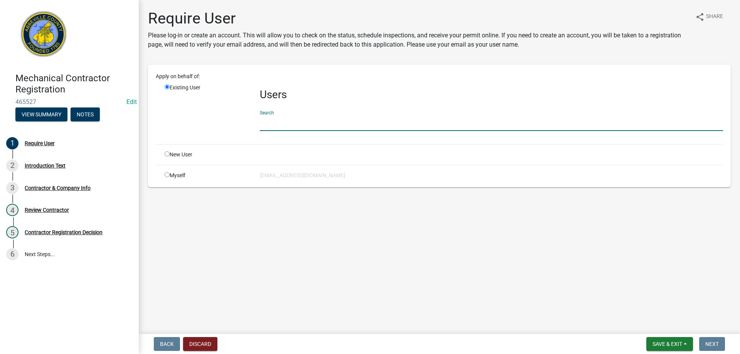
click at [273, 120] on input "text" at bounding box center [491, 123] width 463 height 16
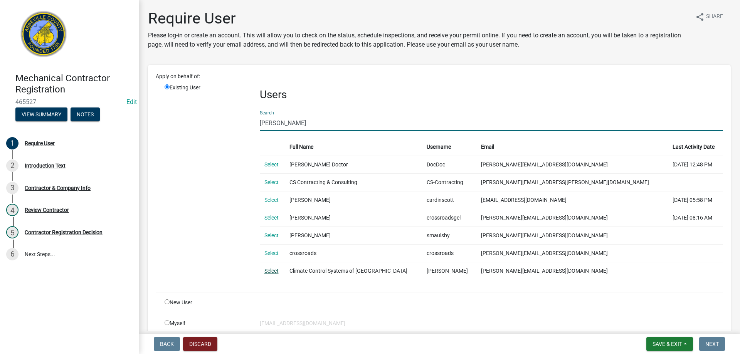
type input "[PERSON_NAME]"
click at [273, 271] on link "Select" at bounding box center [271, 271] width 14 height 6
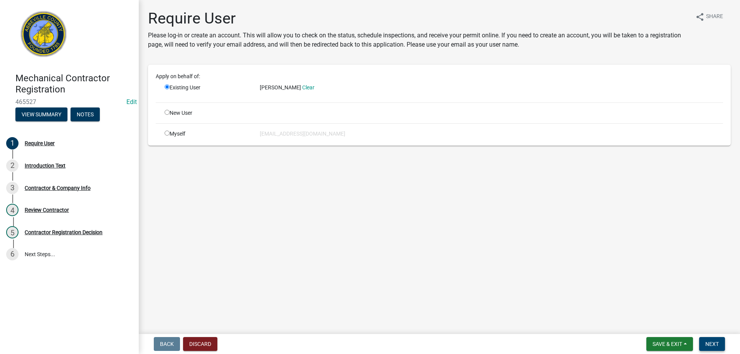
click at [703, 342] on button "Next" at bounding box center [712, 344] width 26 height 14
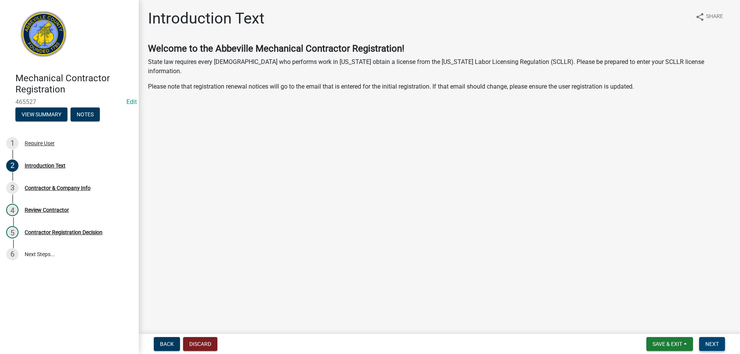
drag, startPoint x: 703, startPoint y: 342, endPoint x: 723, endPoint y: 348, distance: 21.0
click at [723, 348] on button "Next" at bounding box center [712, 344] width 26 height 14
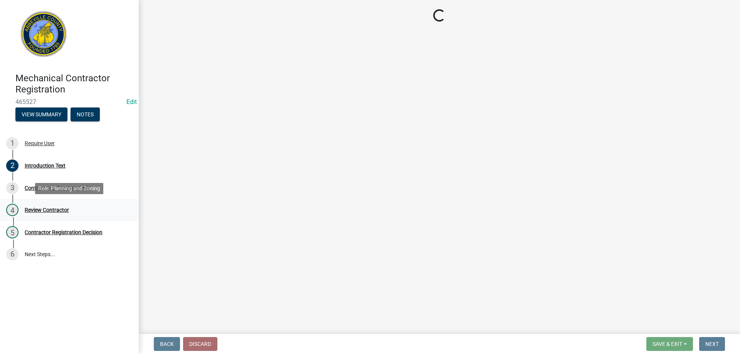
select select "SC"
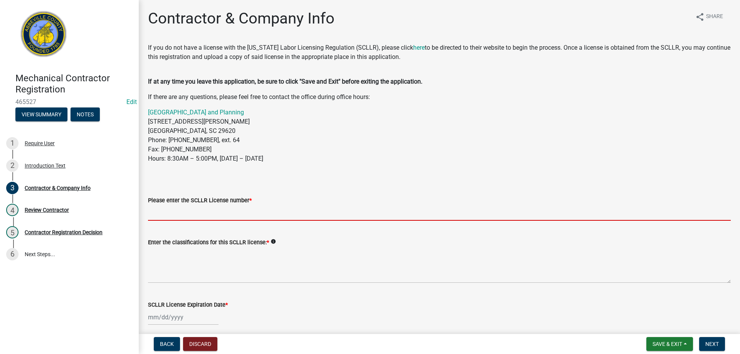
click at [187, 205] on input "Please enter the SCLLR License number *" at bounding box center [439, 213] width 583 height 16
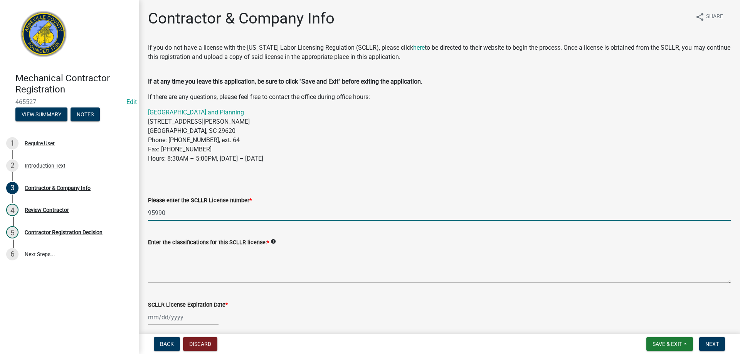
type input "95990"
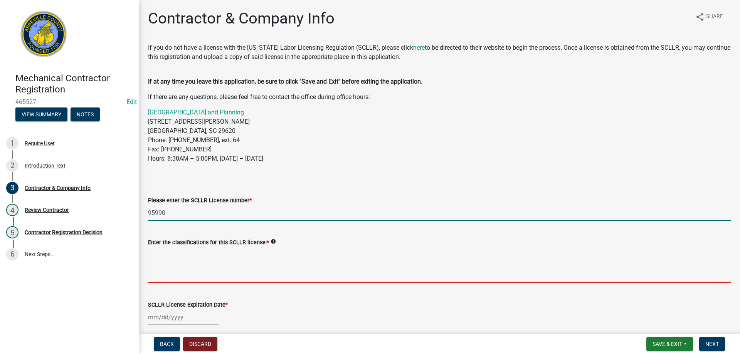
click at [180, 250] on textarea "Enter the classifications for this SCLLR license: *" at bounding box center [439, 265] width 583 height 36
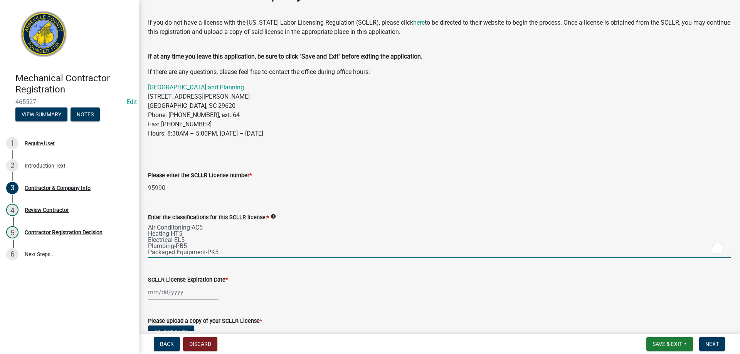
scroll to position [39, 0]
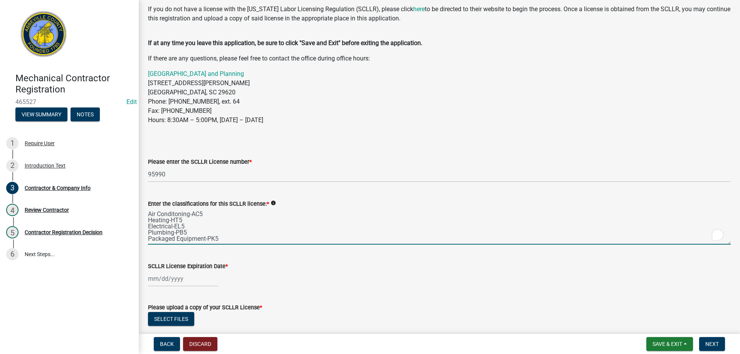
type textarea "Air Conditoning-AC5 Heating-HT5 Electrical-EL5 Plumbing-PB5 Packaged Equipment-…"
select select "8"
select select "2025"
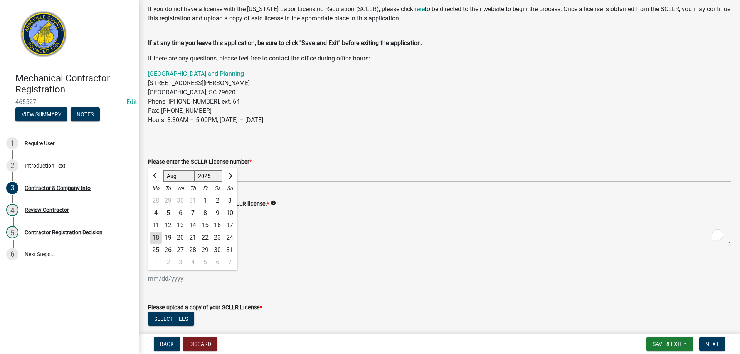
click at [164, 283] on div "[PERSON_NAME] Feb Mar Apr [PERSON_NAME][DATE] Oct Nov [DATE] 1526 1527 1528 152…" at bounding box center [183, 279] width 71 height 16
click at [179, 173] on select "Jan Feb Mar Apr May Jun [DATE] Aug Sep Oct Nov Dec" at bounding box center [178, 176] width 31 height 12
select select "10"
click at [163, 170] on select "Jan Feb Mar Apr May Jun [DATE] Aug Sep Oct Nov Dec" at bounding box center [178, 176] width 31 height 12
click at [206, 247] on div "31" at bounding box center [205, 250] width 12 height 12
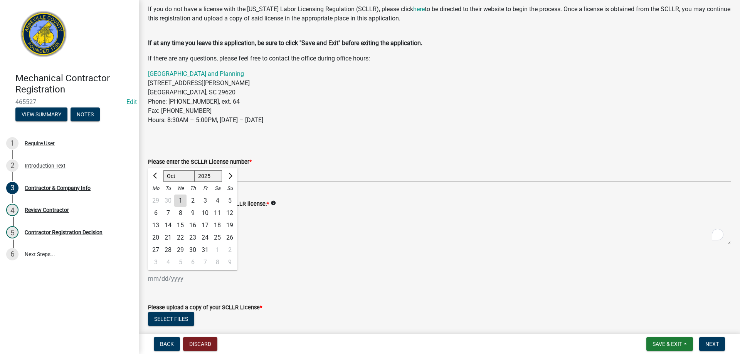
type input "[DATE]"
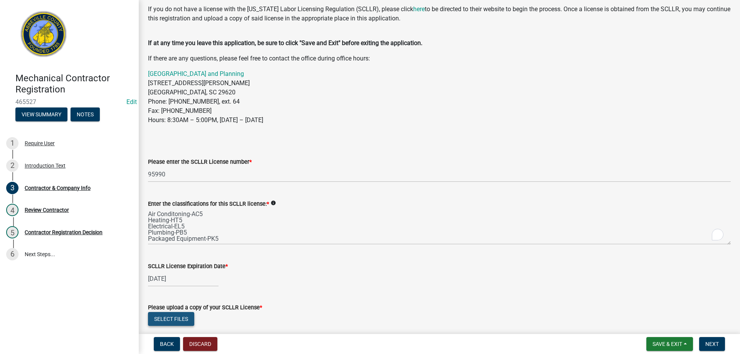
click at [176, 319] on button "Select files" at bounding box center [171, 319] width 46 height 14
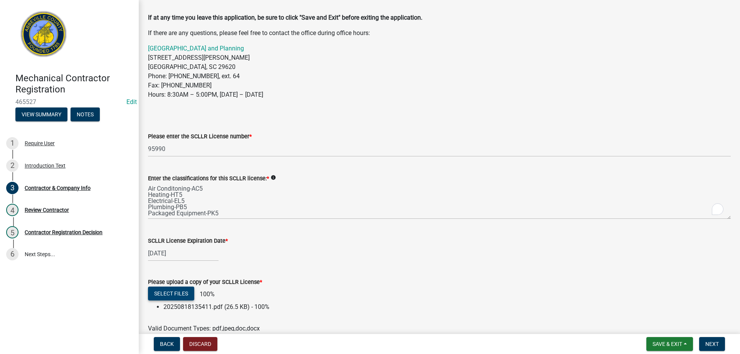
scroll to position [77, 0]
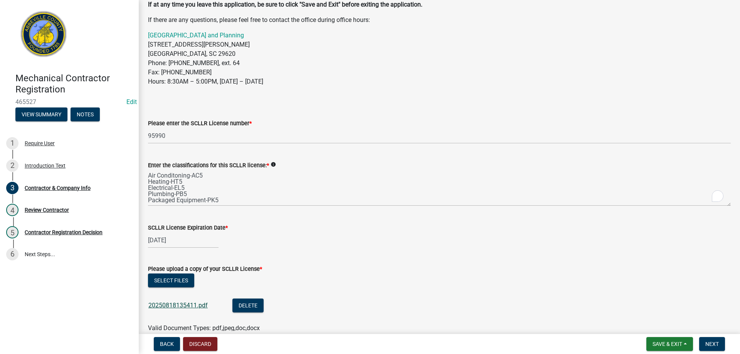
click at [184, 307] on link "20250818135411.pdf" at bounding box center [177, 305] width 59 height 7
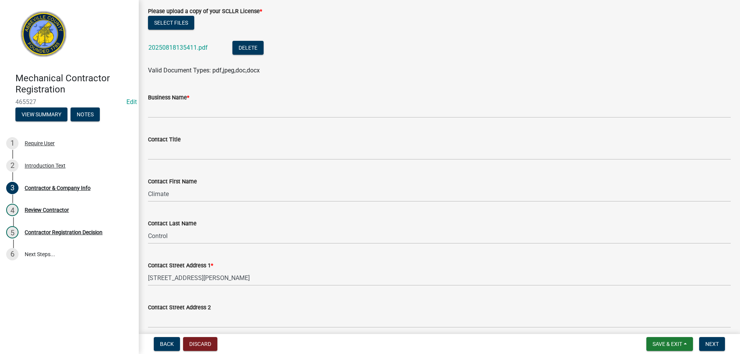
scroll to position [347, 0]
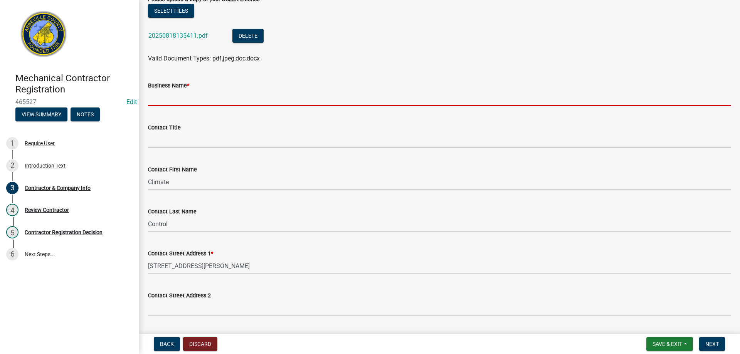
click at [179, 101] on input "Business Name *" at bounding box center [439, 98] width 583 height 16
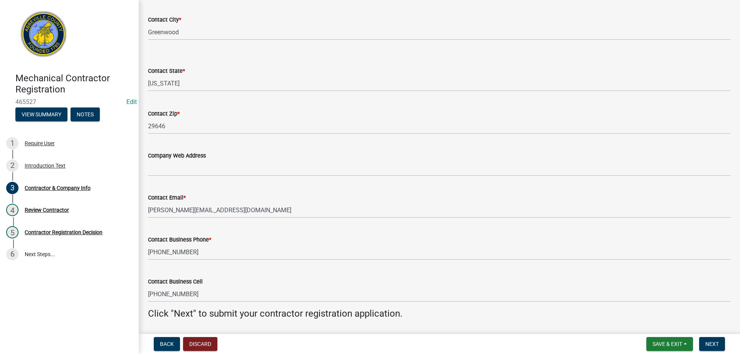
scroll to position [690, 0]
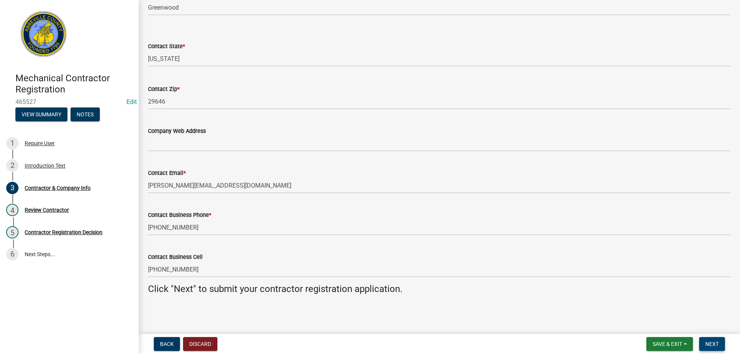
type input "Climate Control Systems of [GEOGRAPHIC_DATA]"
click at [709, 348] on button "Next" at bounding box center [712, 344] width 26 height 14
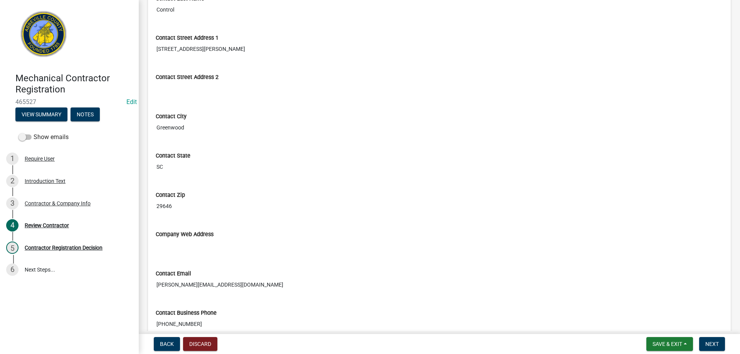
scroll to position [687, 0]
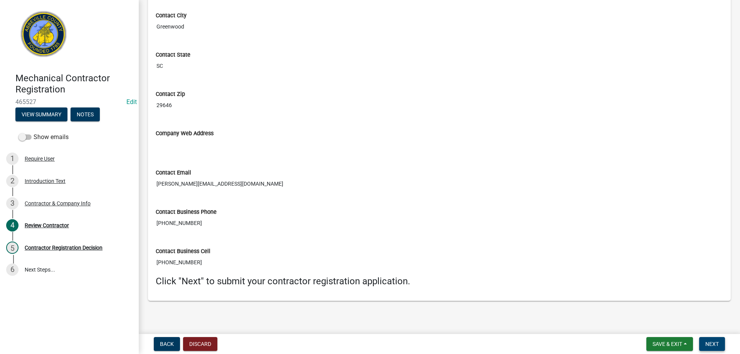
click at [712, 344] on span "Next" at bounding box center [712, 344] width 13 height 6
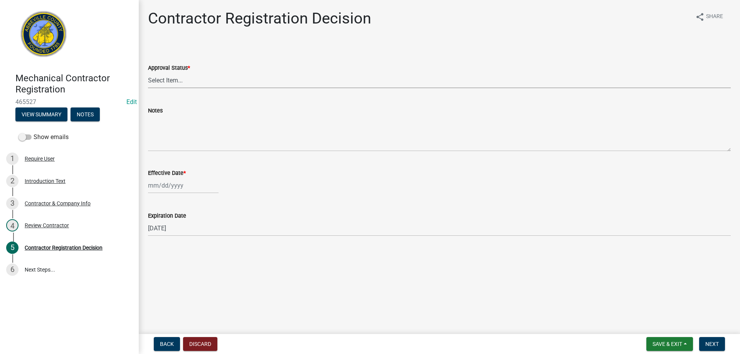
click at [164, 83] on select "Select Item... Approved Denied" at bounding box center [439, 80] width 583 height 16
click at [148, 72] on select "Select Item... Approved Denied" at bounding box center [439, 80] width 583 height 16
select select "4b86b809-39dd-4c68-9f3d-fdb3e7050482"
click at [163, 184] on div at bounding box center [183, 186] width 71 height 16
select select "8"
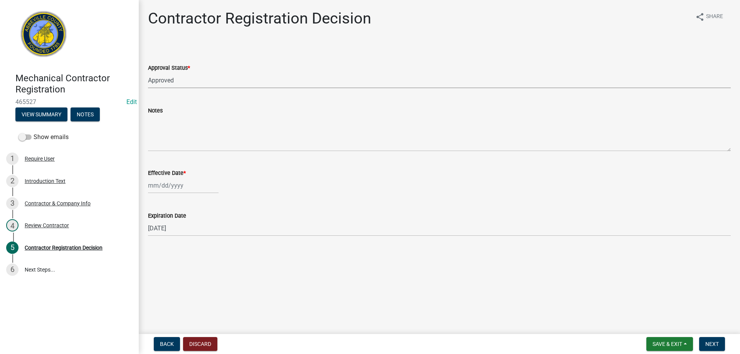
select select "2025"
click at [156, 262] on div "18" at bounding box center [156, 264] width 12 height 12
type input "[DATE]"
click at [716, 345] on span "Next" at bounding box center [712, 344] width 13 height 6
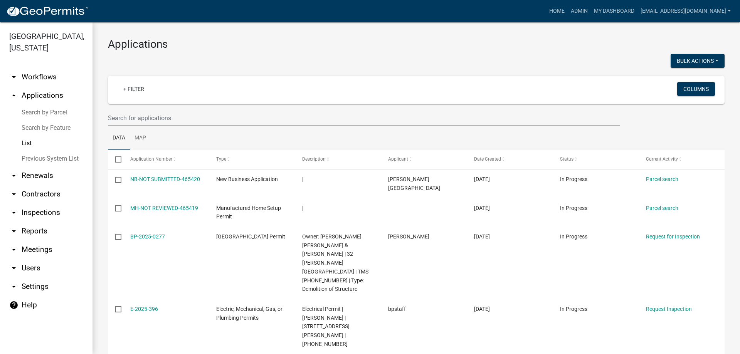
select select "3: 100"
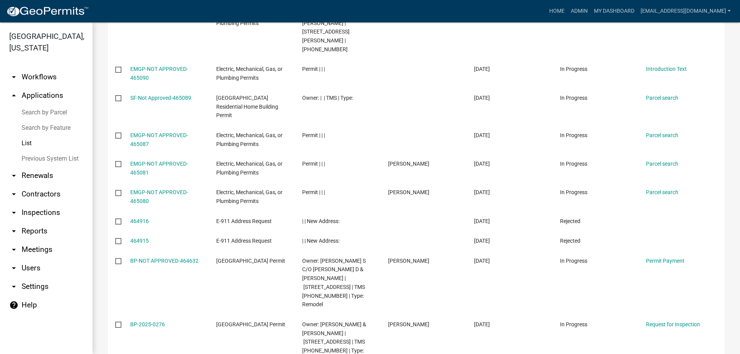
scroll to position [308, 0]
